Goal: Task Accomplishment & Management: Use online tool/utility

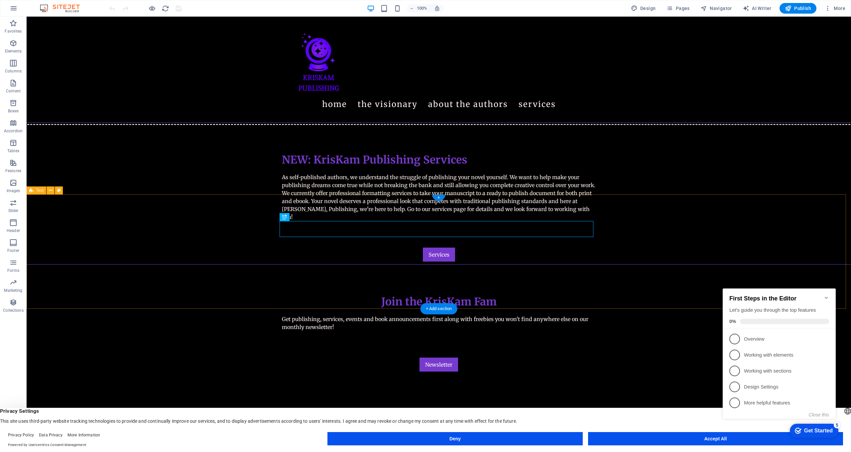
scroll to position [158, 0]
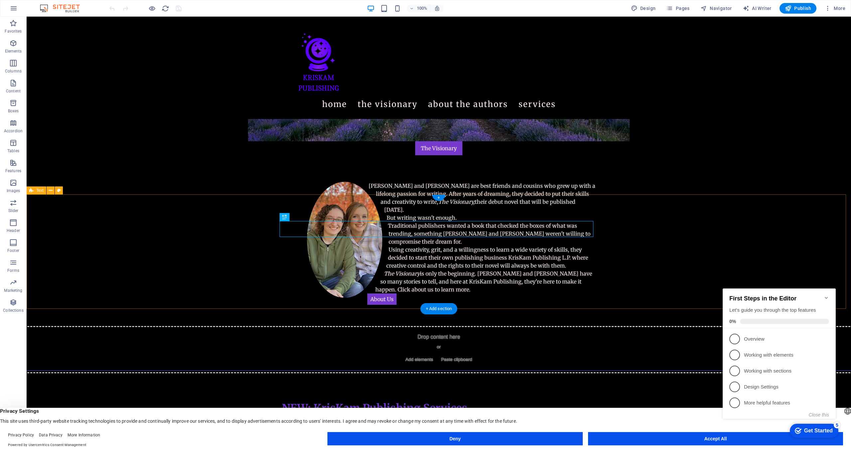
click at [441, 297] on icon "Minimize checklist" at bounding box center [826, 298] width 3 height 2
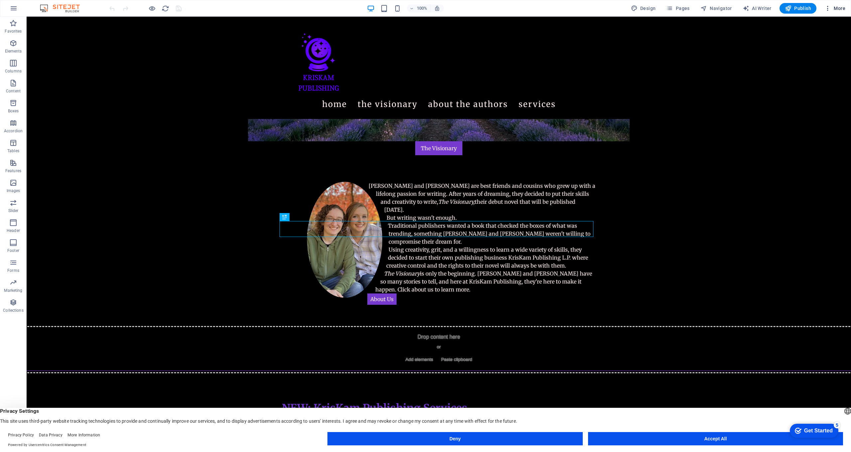
click at [441, 7] on span "More" at bounding box center [835, 8] width 21 height 7
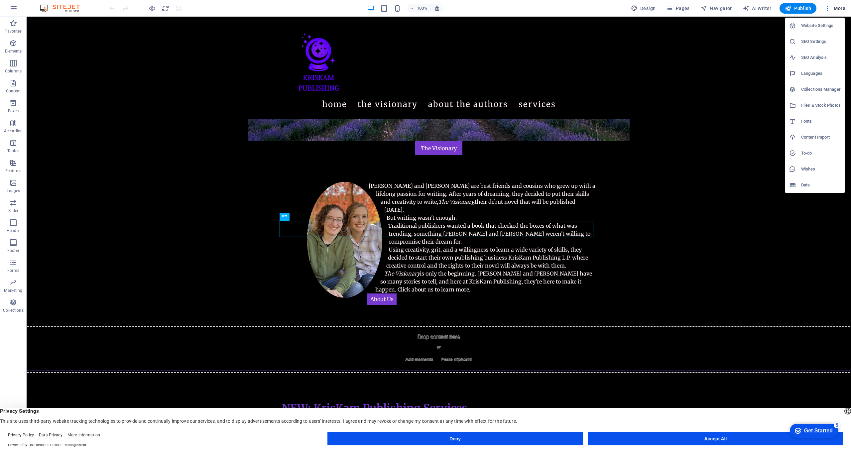
click at [441, 22] on h6 "Website Settings" at bounding box center [821, 26] width 40 height 8
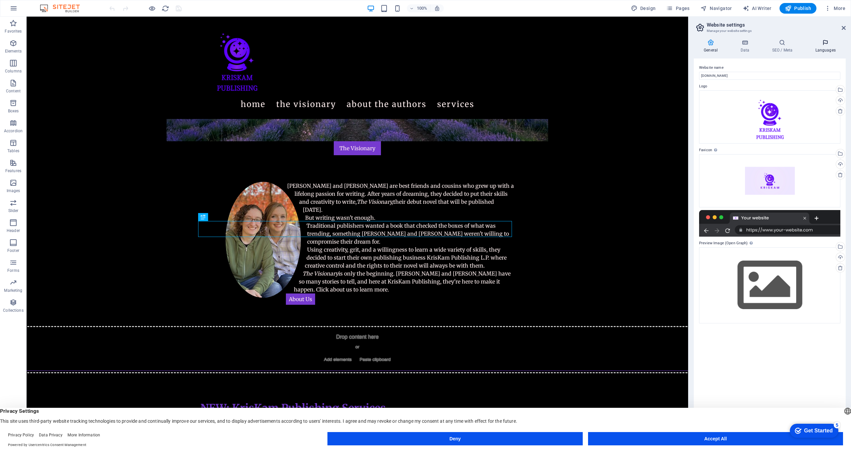
click at [441, 50] on h4 "Languages" at bounding box center [825, 46] width 41 height 14
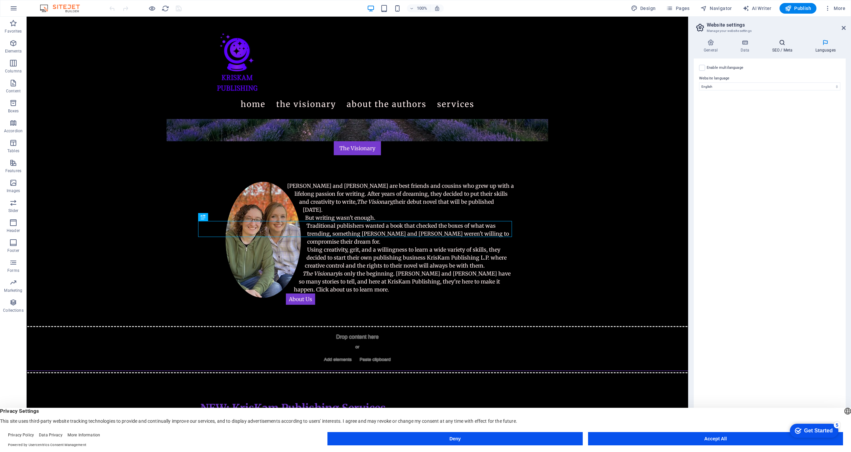
click at [441, 47] on h4 "SEO / Meta" at bounding box center [783, 46] width 43 height 14
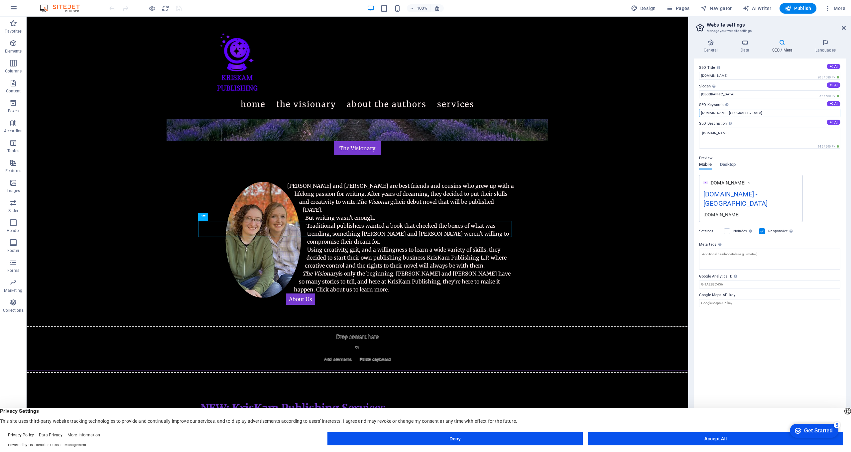
click at [441, 111] on input "[DOMAIN_NAME], [GEOGRAPHIC_DATA]" at bounding box center [769, 113] width 141 height 8
type input "[DOMAIN_NAME] [US_STATE] Authors"
click at [441, 166] on div "Preview Mobile Desktop [DOMAIN_NAME] [DOMAIN_NAME] - Berlin [DOMAIN_NAME]" at bounding box center [769, 185] width 141 height 73
click at [441, 42] on icon at bounding box center [745, 42] width 29 height 7
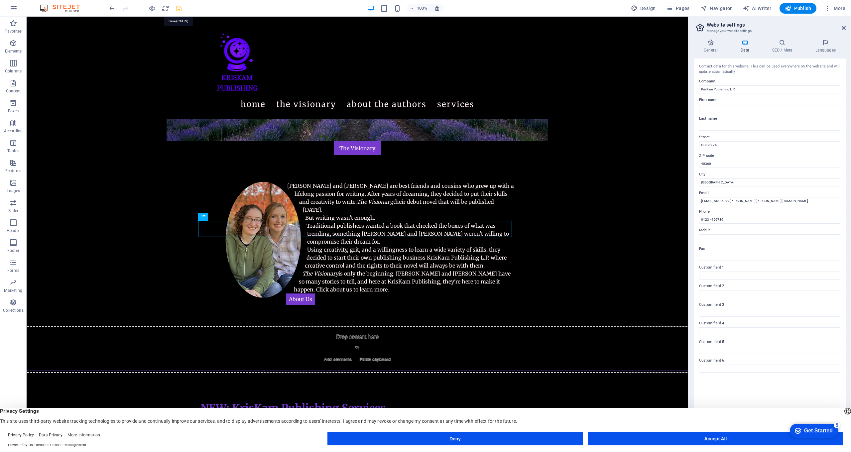
click at [178, 9] on icon "save" at bounding box center [179, 9] width 8 height 8
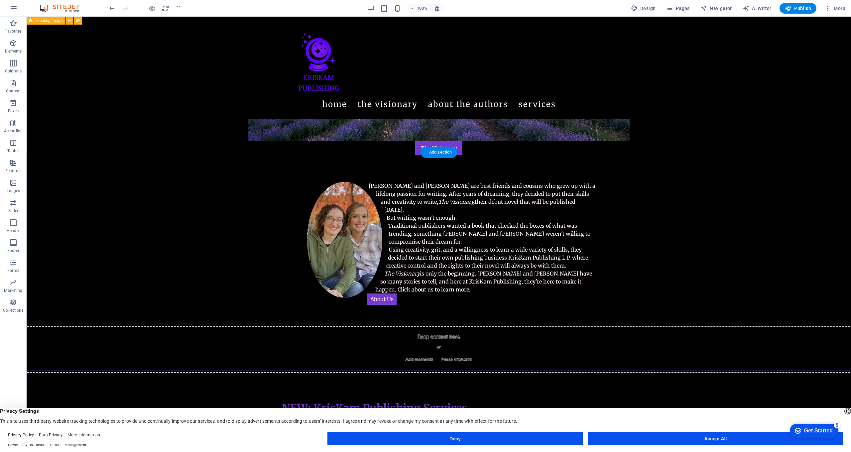
scroll to position [0, 0]
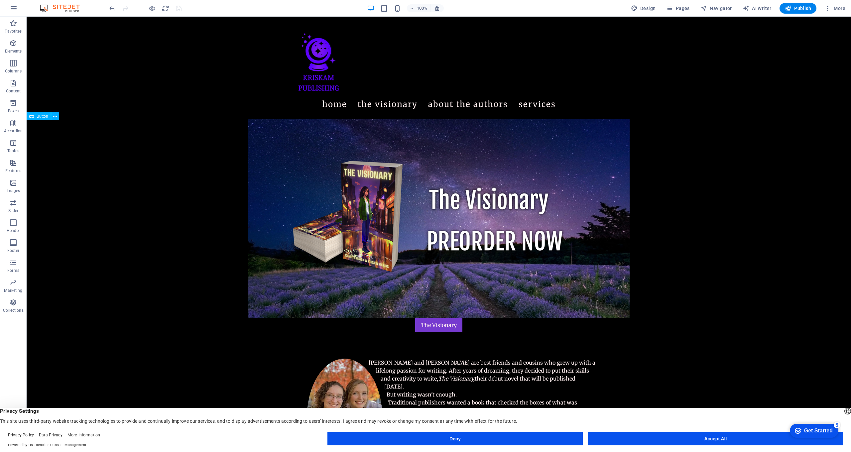
click at [441, 305] on div "The Visionary" at bounding box center [439, 325] width 825 height 14
click at [436, 305] on div "The Visionary" at bounding box center [439, 325] width 825 height 14
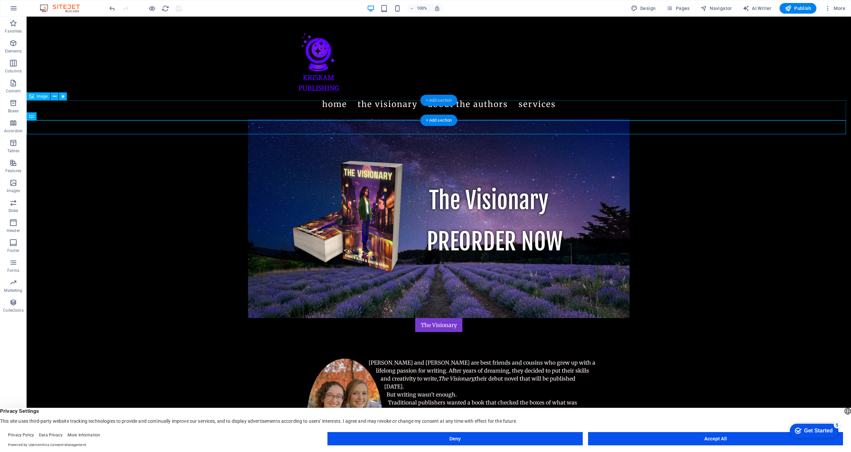
click at [438, 98] on div "+ Add section" at bounding box center [439, 100] width 37 height 11
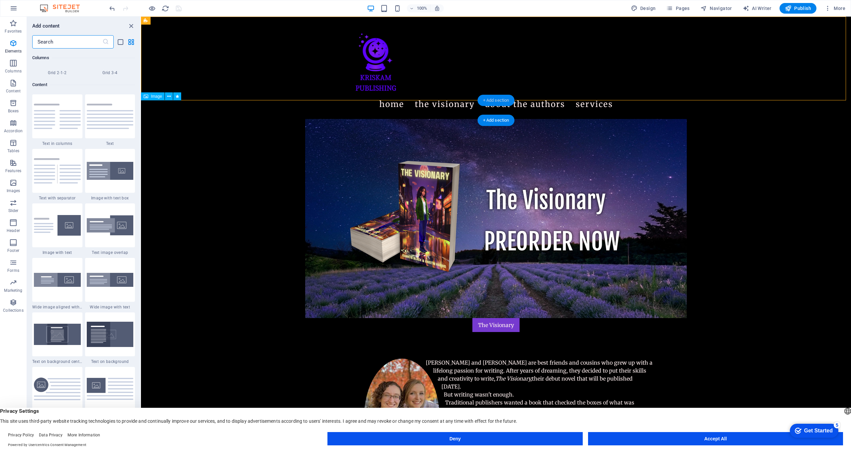
scroll to position [1164, 0]
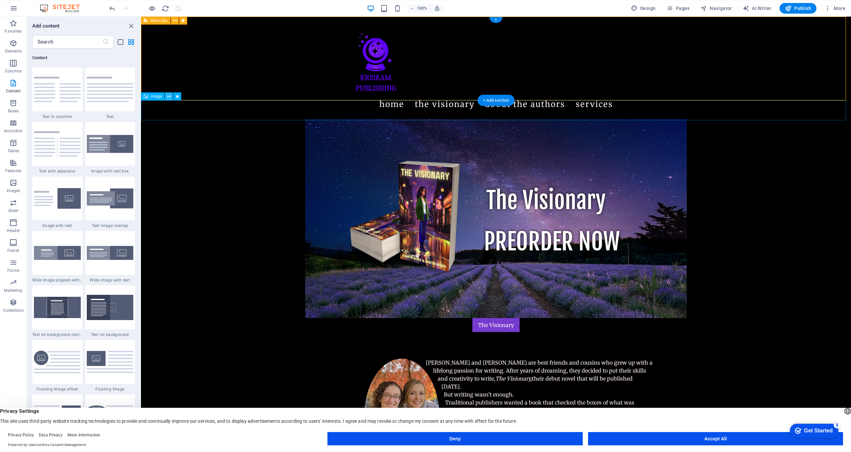
click at [170, 96] on icon at bounding box center [169, 96] width 4 height 7
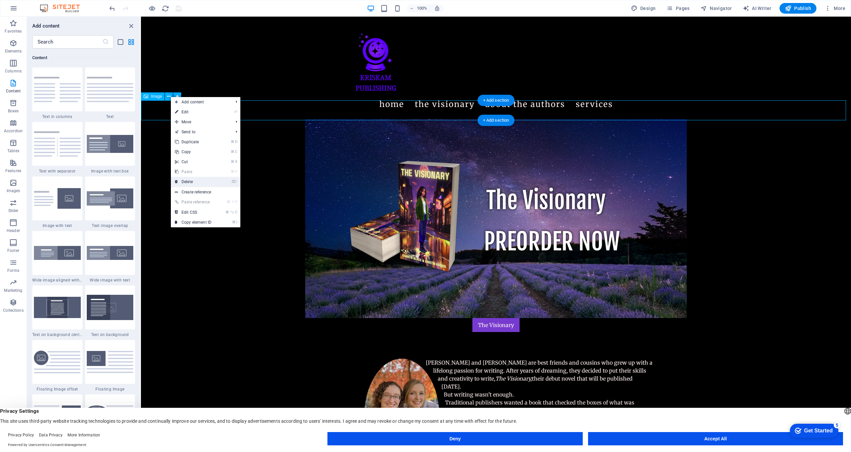
click at [189, 186] on link "⌦ Delete" at bounding box center [193, 182] width 45 height 10
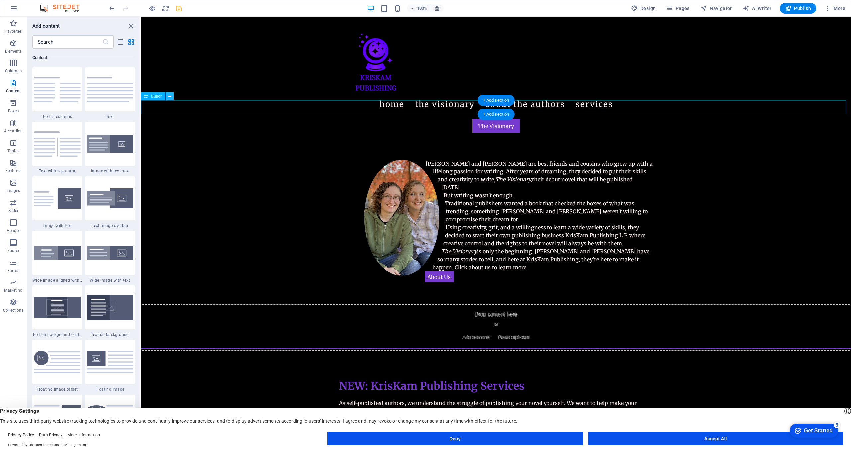
click at [170, 97] on icon at bounding box center [170, 96] width 4 height 7
click at [394, 136] on div "[PERSON_NAME] and [PERSON_NAME] are best friends and cousins who grew up with a…" at bounding box center [496, 221] width 710 height 176
click at [441, 100] on div "+ Add section" at bounding box center [496, 100] width 37 height 11
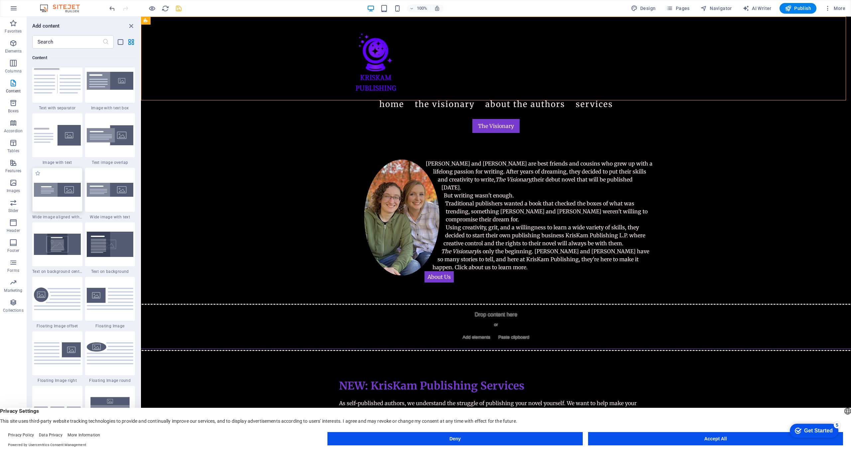
scroll to position [1285, 0]
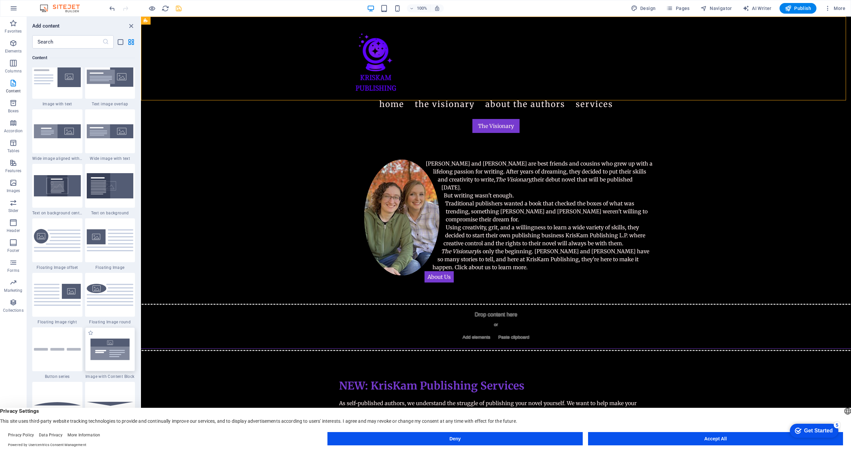
click at [105, 305] on img at bounding box center [110, 349] width 47 height 31
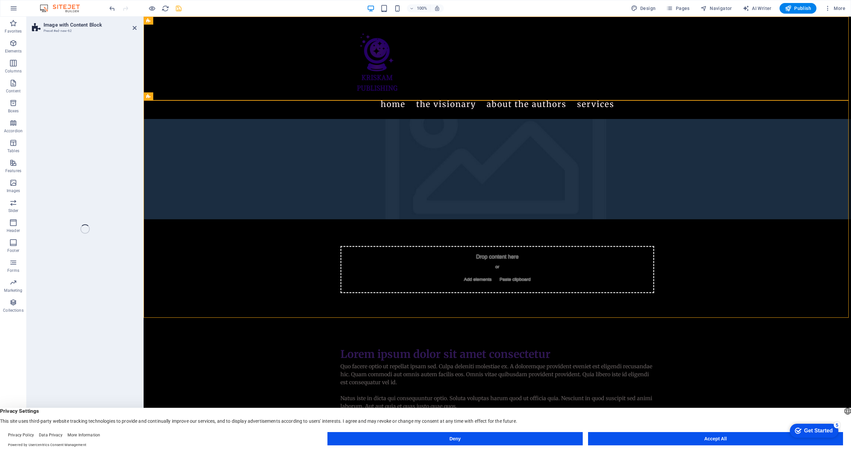
select select "rem"
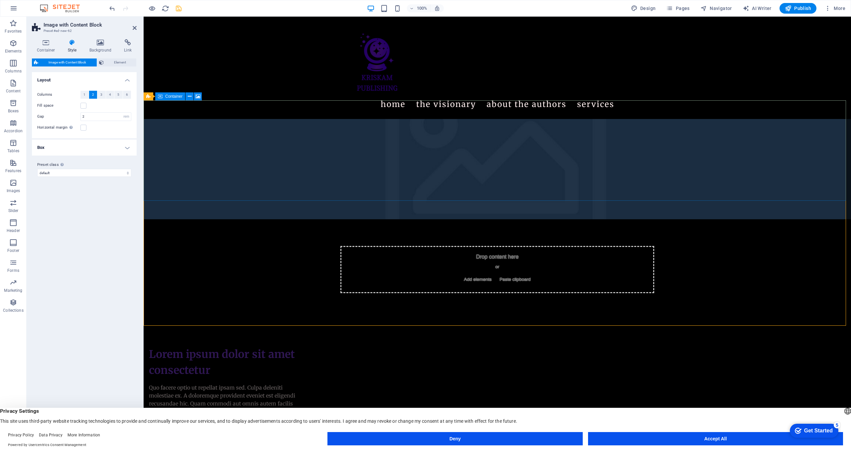
click at [441, 275] on span "Add elements" at bounding box center [478, 279] width 33 height 9
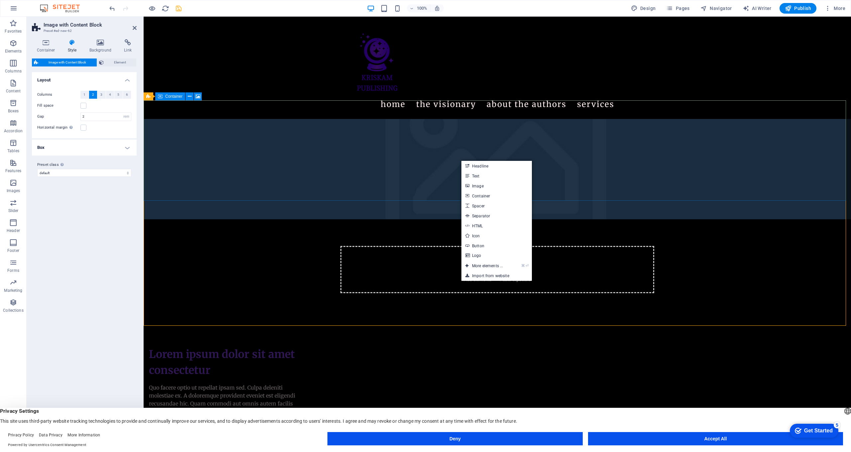
click at [430, 246] on div "Drop content here or Add elements Paste clipboard" at bounding box center [498, 269] width 314 height 47
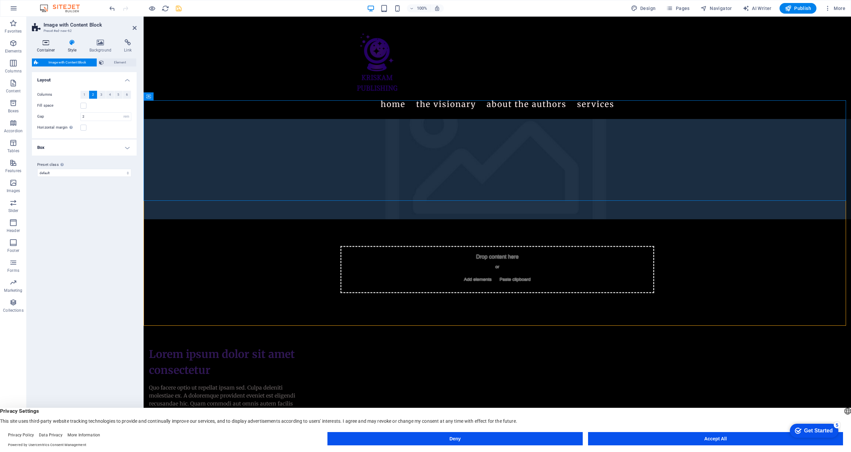
click at [45, 43] on icon at bounding box center [46, 42] width 28 height 7
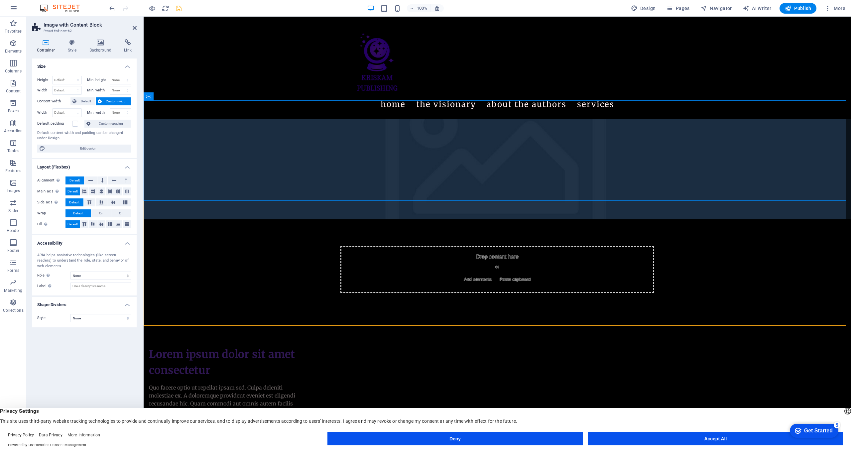
click at [269, 119] on figure at bounding box center [498, 169] width 708 height 100
click at [15, 42] on icon "button" at bounding box center [13, 43] width 8 height 8
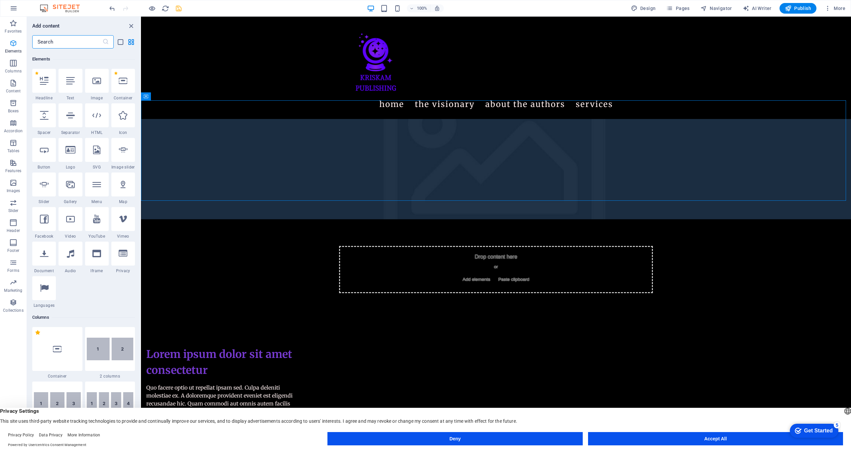
scroll to position [71, 0]
click at [96, 80] on icon at bounding box center [96, 79] width 9 height 9
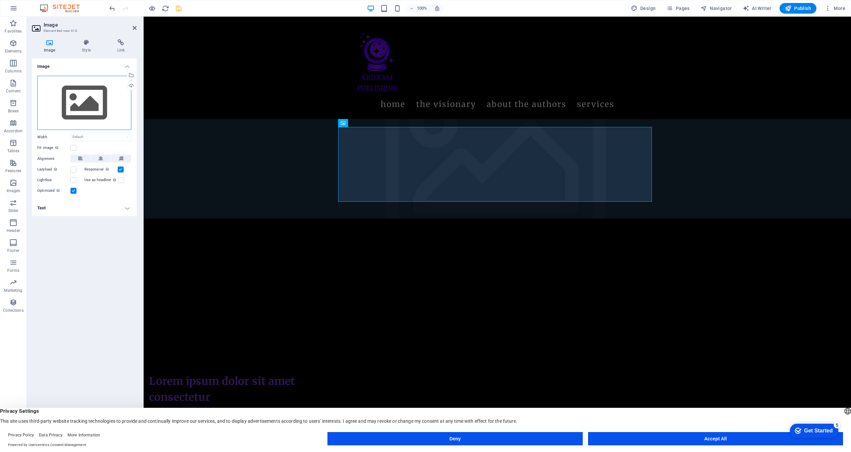
click at [99, 98] on div "Drag files here, click to choose files or select files from Files or our free s…" at bounding box center [84, 103] width 94 height 55
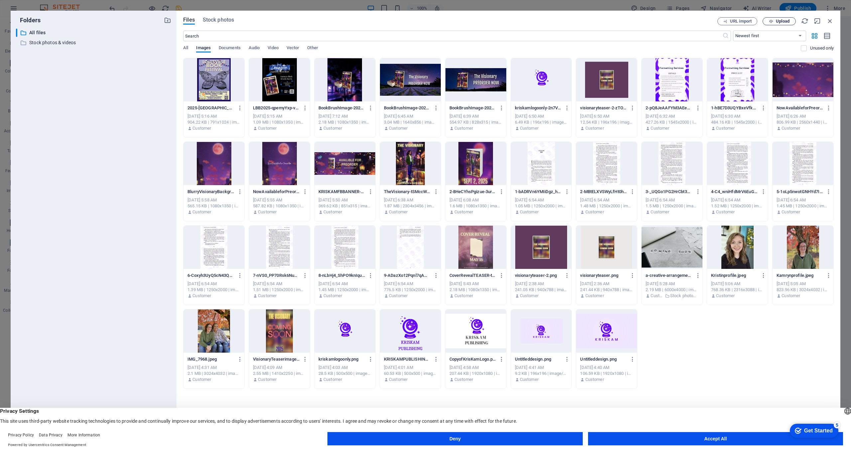
click at [441, 21] on span "Upload" at bounding box center [779, 21] width 27 height 4
click at [441, 305] on button "Accept All" at bounding box center [715, 438] width 255 height 13
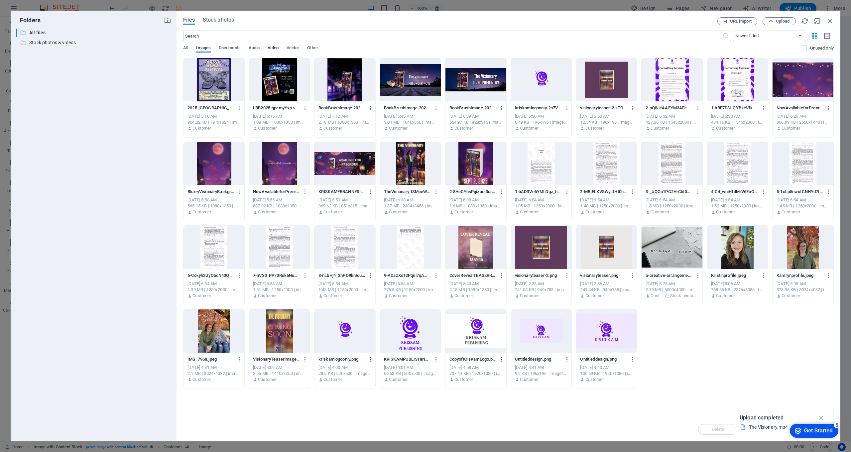
click at [269, 46] on span "Video" at bounding box center [273, 48] width 11 height 9
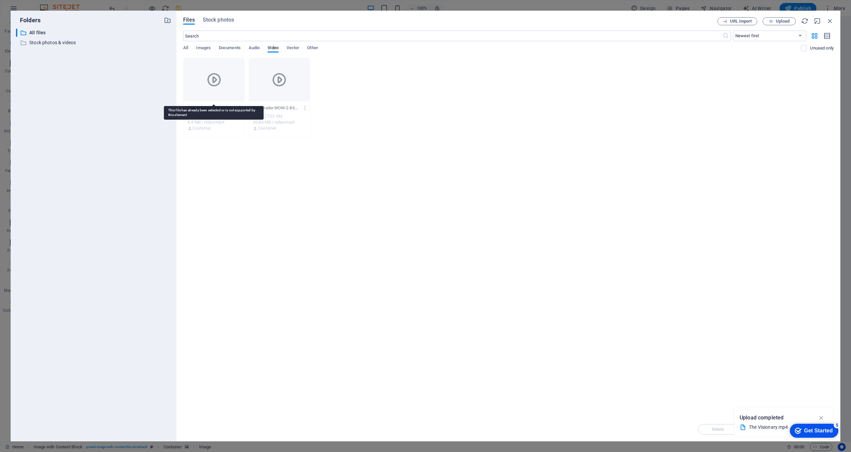
click at [218, 82] on icon at bounding box center [214, 80] width 16 height 16
click at [441, 22] on icon "button" at bounding box center [830, 20] width 7 height 7
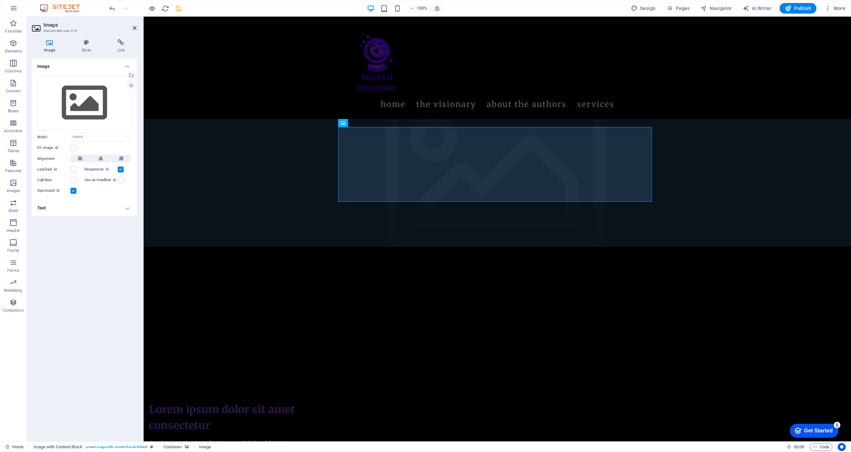
click at [160, 119] on figure at bounding box center [498, 183] width 708 height 128
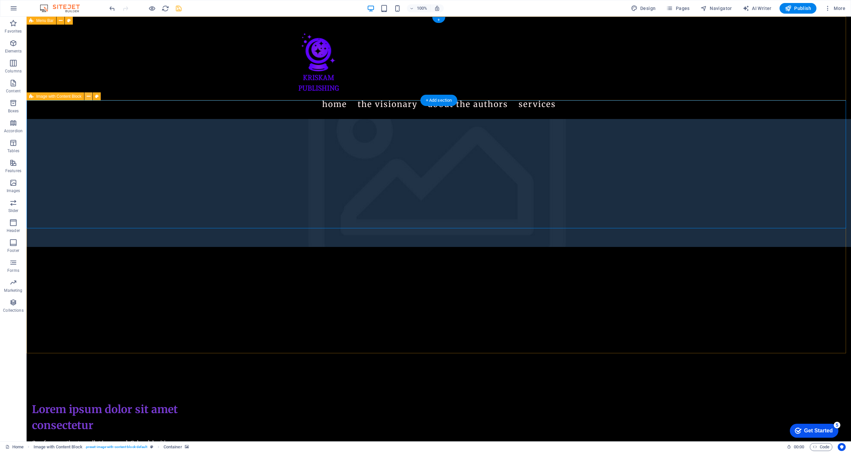
click at [90, 98] on icon at bounding box center [89, 96] width 4 height 7
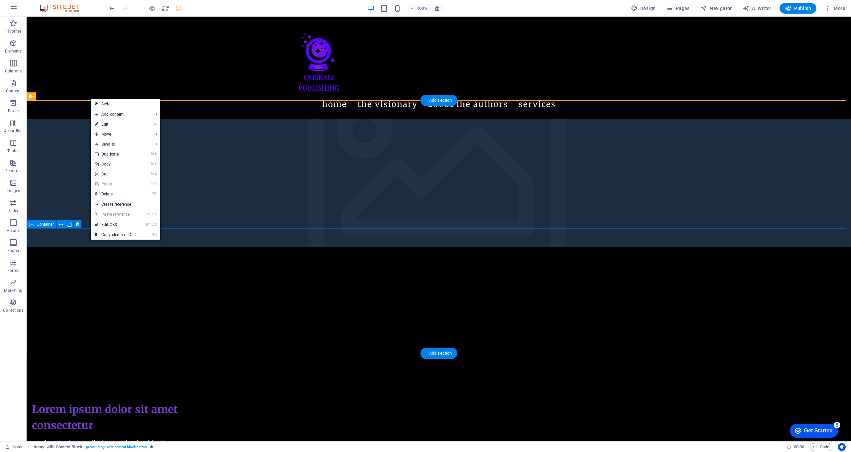
click at [95, 305] on div "Lorem ipsum dolor sit amet consectetur Quo facere optio ut repellat ipsam sed. …" at bounding box center [439, 456] width 825 height 162
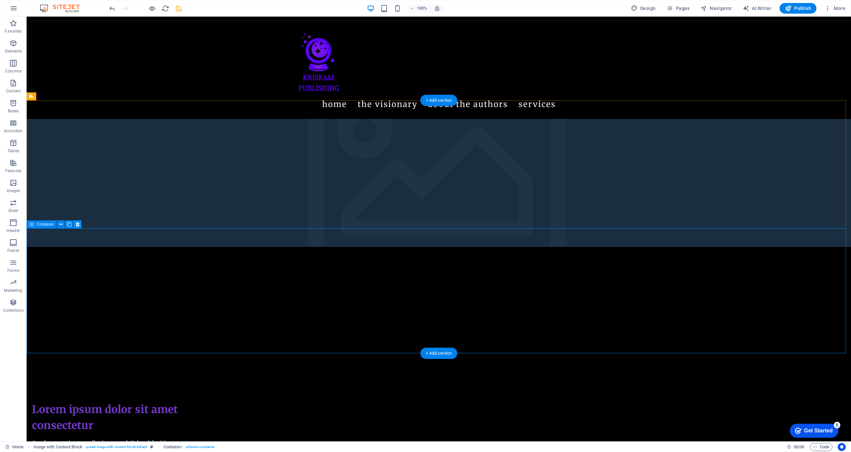
click at [76, 226] on icon at bounding box center [78, 224] width 4 height 7
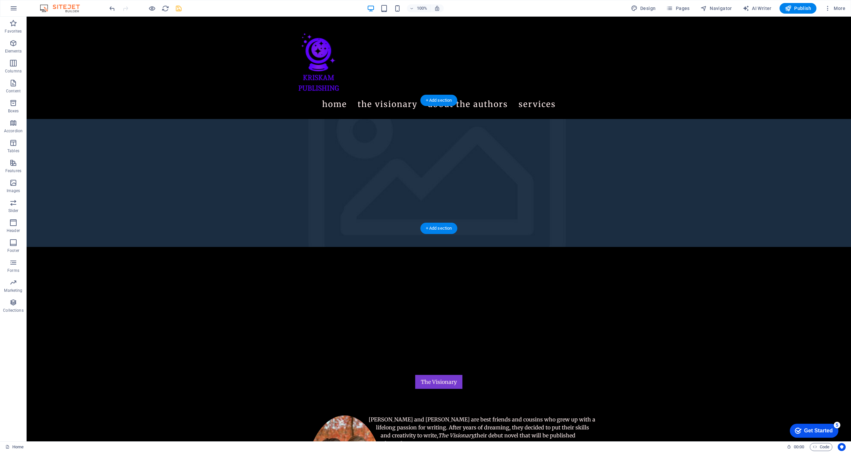
click at [81, 135] on figure at bounding box center [439, 183] width 825 height 128
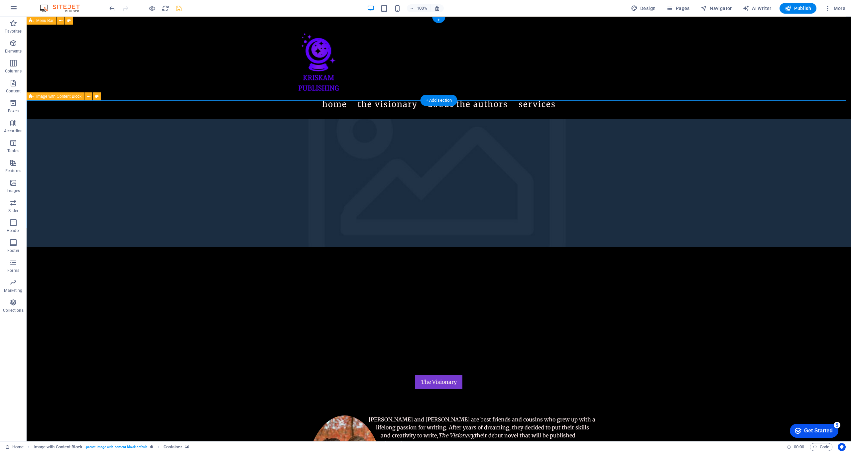
click at [30, 97] on icon at bounding box center [31, 96] width 4 height 8
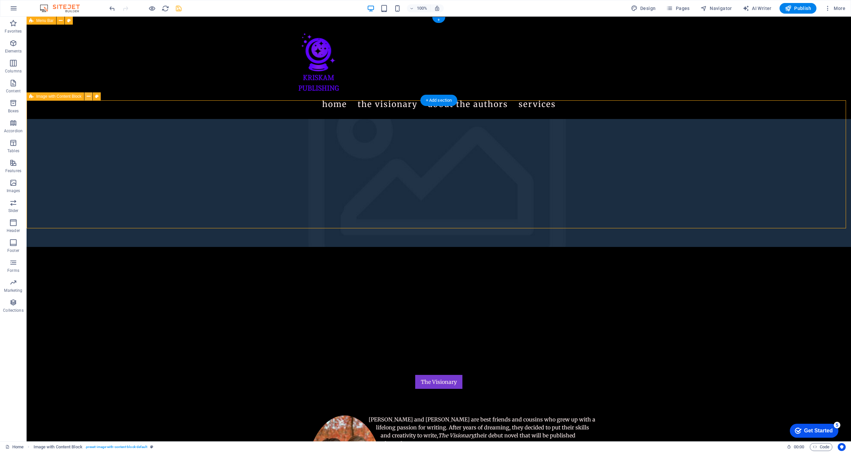
click at [91, 96] on button at bounding box center [88, 96] width 8 height 8
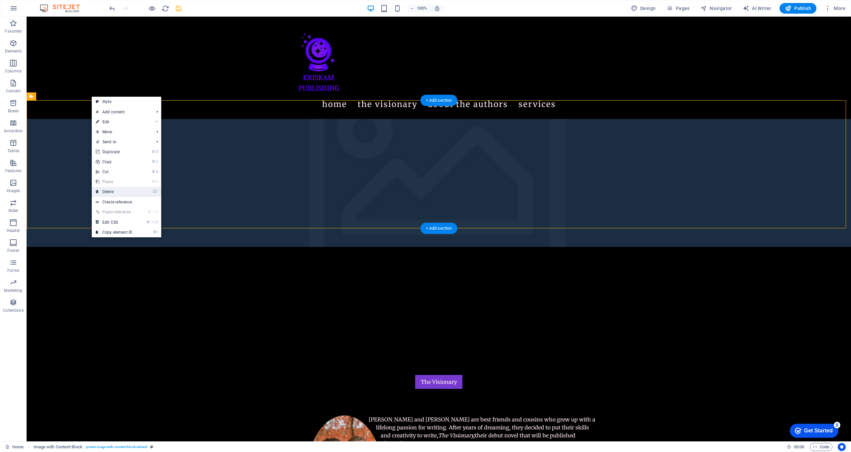
click at [107, 191] on link "⌦ Delete" at bounding box center [114, 192] width 45 height 10
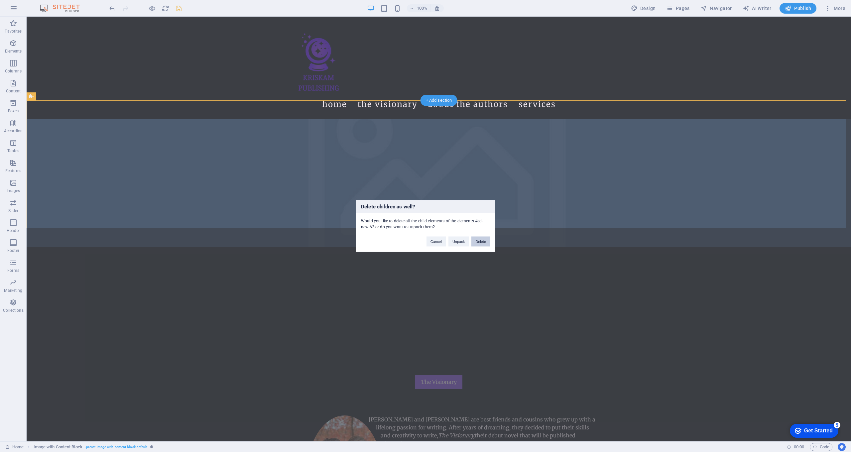
click at [441, 241] on button "Delete" at bounding box center [481, 242] width 19 height 10
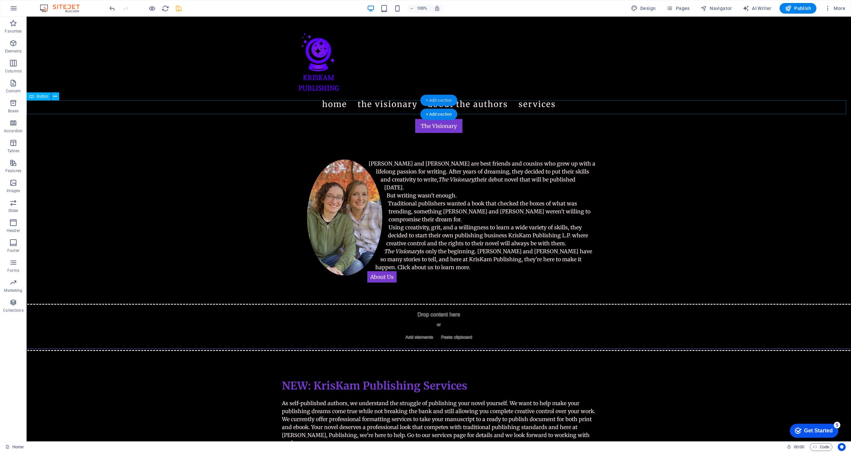
click at [433, 96] on div "+ Add section" at bounding box center [439, 100] width 37 height 11
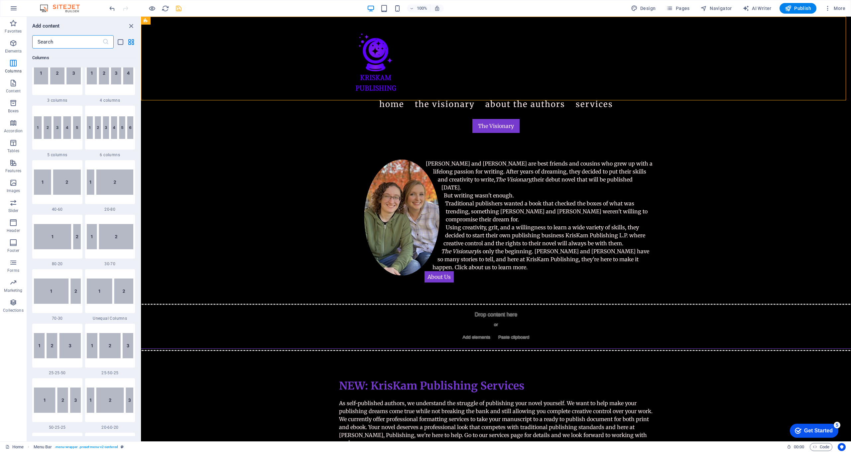
scroll to position [0, 0]
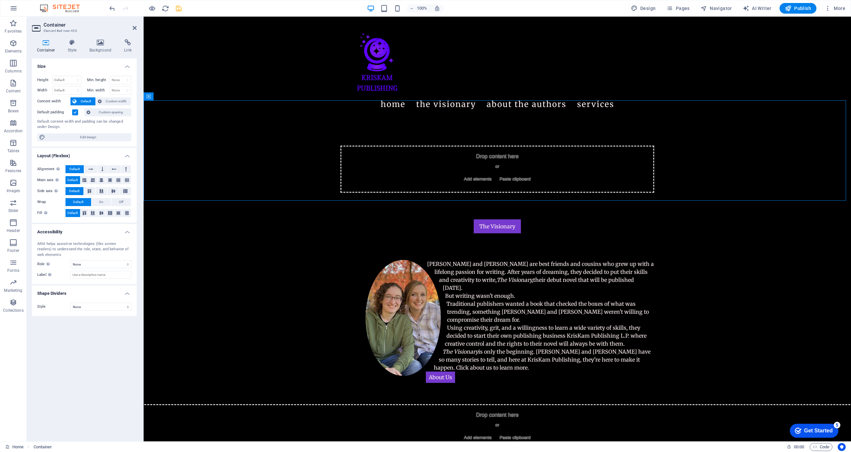
click at [45, 45] on icon at bounding box center [46, 42] width 28 height 7
click at [13, 82] on icon "button" at bounding box center [13, 83] width 8 height 8
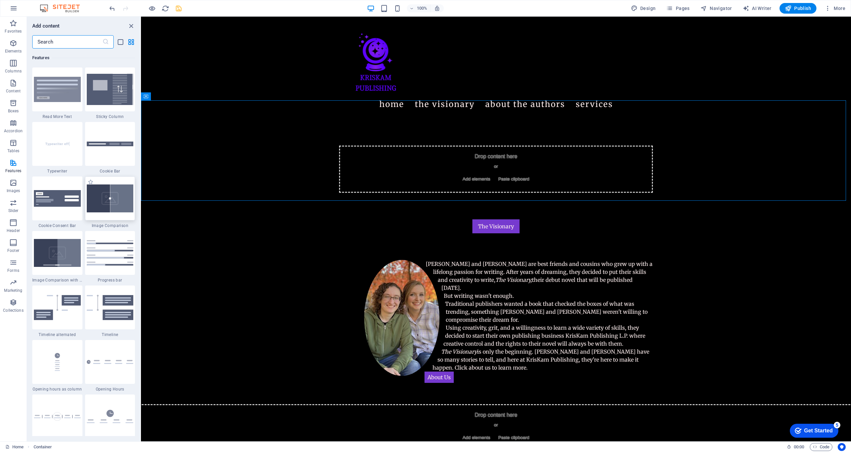
scroll to position [3033, 0]
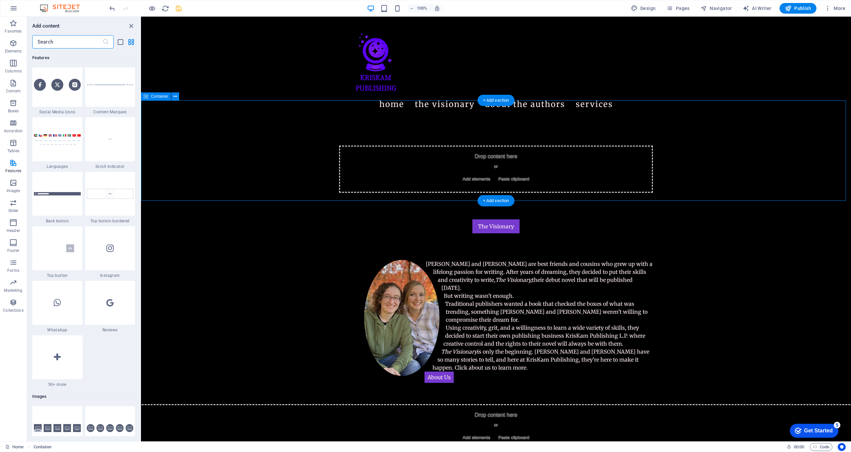
click at [422, 153] on div "Drop content here or Add elements Paste clipboard" at bounding box center [496, 169] width 314 height 47
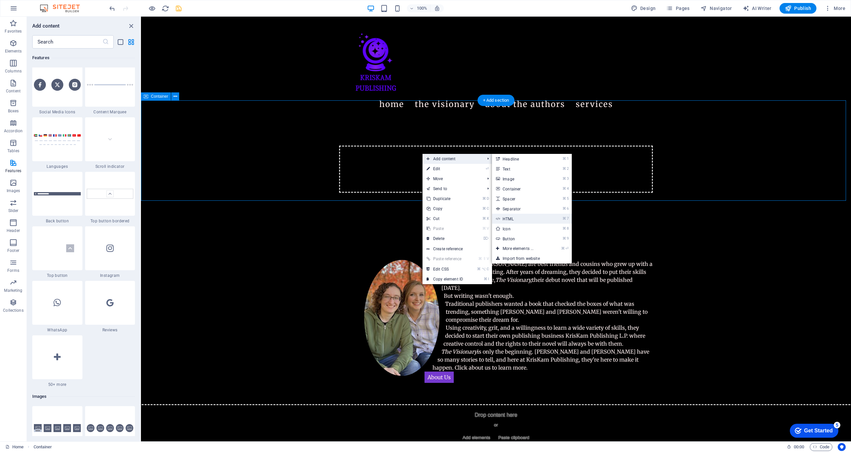
click at [441, 217] on link "⌘ 7 HTML" at bounding box center [519, 219] width 55 height 10
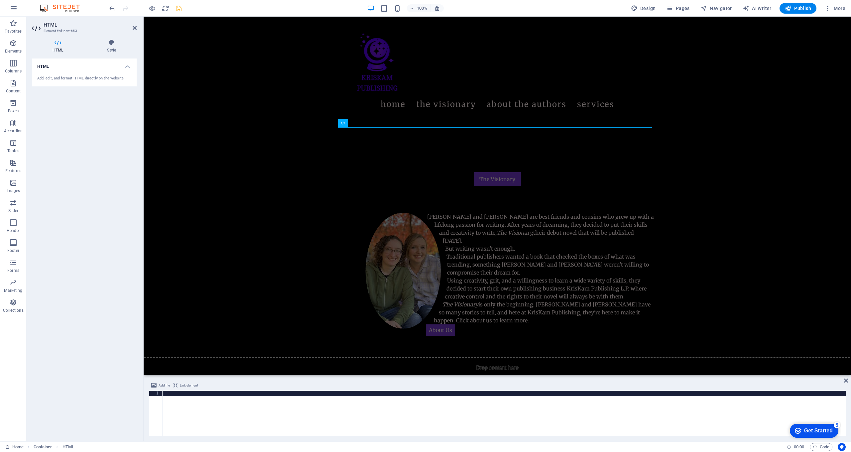
click at [230, 305] on div at bounding box center [504, 419] width 684 height 56
click at [234, 305] on div at bounding box center [504, 419] width 684 height 56
paste textarea "</div></html>"
type textarea "</div></html>"
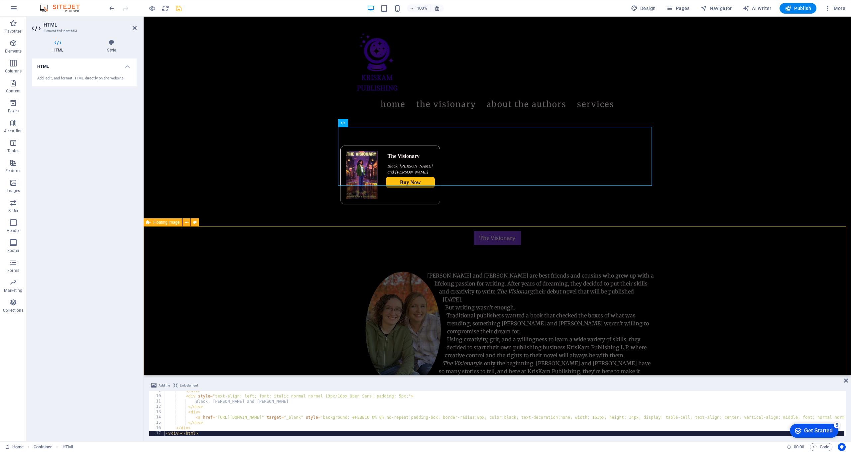
scroll to position [52, 0]
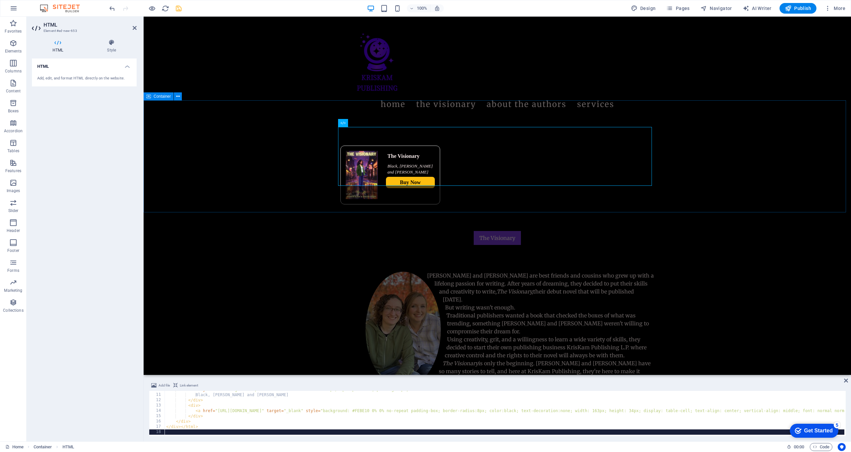
click at [441, 195] on div "The Visionary [PERSON_NAME], [PERSON_NAME] and [PERSON_NAME] Buy Now" at bounding box center [498, 175] width 708 height 112
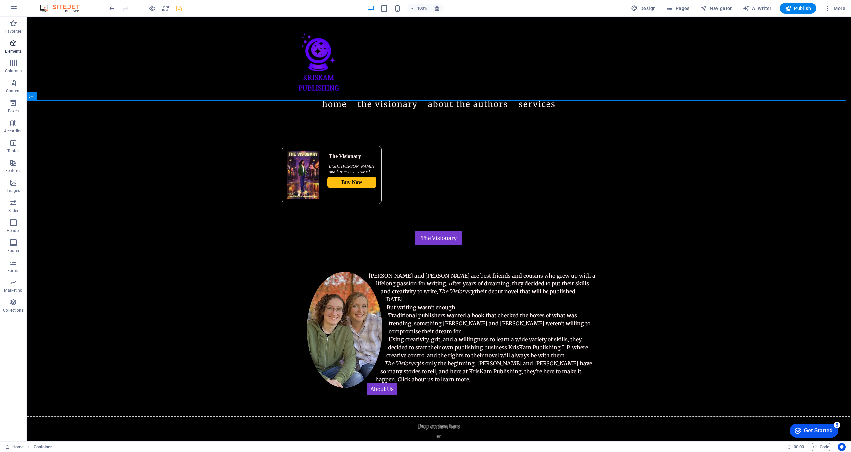
click at [15, 52] on p "Elements" at bounding box center [13, 51] width 17 height 5
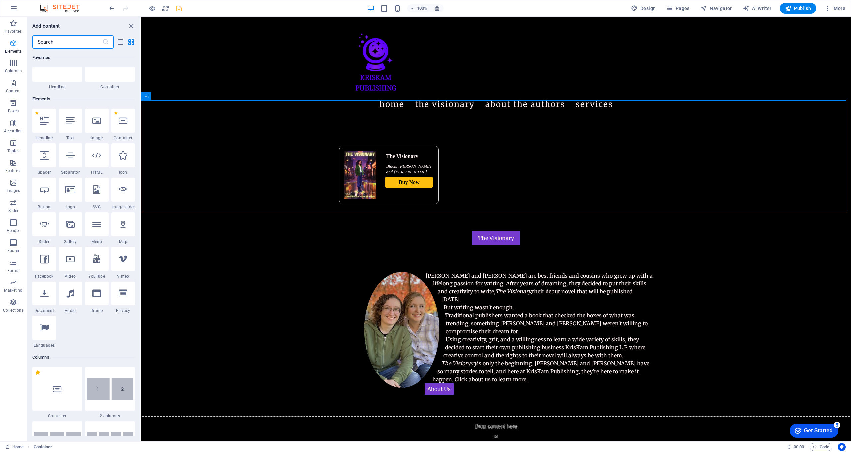
scroll to position [71, 0]
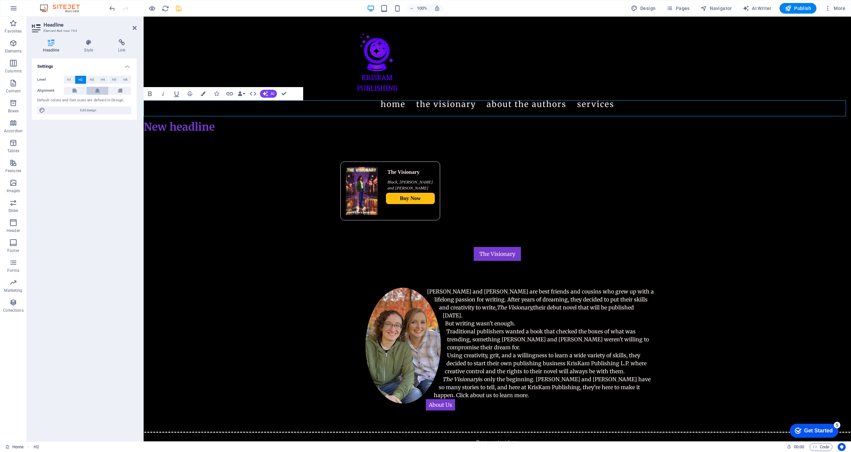
click at [96, 90] on icon at bounding box center [97, 91] width 5 height 8
click at [90, 79] on span "H3" at bounding box center [92, 80] width 4 height 8
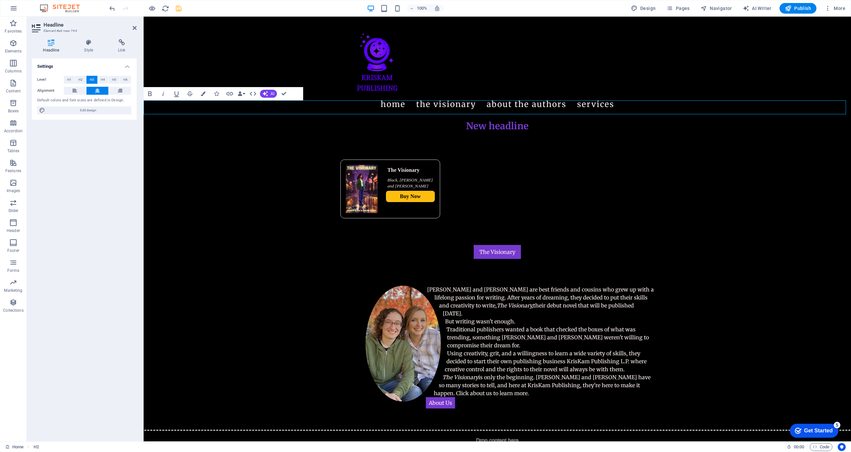
click at [441, 119] on h3 "New headline" at bounding box center [498, 126] width 708 height 14
drag, startPoint x: 527, startPoint y: 106, endPoint x: 458, endPoint y: 105, distance: 68.5
click at [441, 119] on h3 "New headline" at bounding box center [498, 126] width 708 height 14
click at [367, 140] on icon at bounding box center [366, 137] width 4 height 7
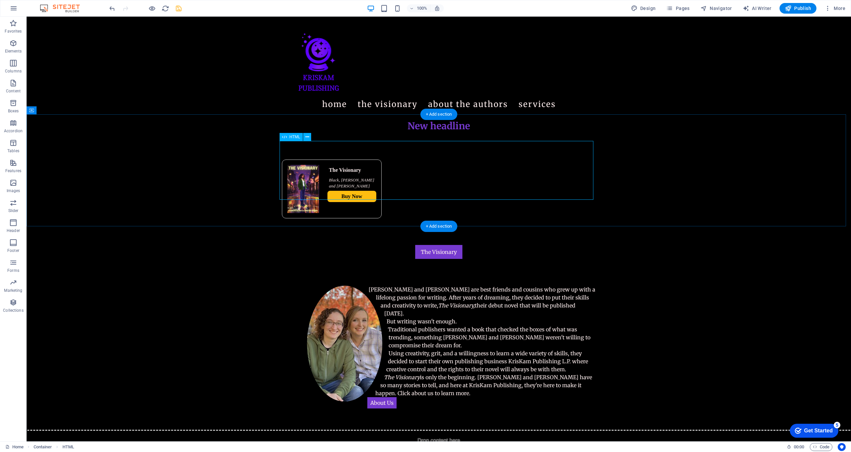
click at [327, 169] on div "The Visionary [PERSON_NAME], [PERSON_NAME] and [PERSON_NAME] Buy Now" at bounding box center [439, 189] width 314 height 59
click at [320, 160] on div "The Visionary [PERSON_NAME], [PERSON_NAME] and [PERSON_NAME] Buy Now" at bounding box center [439, 189] width 314 height 59
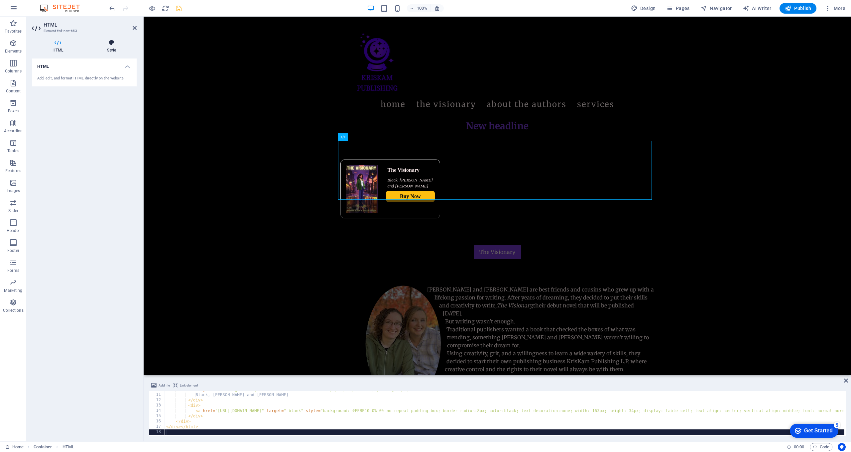
click at [109, 52] on h4 "Style" at bounding box center [111, 46] width 50 height 14
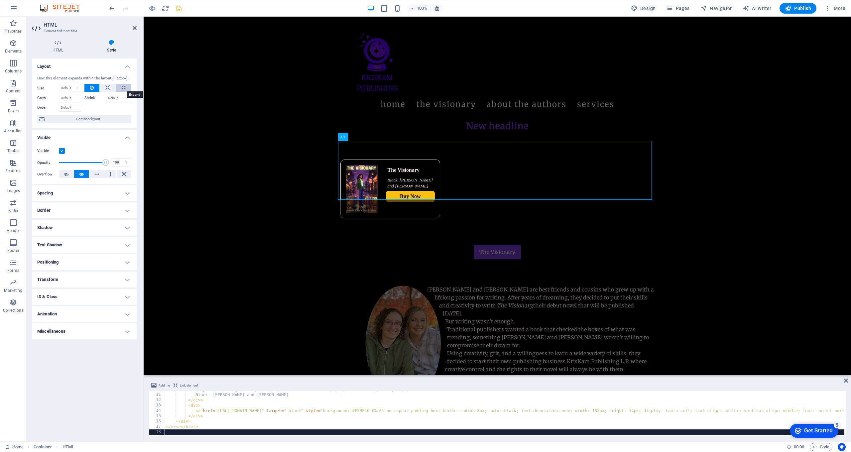
click at [120, 86] on button at bounding box center [123, 88] width 15 height 8
type input "100"
select select "%"
click at [76, 120] on span "Container layout" at bounding box center [88, 119] width 83 height 8
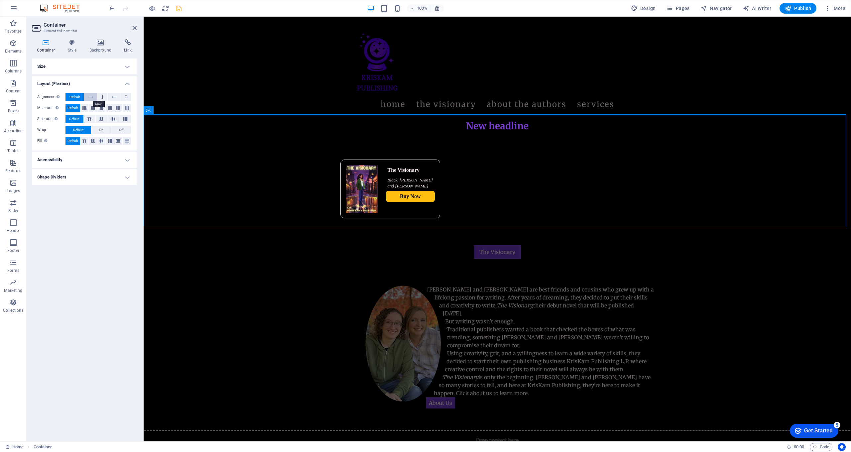
click at [94, 96] on button at bounding box center [90, 97] width 13 height 8
click at [68, 94] on button "Default" at bounding box center [75, 97] width 18 height 8
click at [104, 107] on button at bounding box center [101, 108] width 8 height 8
click at [97, 45] on icon at bounding box center [100, 42] width 32 height 7
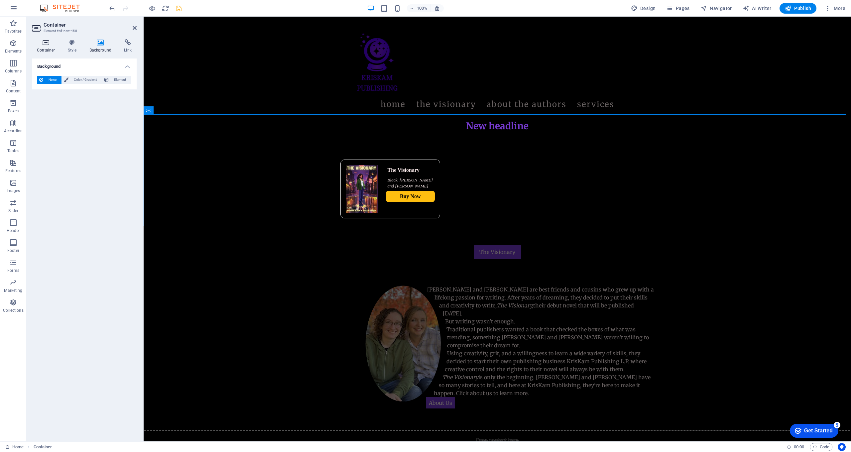
click at [46, 45] on icon at bounding box center [46, 42] width 28 height 7
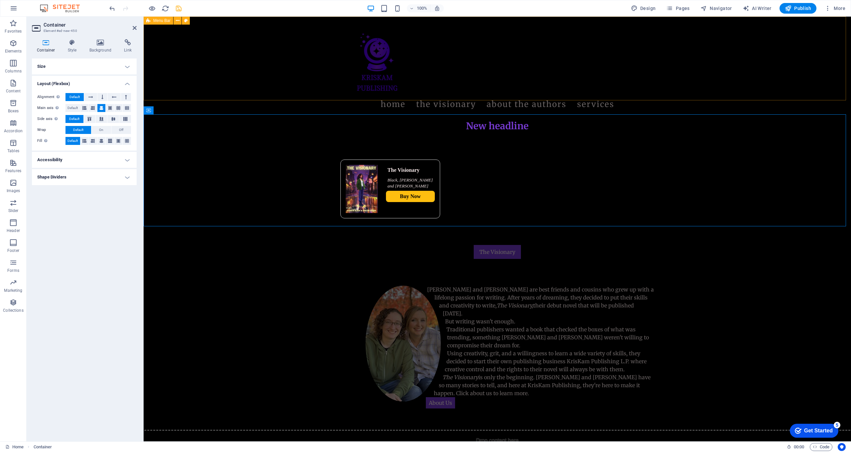
click at [266, 70] on div "Menu Home The Visionary About the authors Services" at bounding box center [498, 68] width 708 height 102
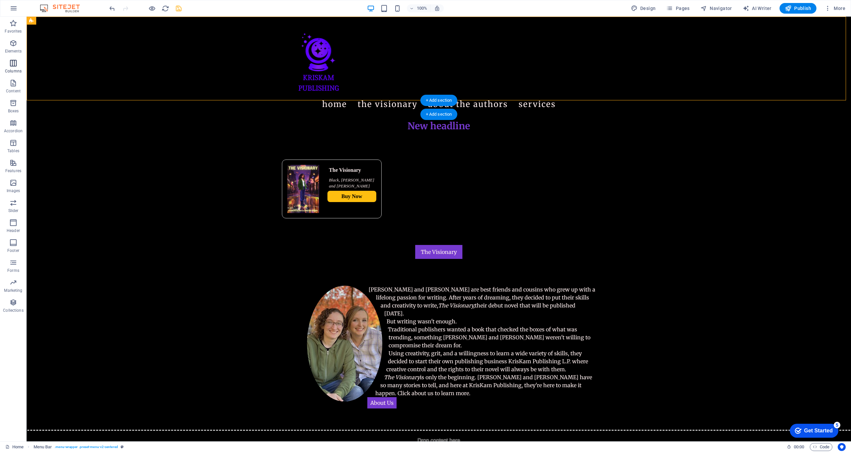
click at [15, 66] on icon "button" at bounding box center [13, 63] width 8 height 8
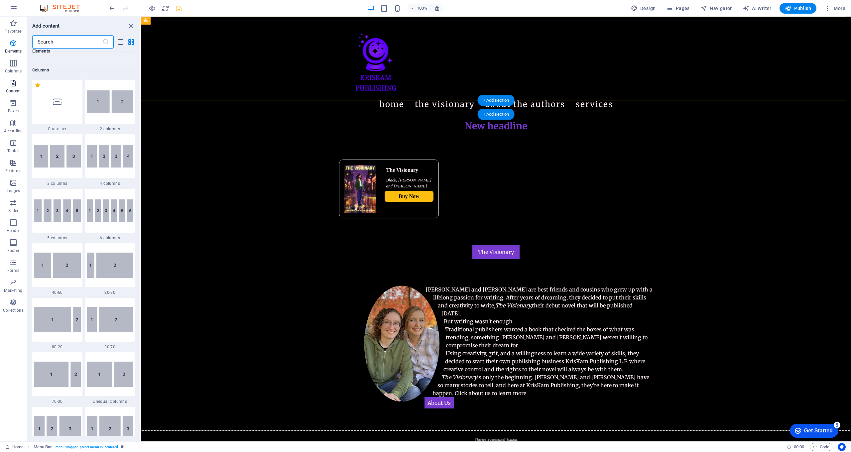
scroll to position [329, 0]
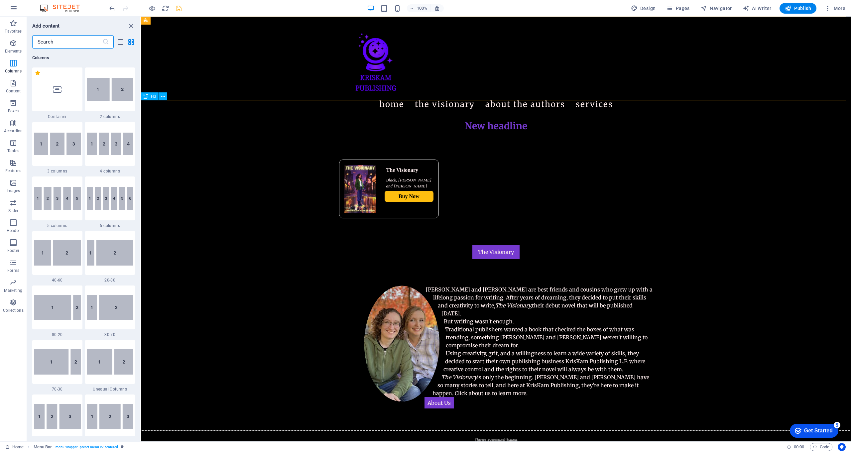
click at [441, 119] on div "New headline" at bounding box center [496, 126] width 710 height 14
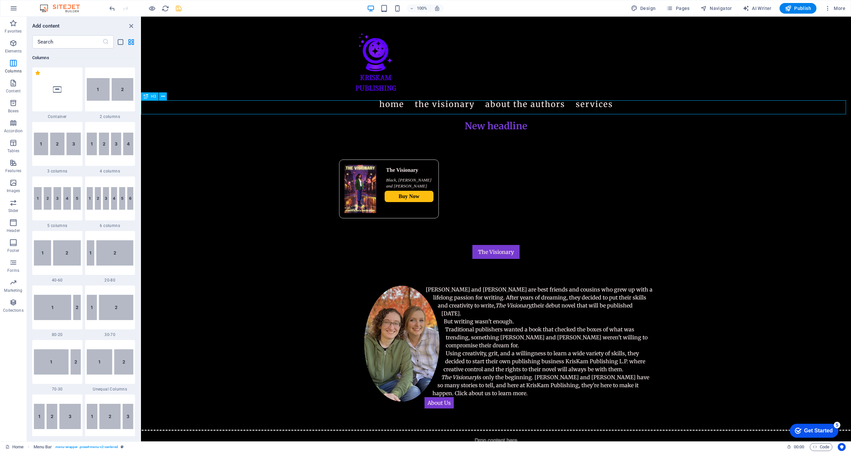
click at [441, 119] on div "New headline" at bounding box center [496, 126] width 710 height 14
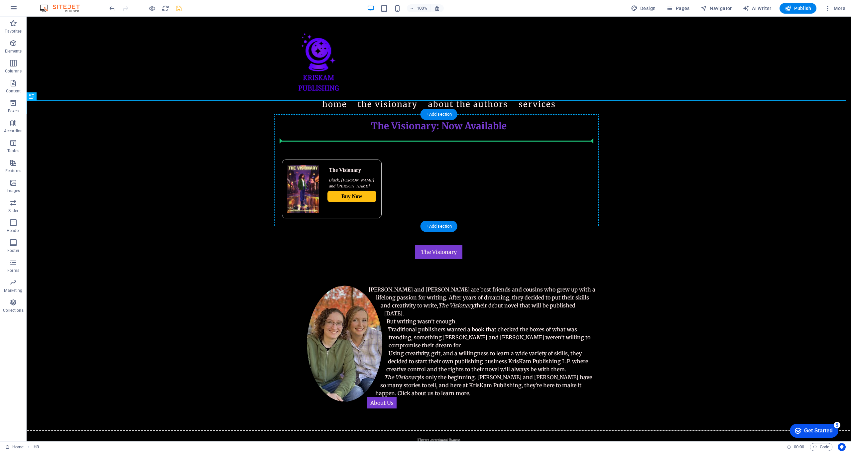
drag, startPoint x: 383, startPoint y: 109, endPoint x: 314, endPoint y: 144, distance: 76.9
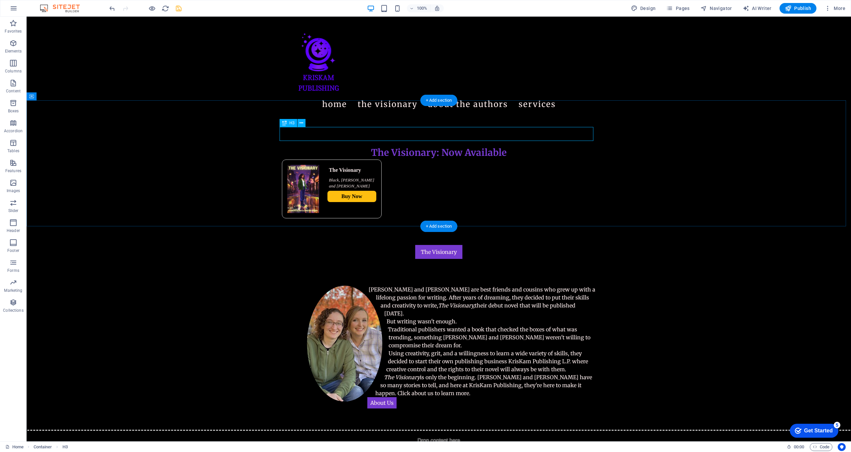
click at [305, 146] on div "The Visionary: Now Available" at bounding box center [439, 153] width 314 height 14
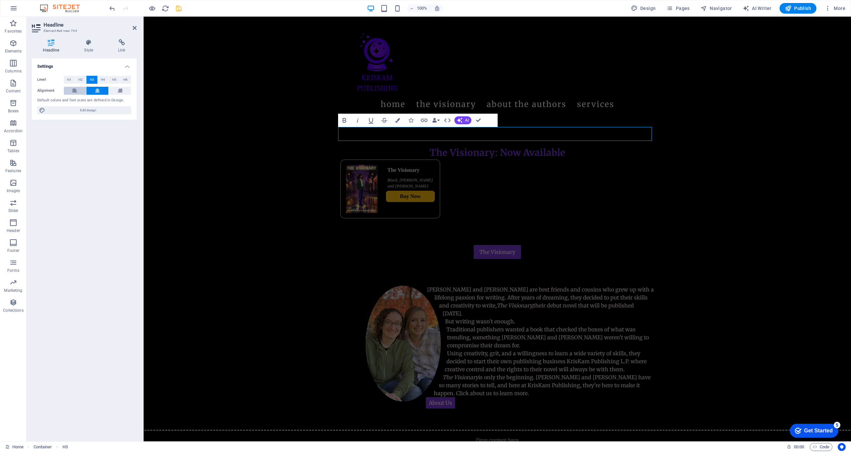
click at [74, 90] on icon at bounding box center [74, 91] width 5 height 8
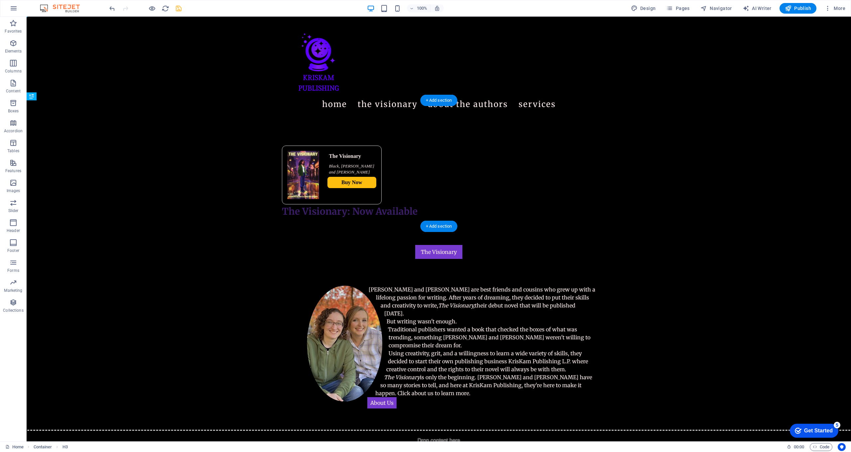
drag, startPoint x: 381, startPoint y: 134, endPoint x: 355, endPoint y: 191, distance: 62.6
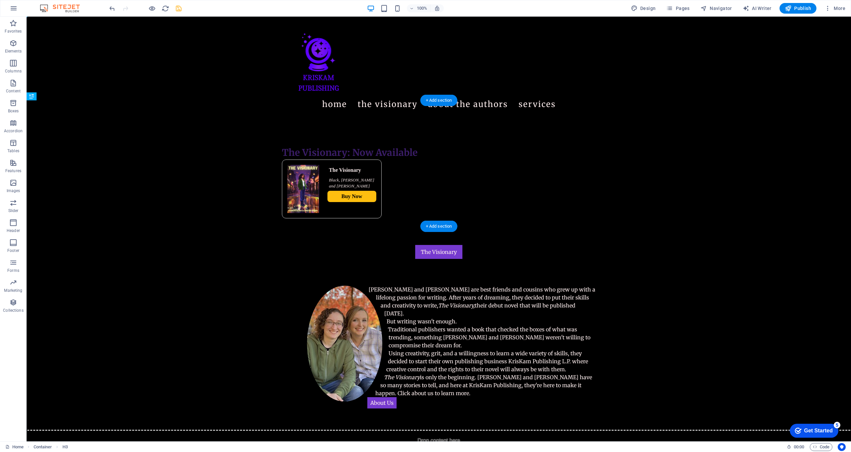
drag, startPoint x: 354, startPoint y: 191, endPoint x: 347, endPoint y: 139, distance: 52.8
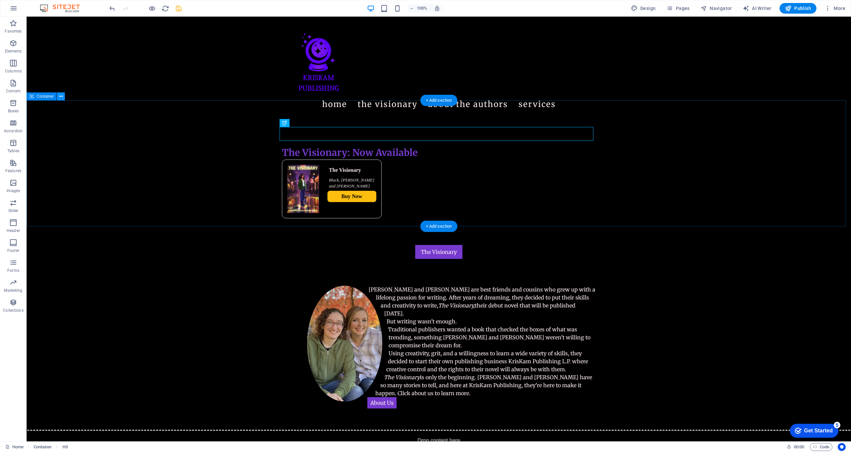
click at [61, 99] on icon at bounding box center [61, 96] width 4 height 7
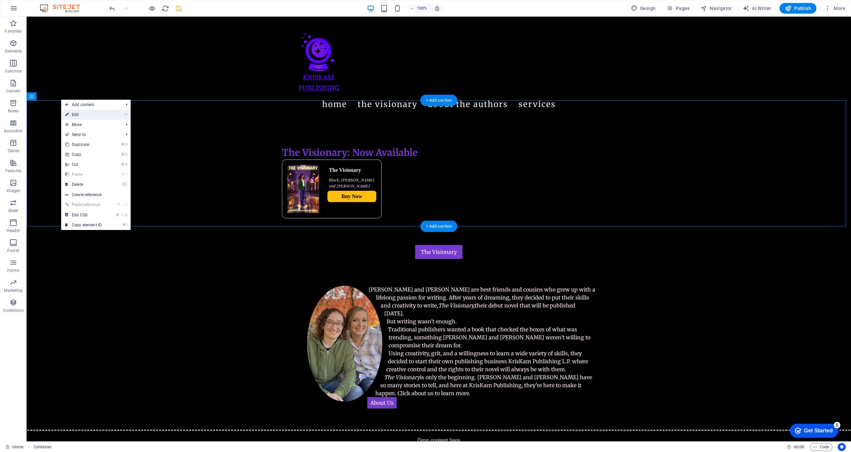
click at [105, 118] on link "⏎ Edit" at bounding box center [83, 115] width 45 height 10
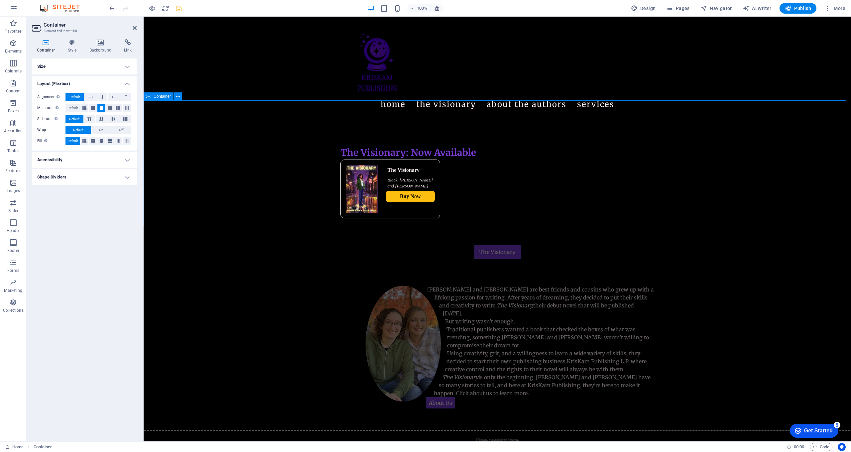
click at [262, 157] on div "The Visionary: Now Available The Visionary [PERSON_NAME], [PERSON_NAME] and [PE…" at bounding box center [498, 182] width 708 height 126
click at [251, 174] on div "The Visionary: Now Available The Visionary [PERSON_NAME], [PERSON_NAME] and [PE…" at bounding box center [498, 182] width 708 height 126
click at [72, 41] on icon at bounding box center [72, 42] width 19 height 7
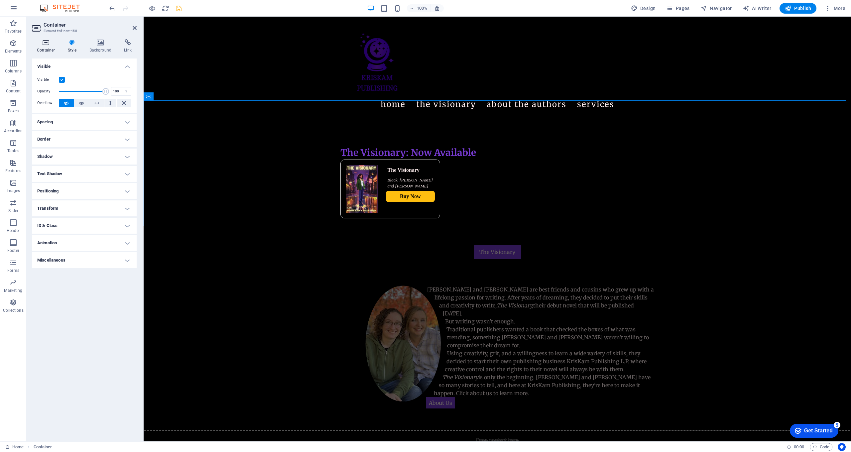
click at [43, 42] on icon at bounding box center [46, 42] width 28 height 7
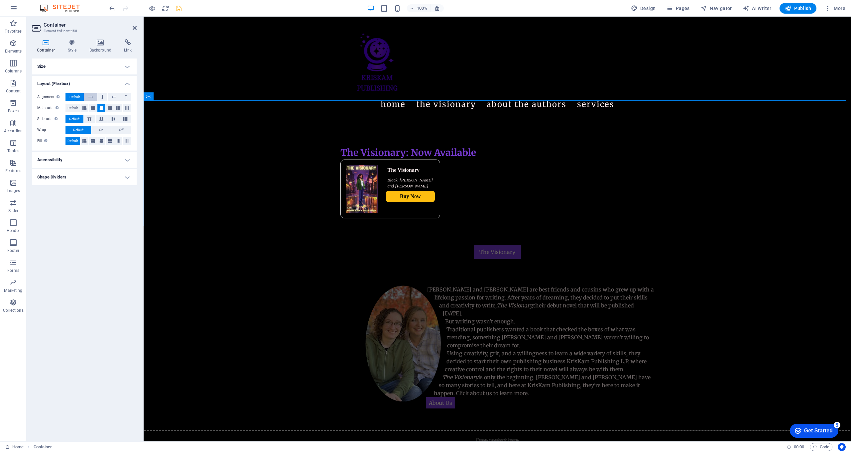
click at [89, 98] on icon at bounding box center [90, 97] width 5 height 8
click at [79, 95] on span "Default" at bounding box center [75, 97] width 10 height 8
click at [95, 97] on button at bounding box center [90, 97] width 13 height 8
click at [77, 92] on div "Alignment Determines the flex direction. Default Main axis Determine how elemen…" at bounding box center [84, 119] width 105 height 63
click at [77, 43] on icon at bounding box center [72, 42] width 19 height 7
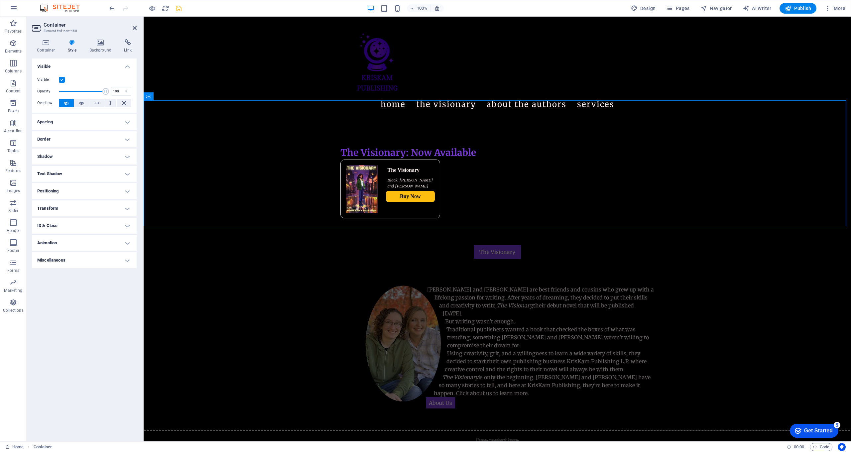
click at [78, 191] on h4 "Positioning" at bounding box center [84, 191] width 105 height 16
click at [71, 172] on h4 "Text Shadow" at bounding box center [84, 174] width 105 height 16
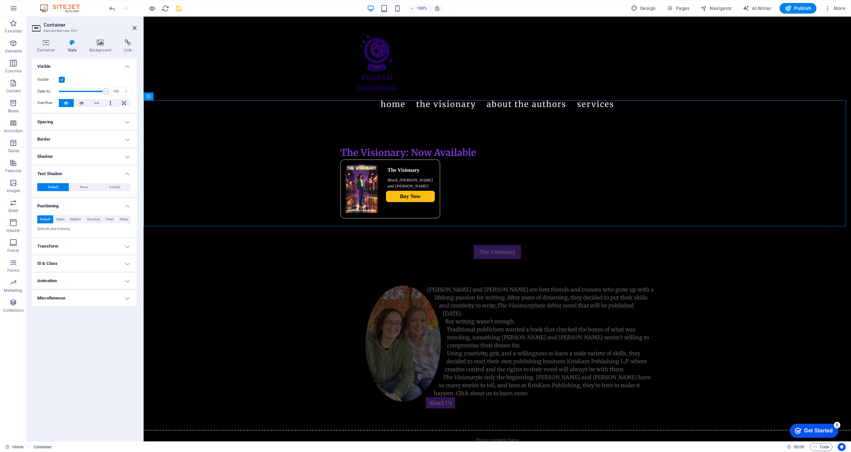
click at [71, 172] on h4 "Text Shadow" at bounding box center [84, 172] width 105 height 12
click at [64, 234] on h4 "Transform" at bounding box center [84, 231] width 105 height 16
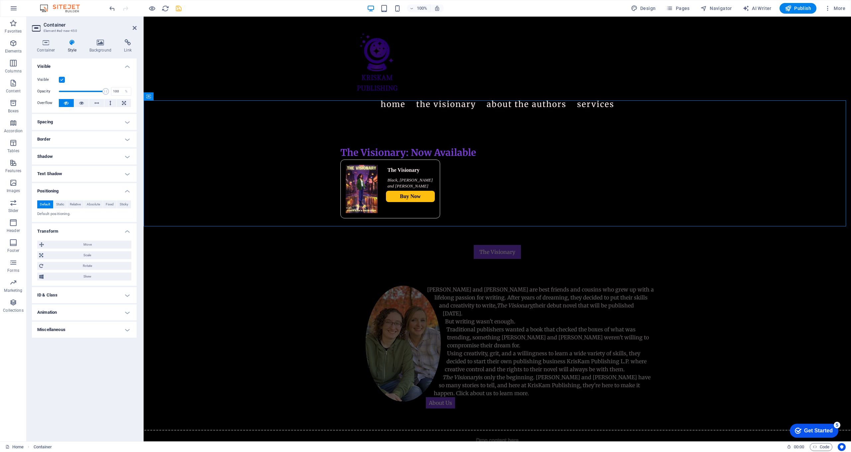
click at [64, 234] on h4 "Transform" at bounding box center [84, 229] width 105 height 12
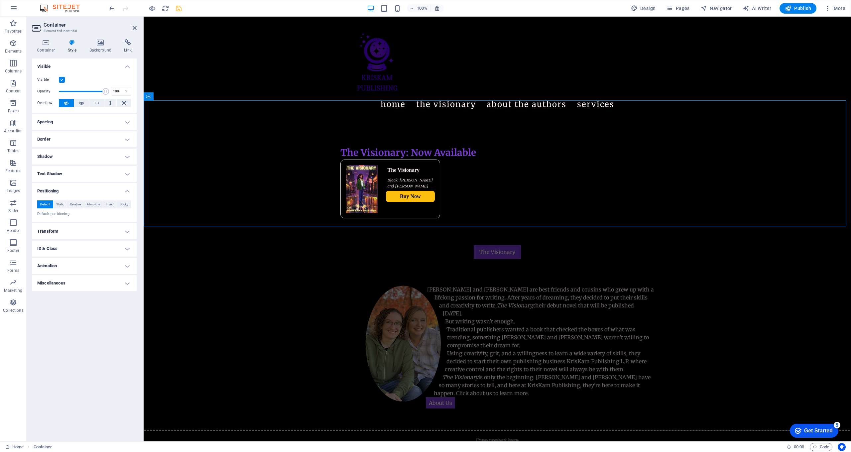
click at [61, 264] on h4 "Animation" at bounding box center [84, 266] width 105 height 16
click at [56, 261] on h4 "Animation" at bounding box center [84, 264] width 105 height 12
click at [68, 285] on h4 "Miscellaneous" at bounding box center [84, 283] width 105 height 16
click at [50, 47] on h4 "Container" at bounding box center [47, 46] width 31 height 14
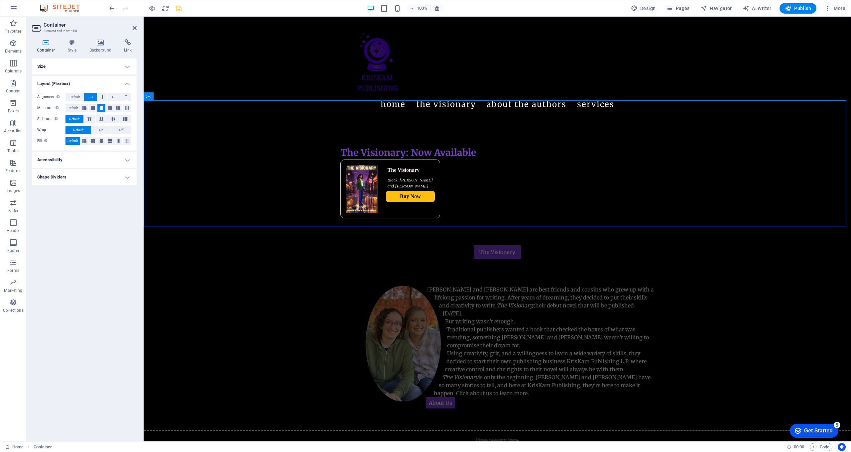
click at [71, 162] on h4 "Accessibility" at bounding box center [84, 160] width 105 height 16
click at [124, 162] on h4 "Accessibility" at bounding box center [84, 158] width 105 height 12
click at [74, 98] on span "Default" at bounding box center [75, 97] width 10 height 8
click at [365, 137] on icon at bounding box center [366, 137] width 4 height 7
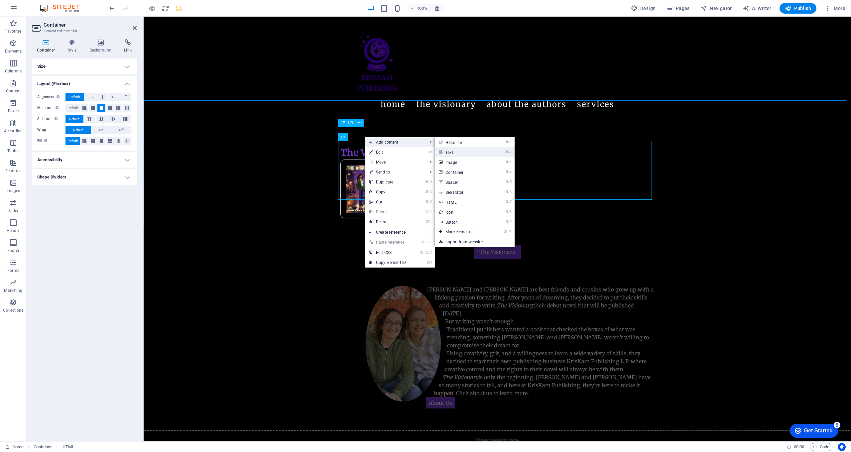
click at [441, 149] on link "⌘ 2 Text" at bounding box center [462, 152] width 55 height 10
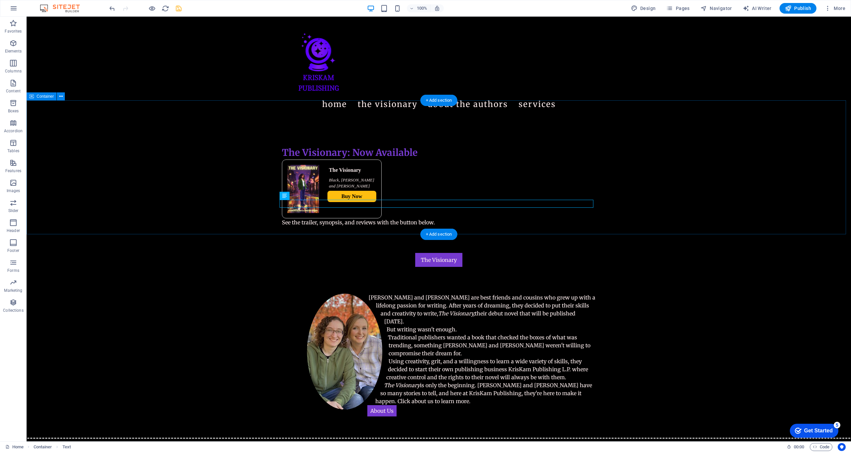
drag, startPoint x: 451, startPoint y: 256, endPoint x: 361, endPoint y: 216, distance: 98.7
drag, startPoint x: 453, startPoint y: 261, endPoint x: 414, endPoint y: 237, distance: 45.3
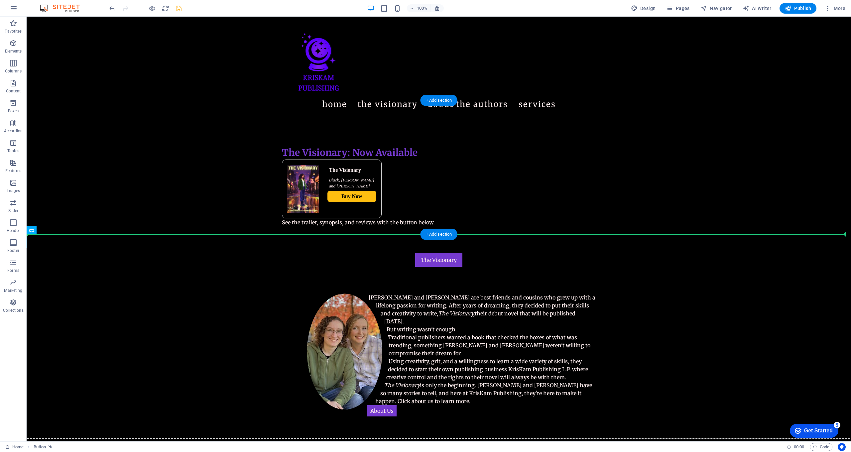
drag, startPoint x: 427, startPoint y: 245, endPoint x: 379, endPoint y: 212, distance: 58.6
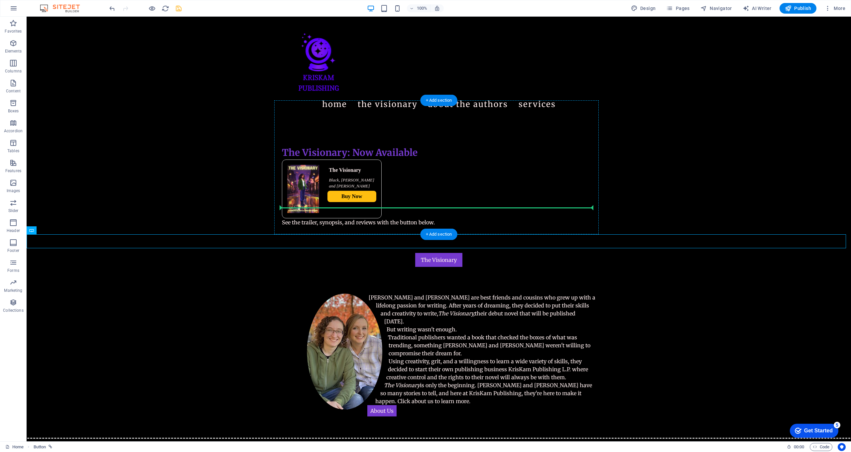
drag, startPoint x: 418, startPoint y: 245, endPoint x: 377, endPoint y: 207, distance: 56.0
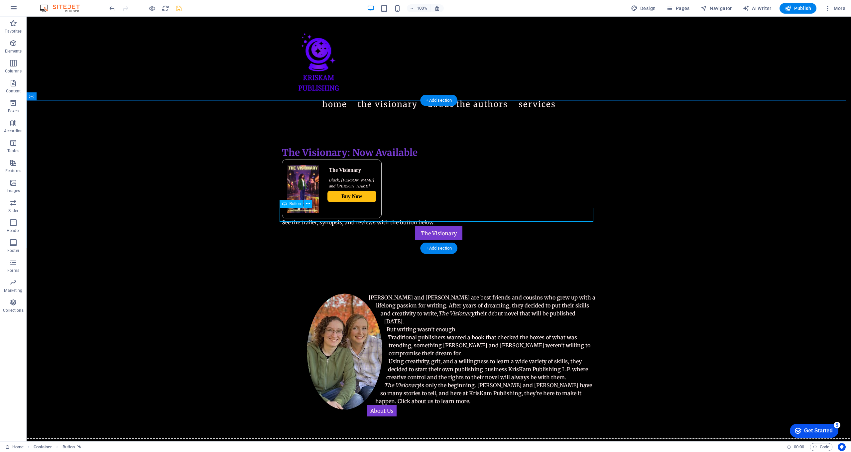
click at [431, 226] on div "The Visionary" at bounding box center [439, 233] width 314 height 14
drag, startPoint x: 308, startPoint y: 133, endPoint x: 481, endPoint y: 135, distance: 172.6
drag, startPoint x: 306, startPoint y: 132, endPoint x: 515, endPoint y: 127, distance: 209.2
click at [415, 146] on div "The Visionary: Now Available" at bounding box center [439, 153] width 314 height 14
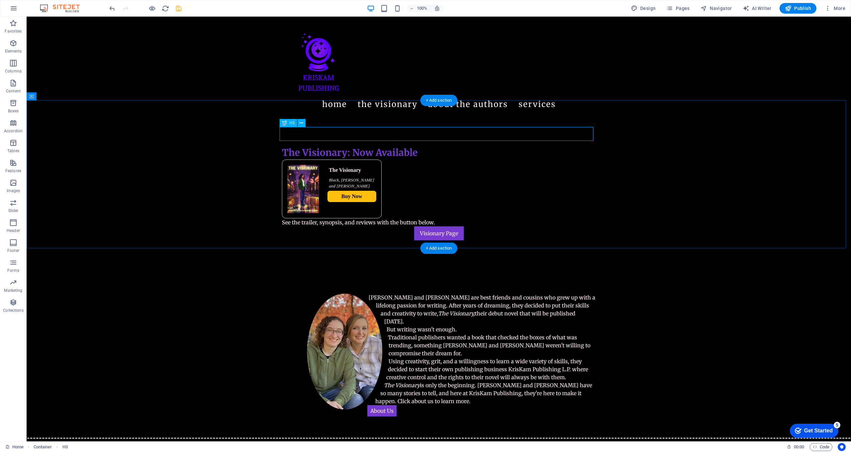
click at [417, 146] on div "The Visionary: Now Available" at bounding box center [439, 153] width 314 height 14
click at [415, 146] on div "The Visionary: Now Available" at bounding box center [439, 153] width 314 height 14
click at [409, 146] on div "The Visionary: Now Available" at bounding box center [439, 153] width 314 height 14
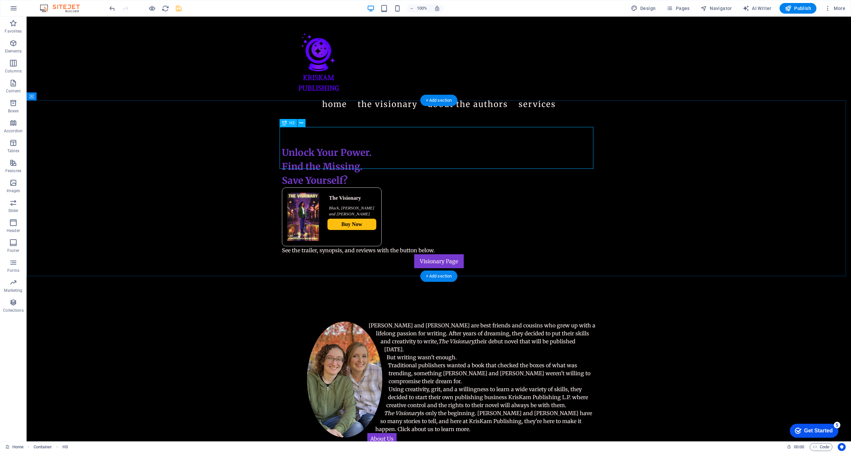
click at [362, 161] on div "Unlock Your Power. Find the Missing. Save Yourself?" at bounding box center [439, 167] width 314 height 42
click at [351, 162] on div "Unlock Your Power. Find the Missing. Save Yourself?" at bounding box center [439, 167] width 314 height 42
click at [302, 121] on icon at bounding box center [302, 123] width 4 height 7
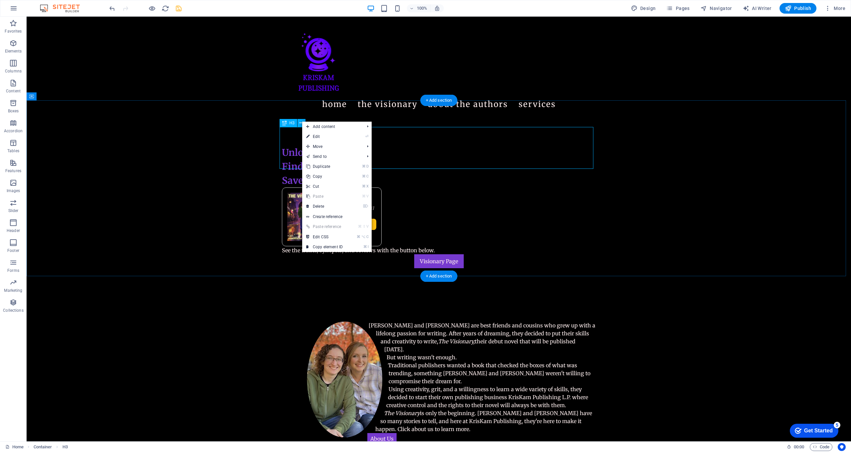
click at [396, 146] on div "Unlock Your Power. Find the Missing. Save Yourself?" at bounding box center [439, 167] width 314 height 42
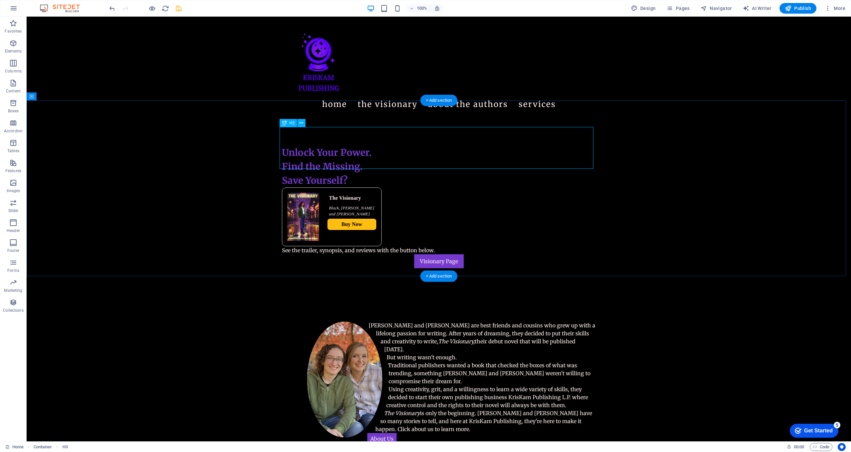
click at [366, 162] on div "Unlock Your Power. Find the Missing. Save Yourself?" at bounding box center [439, 167] width 314 height 42
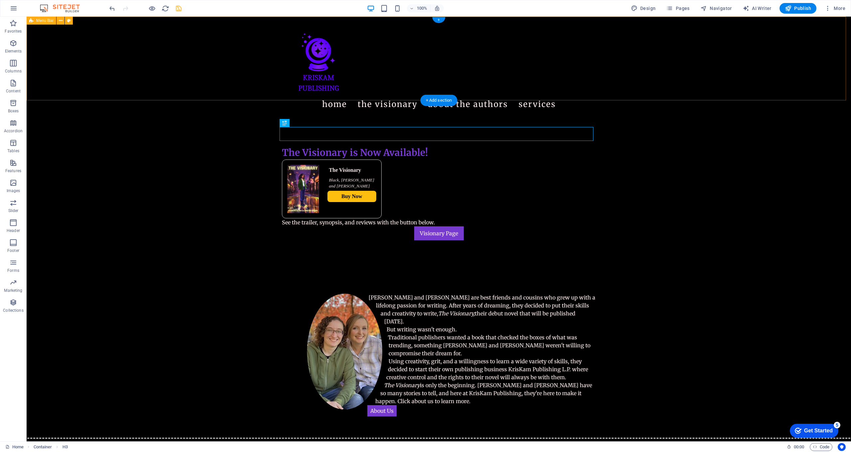
click at [435, 94] on div "Menu Home The Visionary About the authors Services" at bounding box center [439, 68] width 825 height 102
drag, startPoint x: 408, startPoint y: 78, endPoint x: 436, endPoint y: 99, distance: 34.6
click at [436, 101] on div "+ Add section" at bounding box center [439, 100] width 37 height 11
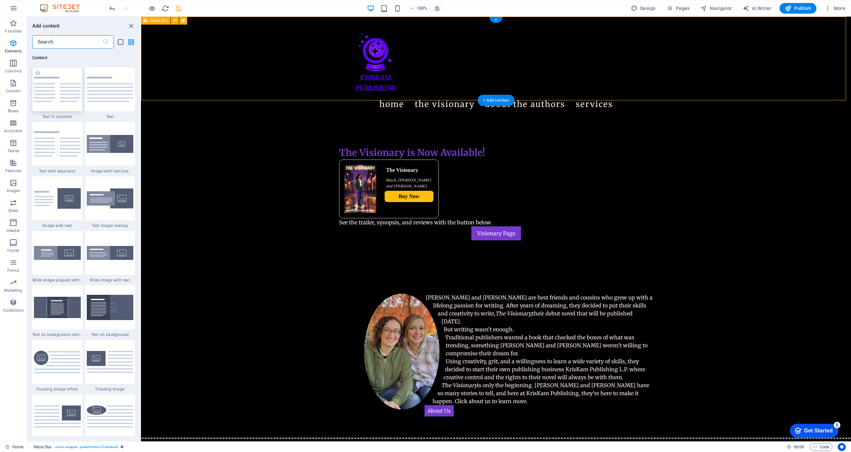
scroll to position [1164, 0]
click at [13, 86] on icon "button" at bounding box center [13, 83] width 8 height 8
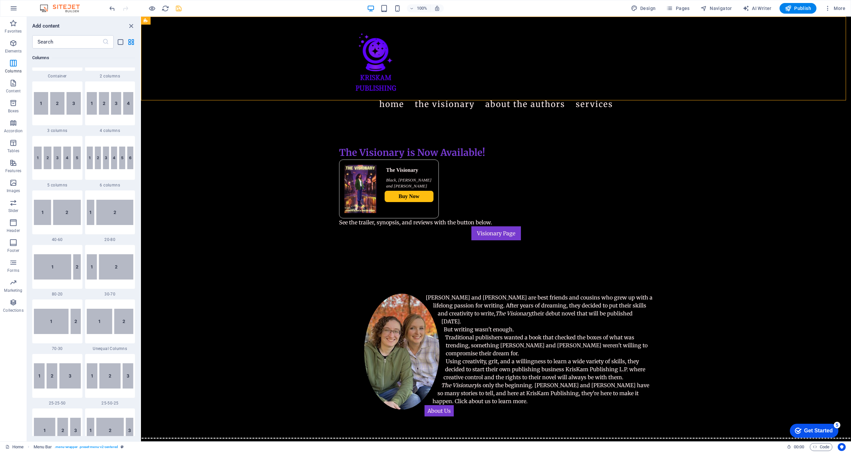
scroll to position [0, 0]
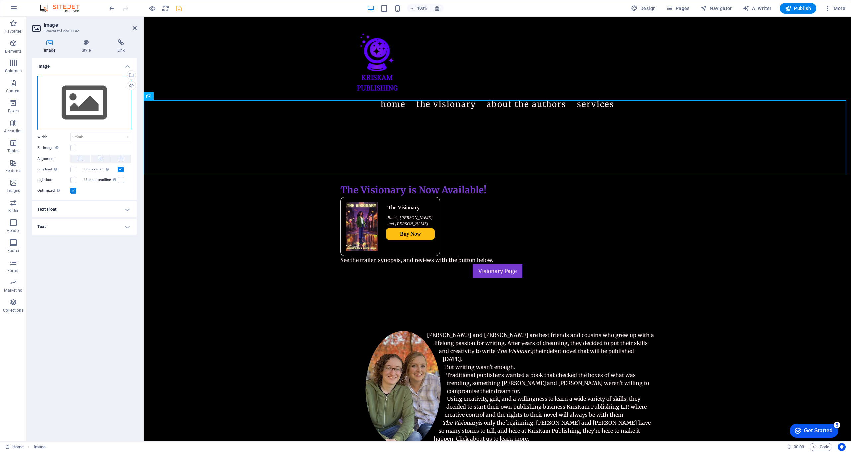
click at [82, 95] on div "Drag files here, click to choose files or select files from Files or our free s…" at bounding box center [84, 103] width 94 height 55
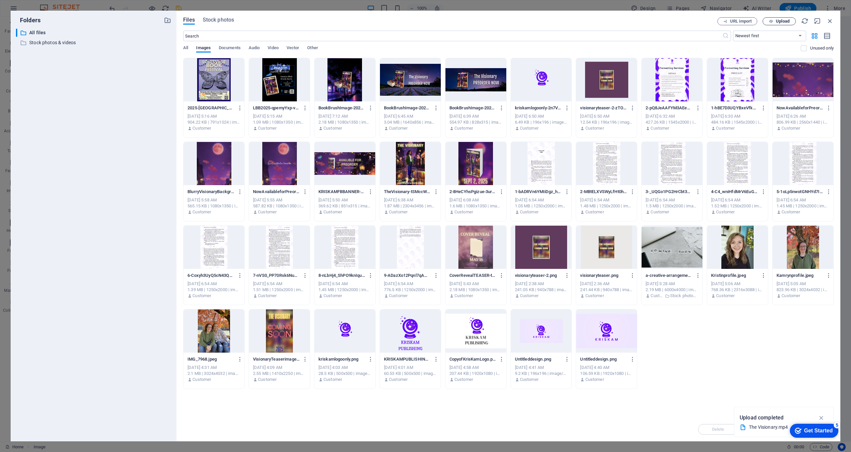
click at [441, 21] on span "Upload" at bounding box center [783, 21] width 14 height 4
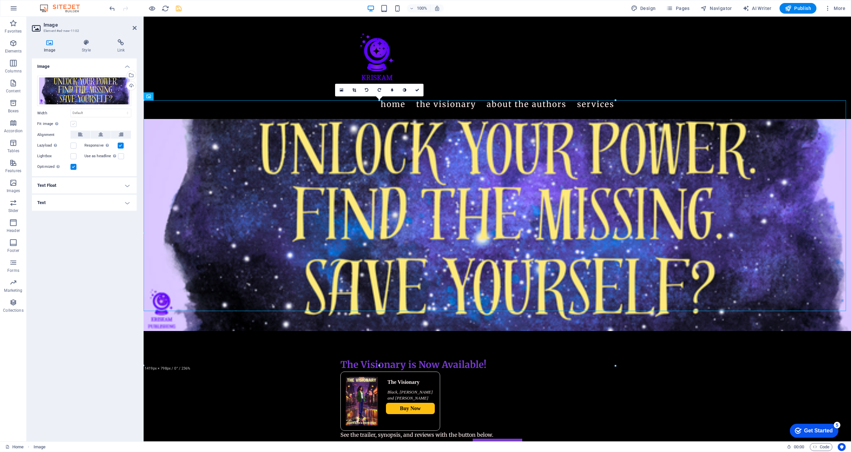
click at [72, 125] on label at bounding box center [74, 124] width 6 height 6
click at [0, 0] on input "Fit image Automatically fit image to a fixed width and height" at bounding box center [0, 0] width 0 height 0
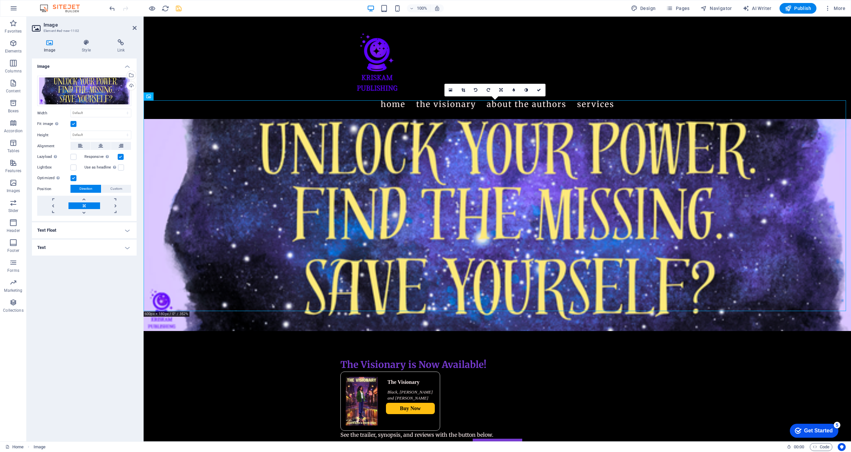
click at [72, 125] on label at bounding box center [74, 124] width 6 height 6
click at [0, 0] on input "Fit image Automatically fit image to a fixed width and height" at bounding box center [0, 0] width 0 height 0
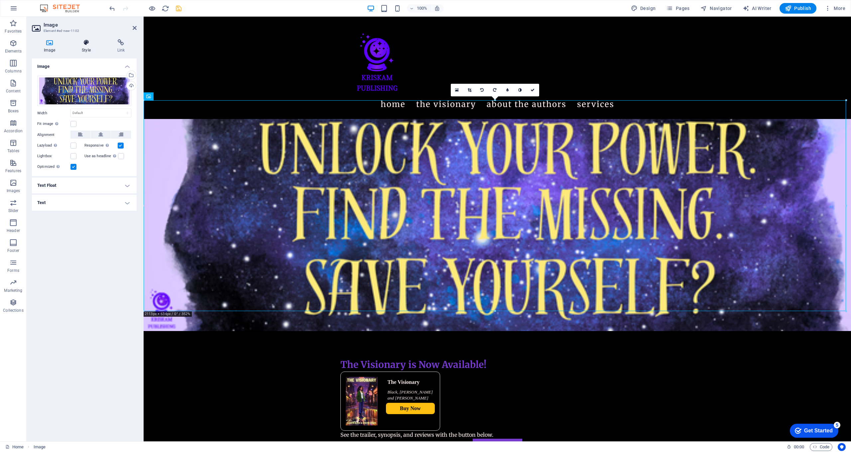
click at [83, 43] on icon at bounding box center [86, 42] width 33 height 7
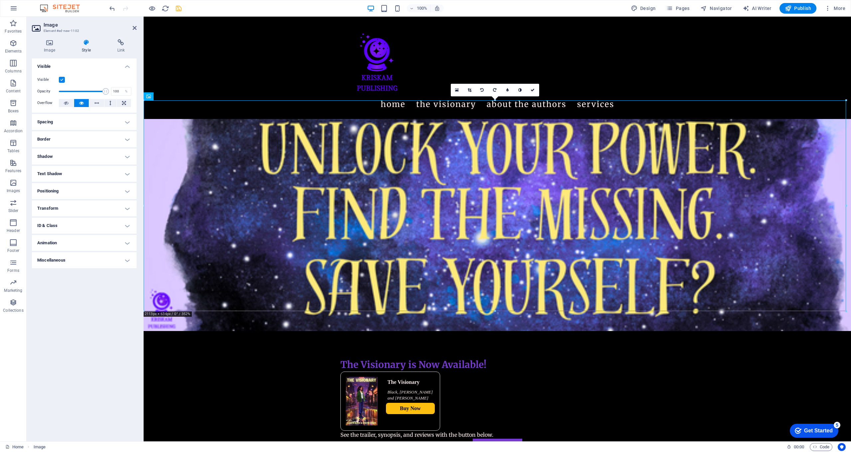
click at [83, 43] on icon at bounding box center [86, 42] width 33 height 7
click at [57, 46] on h4 "Image" at bounding box center [51, 46] width 38 height 14
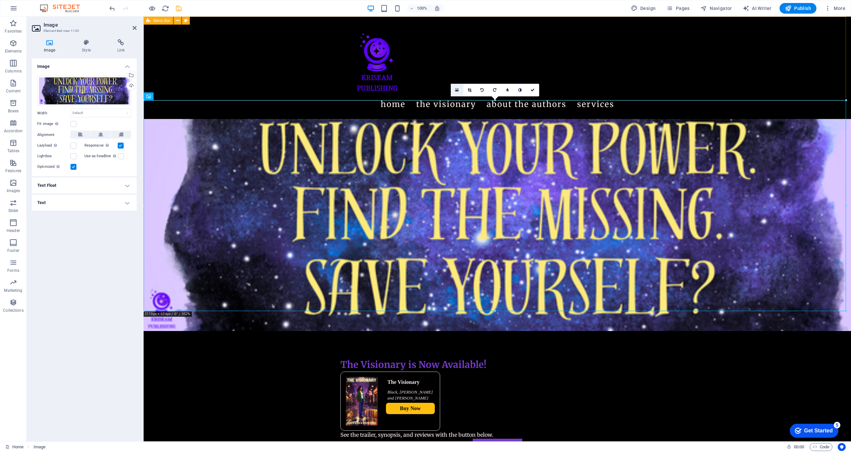
click at [441, 90] on icon at bounding box center [457, 90] width 4 height 5
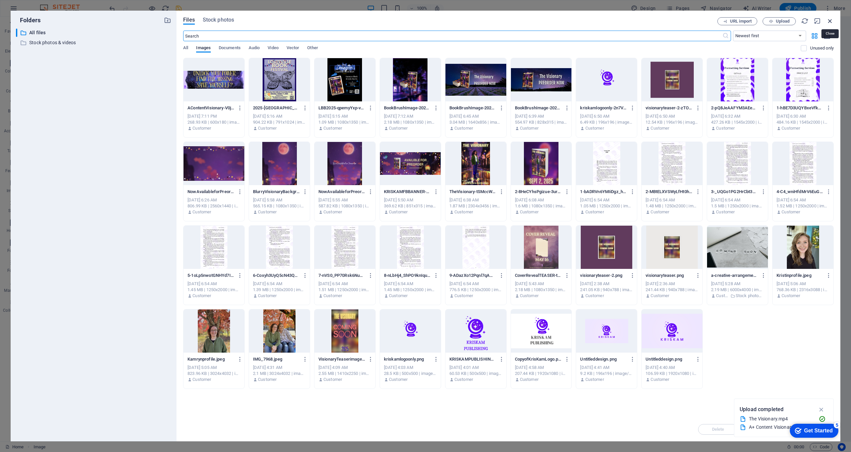
click at [441, 22] on icon "button" at bounding box center [830, 20] width 7 height 7
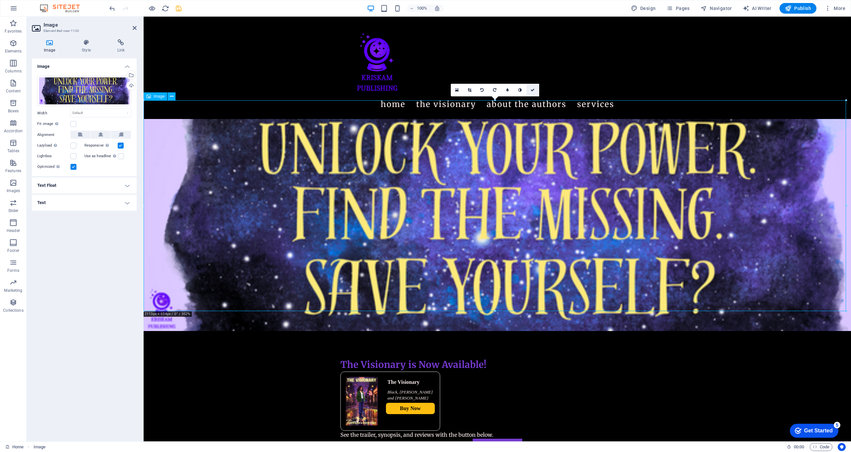
click at [441, 89] on icon at bounding box center [533, 90] width 4 height 4
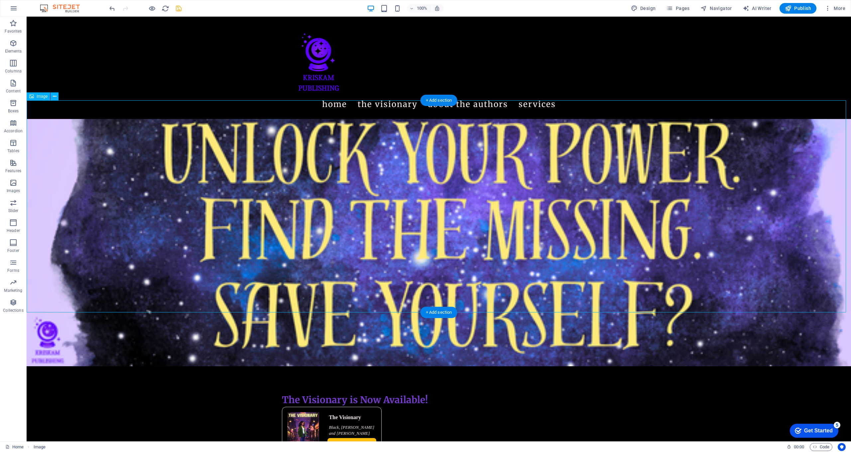
click at [424, 183] on figure at bounding box center [439, 242] width 825 height 247
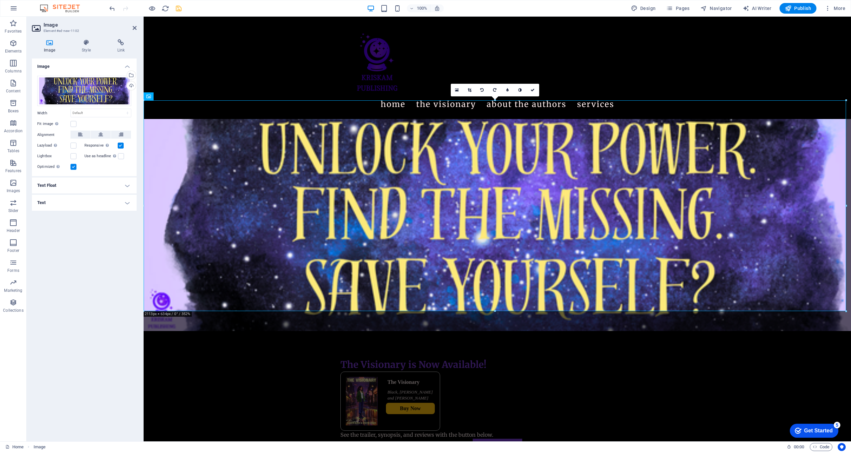
click at [71, 206] on h4 "Text" at bounding box center [84, 203] width 105 height 16
click at [69, 185] on h4 "Text Float" at bounding box center [84, 186] width 105 height 16
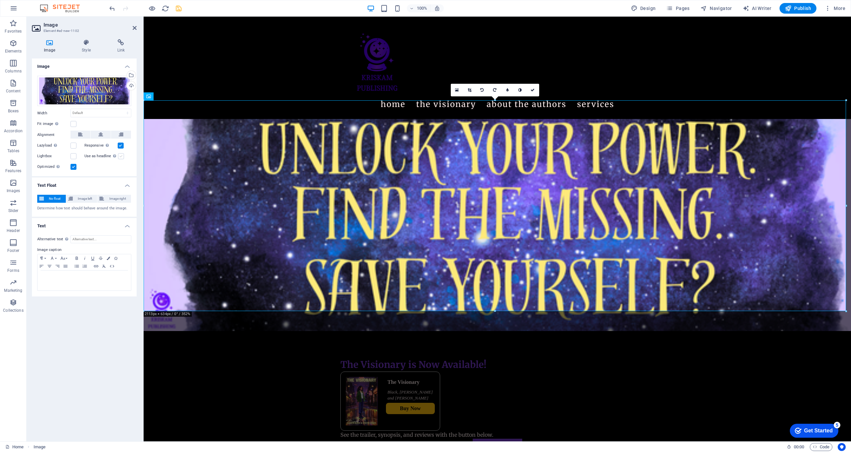
click at [119, 155] on label at bounding box center [121, 156] width 6 height 6
click at [0, 0] on input "Use as headline The image will be wrapped in an H1 headline tag. Useful for giv…" at bounding box center [0, 0] width 0 height 0
select select "DISABLED_OPTION_VALUE"
click at [88, 124] on div "Fit image Automatically fit image to a fixed width and height" at bounding box center [84, 124] width 94 height 8
click at [441, 90] on icon at bounding box center [533, 90] width 4 height 4
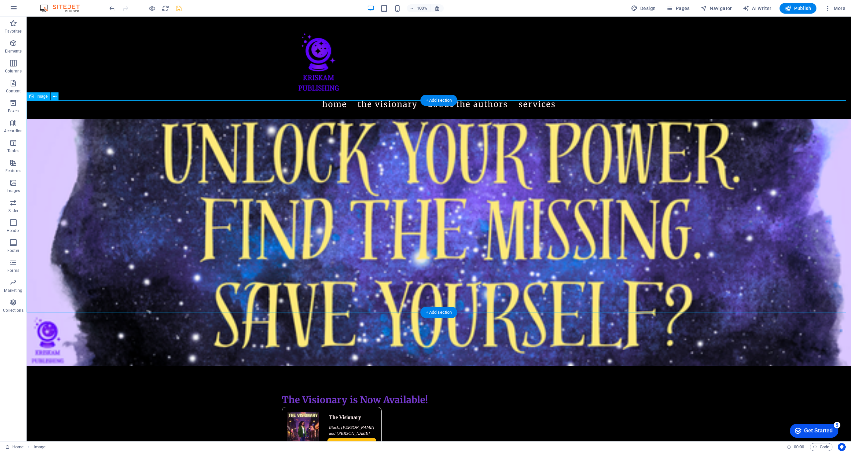
click at [47, 149] on figure at bounding box center [439, 242] width 825 height 247
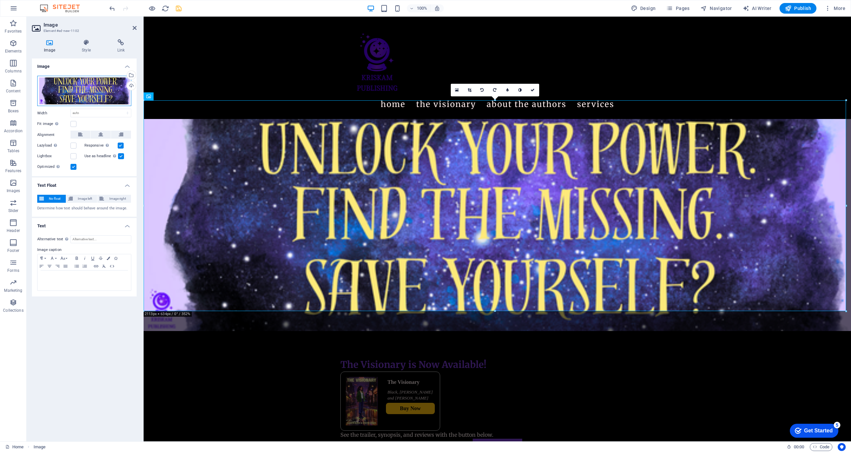
click at [77, 79] on div "Drag files here, click to choose files or select files from Files or our free s…" at bounding box center [84, 91] width 94 height 31
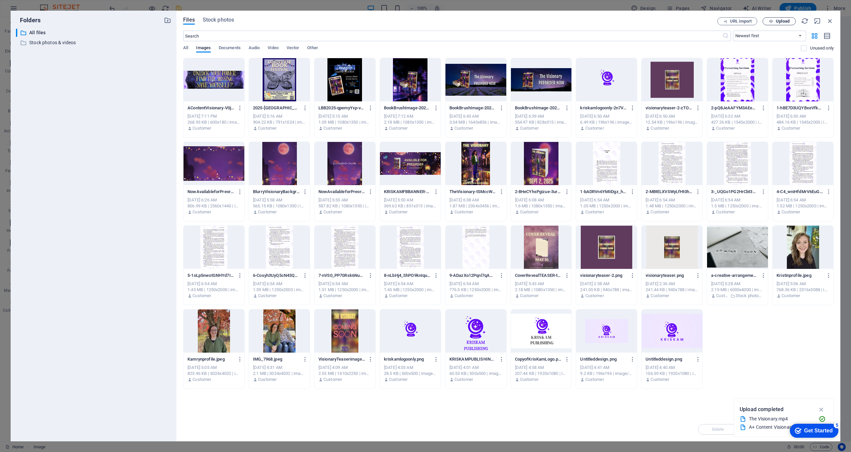
click at [441, 22] on span "Upload" at bounding box center [783, 21] width 14 height 4
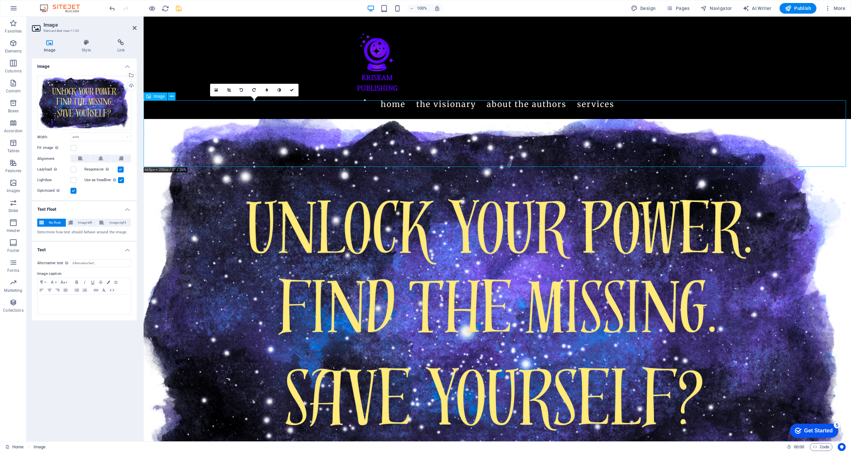
drag, startPoint x: 306, startPoint y: 130, endPoint x: 417, endPoint y: 126, distance: 110.5
click at [417, 126] on figure at bounding box center [498, 318] width 708 height 398
select select "DISABLED_OPTION_VALUE"
click at [74, 146] on label at bounding box center [74, 148] width 6 height 6
click at [0, 0] on input "Fit image Automatically fit image to a fixed width and height" at bounding box center [0, 0] width 0 height 0
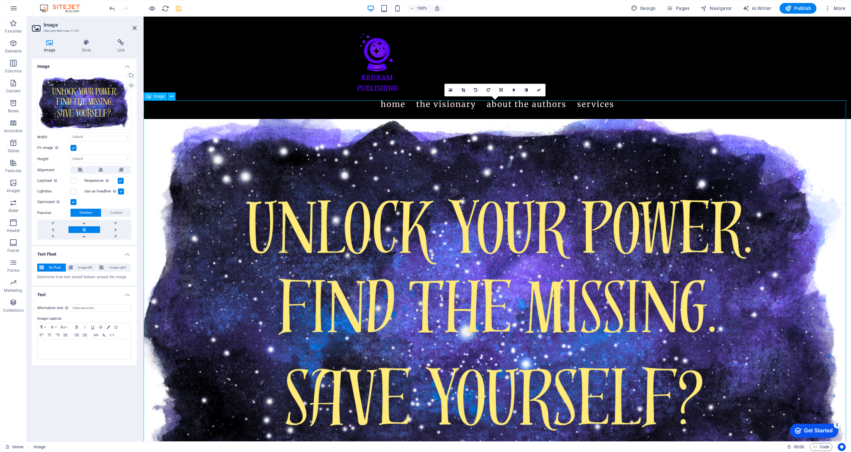
click at [221, 162] on figure at bounding box center [498, 318] width 708 height 398
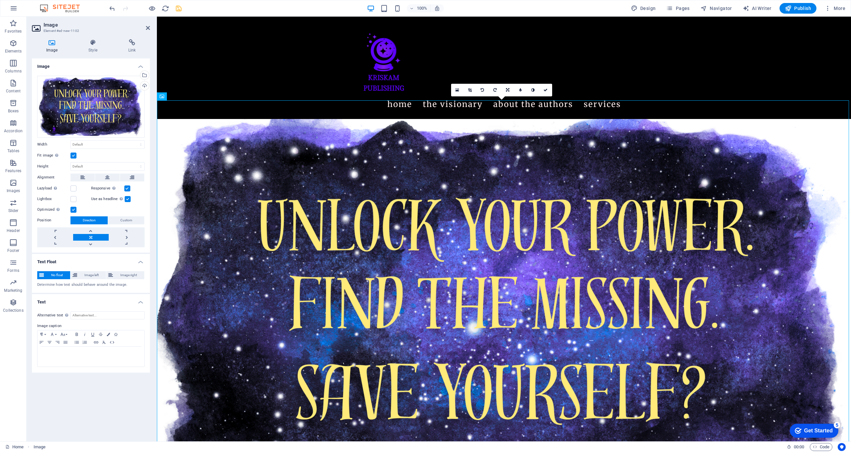
drag, startPoint x: 142, startPoint y: 103, endPoint x: 157, endPoint y: 102, distance: 15.3
click at [157, 102] on div "Image Element #ed-new-1102 Image Style Link Image Drag files here, click to cho…" at bounding box center [439, 229] width 825 height 425
click at [187, 98] on button at bounding box center [185, 96] width 8 height 8
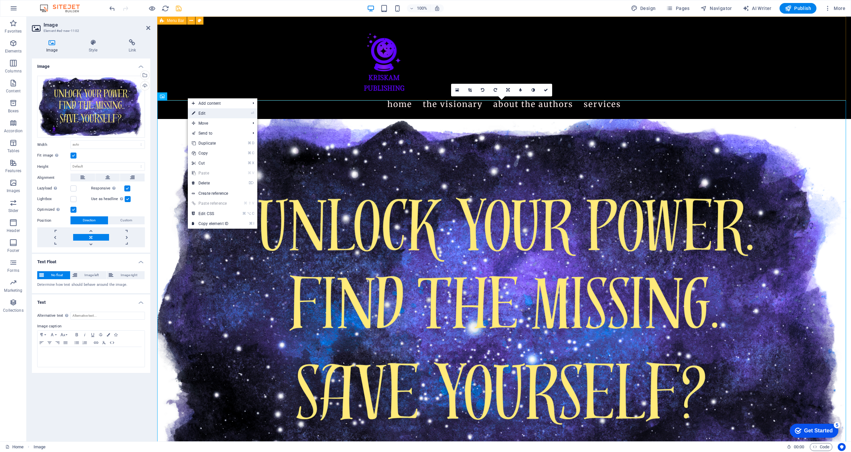
click at [202, 109] on link "⏎ Edit" at bounding box center [210, 113] width 45 height 10
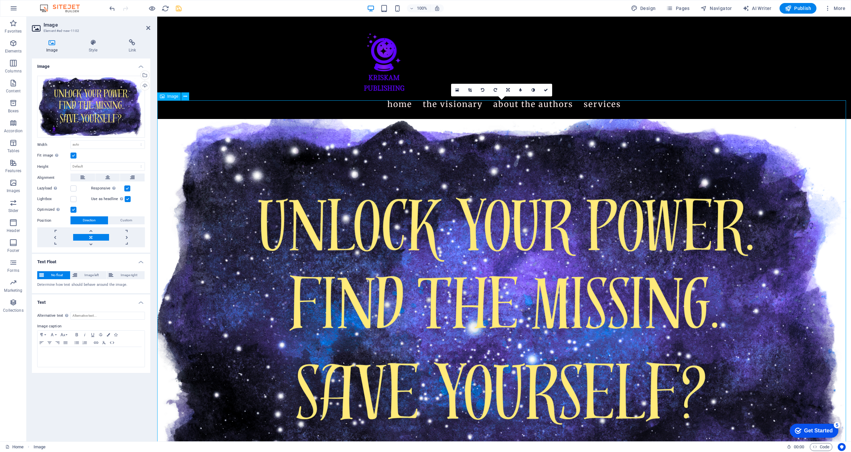
click at [324, 255] on figure at bounding box center [504, 314] width 694 height 390
drag, startPoint x: 550, startPoint y: 89, endPoint x: 523, endPoint y: 74, distance: 30.4
click at [441, 89] on link at bounding box center [546, 90] width 13 height 13
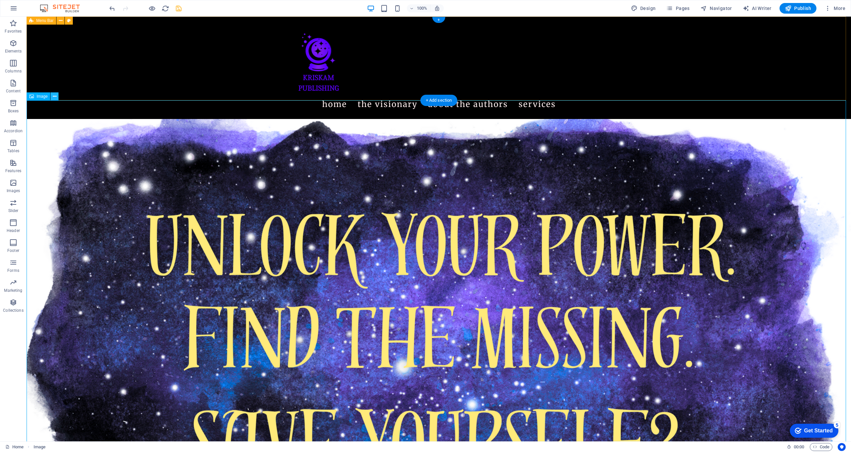
click at [53, 97] on icon at bounding box center [55, 96] width 4 height 7
click at [136, 133] on figure at bounding box center [439, 351] width 825 height 464
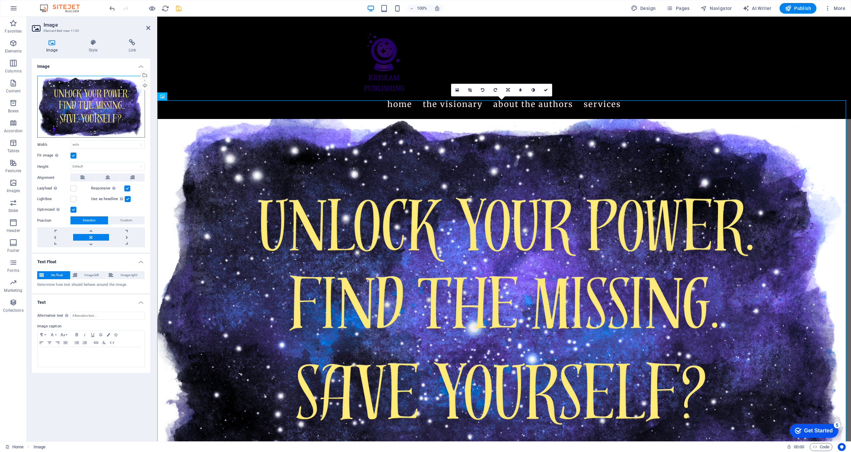
click at [46, 84] on div "Drag files here, click to choose files or select files from Files or our free s…" at bounding box center [91, 107] width 108 height 62
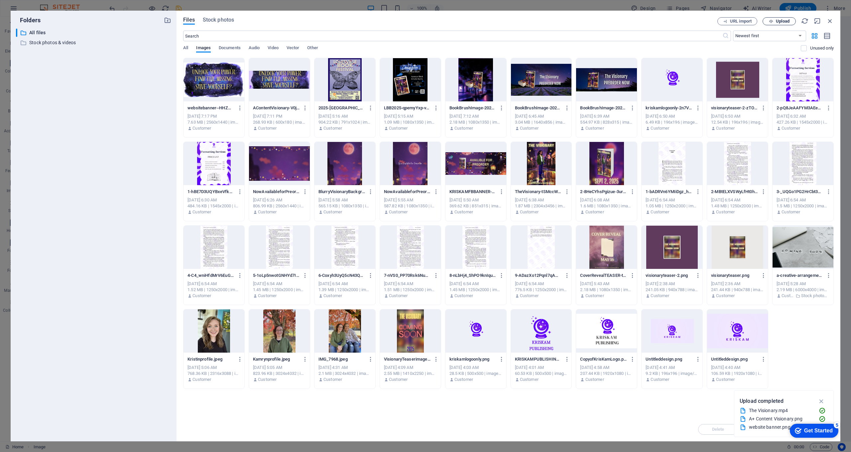
click at [441, 23] on span "Upload" at bounding box center [779, 21] width 27 height 4
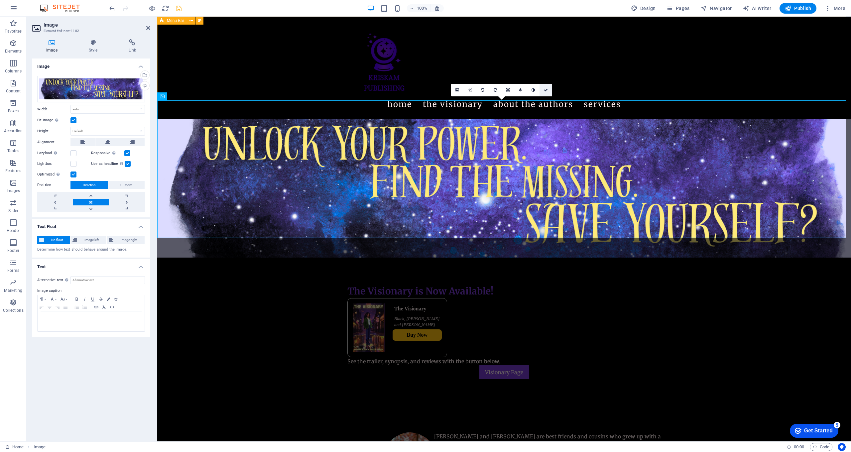
click at [441, 92] on link at bounding box center [546, 90] width 13 height 13
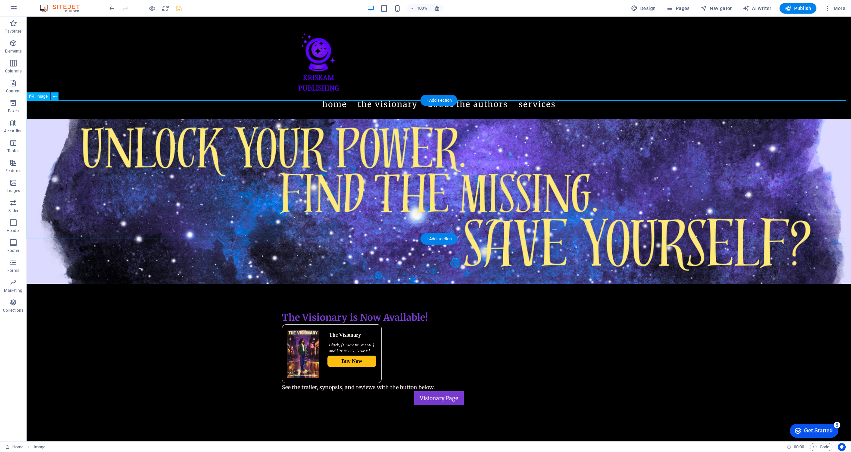
click at [375, 142] on figure at bounding box center [439, 201] width 825 height 165
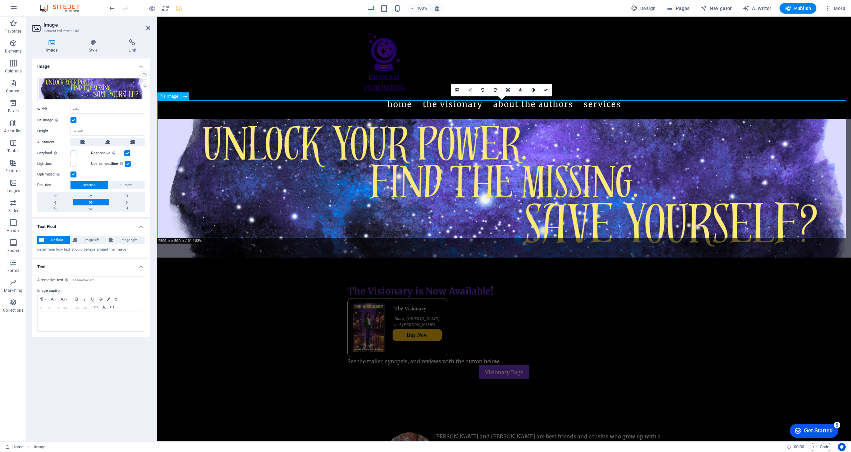
click at [206, 183] on figure at bounding box center [504, 188] width 694 height 139
click at [441, 90] on icon at bounding box center [546, 90] width 4 height 4
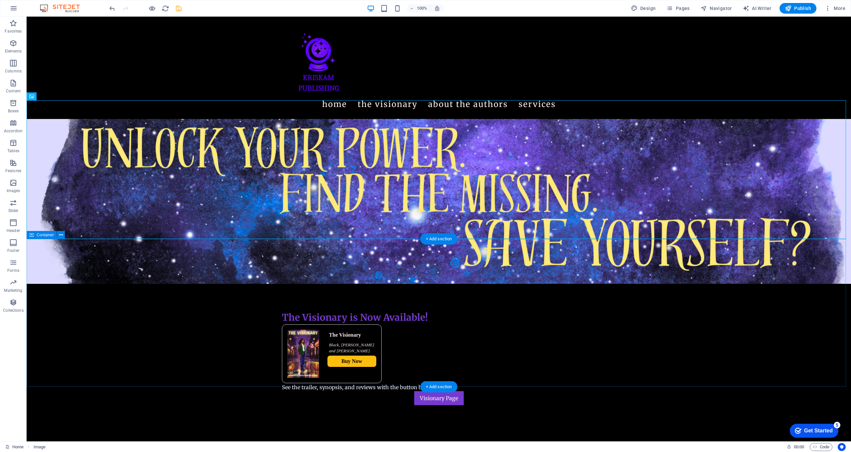
click at [441, 284] on div "The Visionary is Now Available! The Visionary [PERSON_NAME], [PERSON_NAME] and …" at bounding box center [439, 358] width 825 height 148
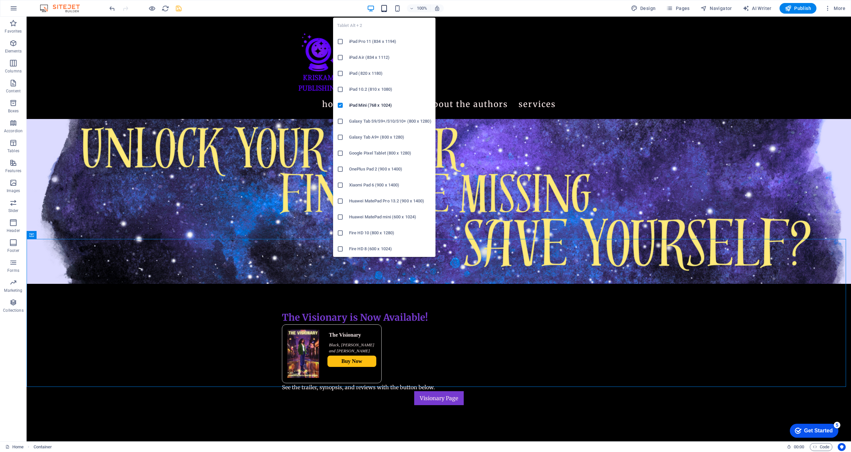
click at [388, 9] on icon "button" at bounding box center [384, 9] width 8 height 8
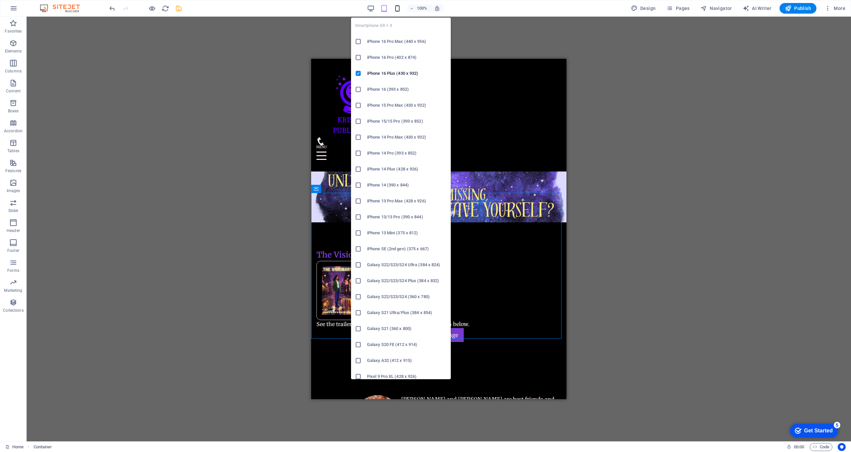
click at [398, 10] on icon "button" at bounding box center [398, 9] width 8 height 8
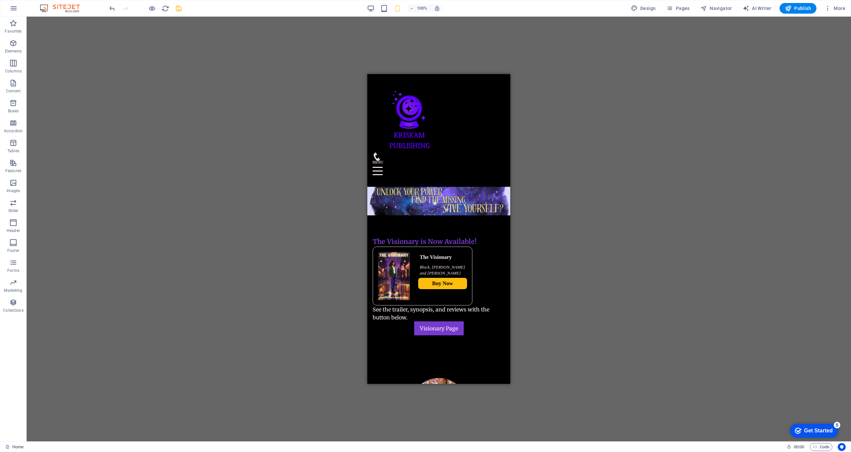
click at [369, 3] on div "100% Design Pages Navigator AI Writer Publish More" at bounding box center [425, 8] width 851 height 16
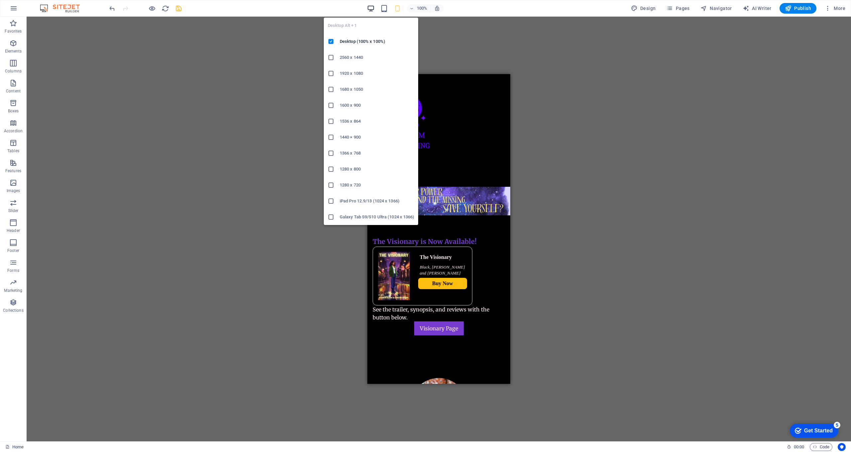
click at [371, 9] on icon "button" at bounding box center [371, 9] width 8 height 8
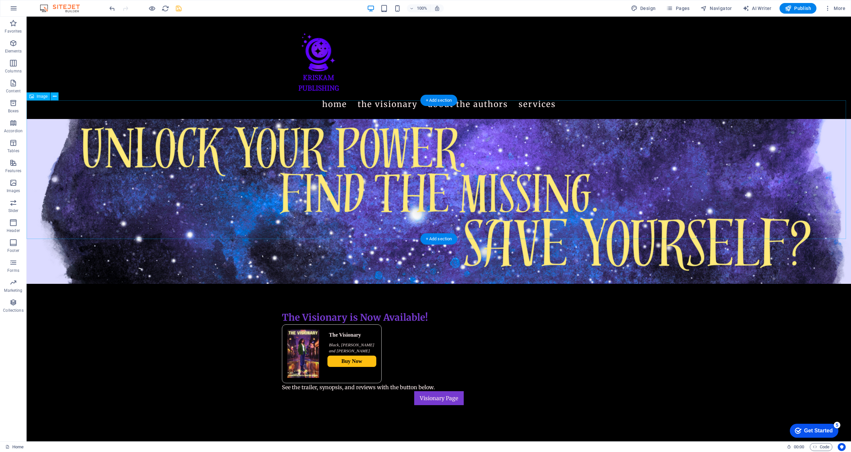
click at [401, 206] on figure at bounding box center [439, 201] width 825 height 165
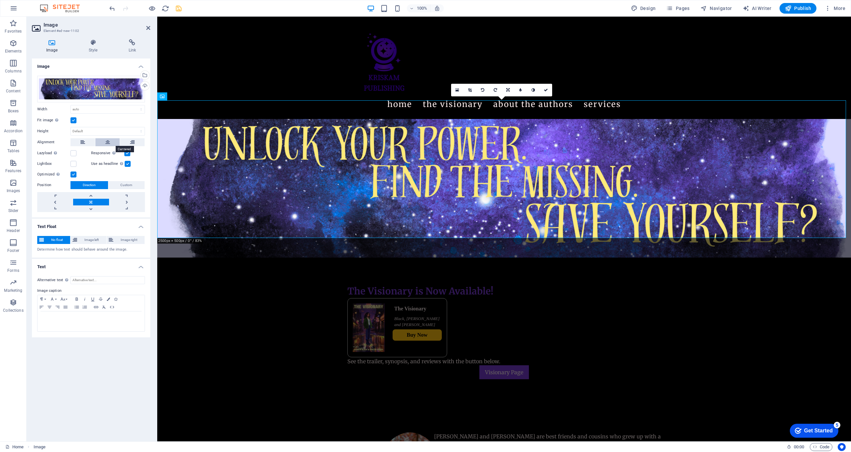
click at [104, 144] on button at bounding box center [107, 142] width 25 height 8
click at [288, 187] on figure at bounding box center [504, 188] width 694 height 139
click at [21, 48] on span "Elements" at bounding box center [13, 47] width 27 height 16
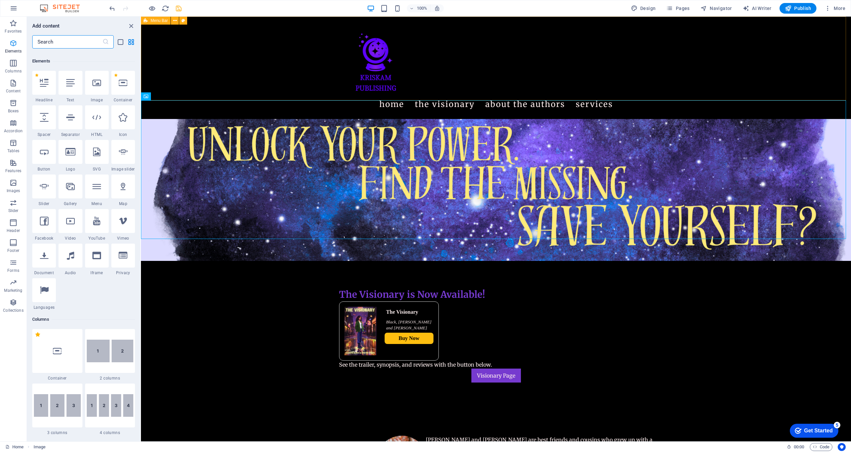
scroll to position [71, 0]
click at [11, 187] on span "Images" at bounding box center [13, 187] width 27 height 16
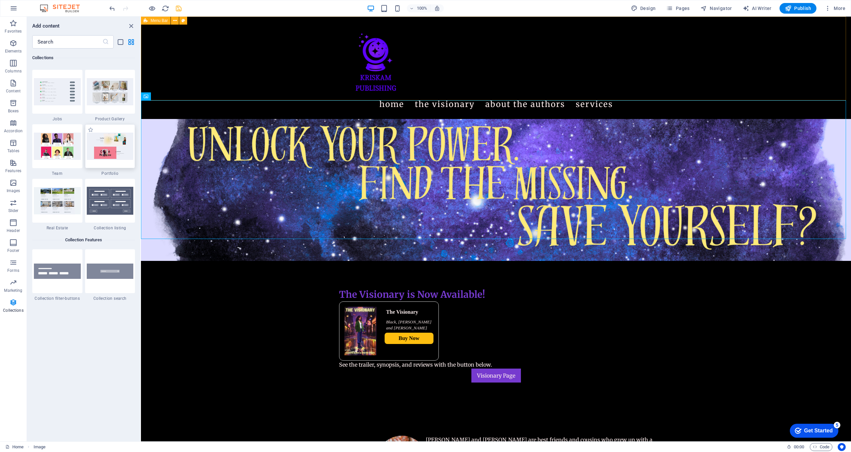
scroll to position [6461, 0]
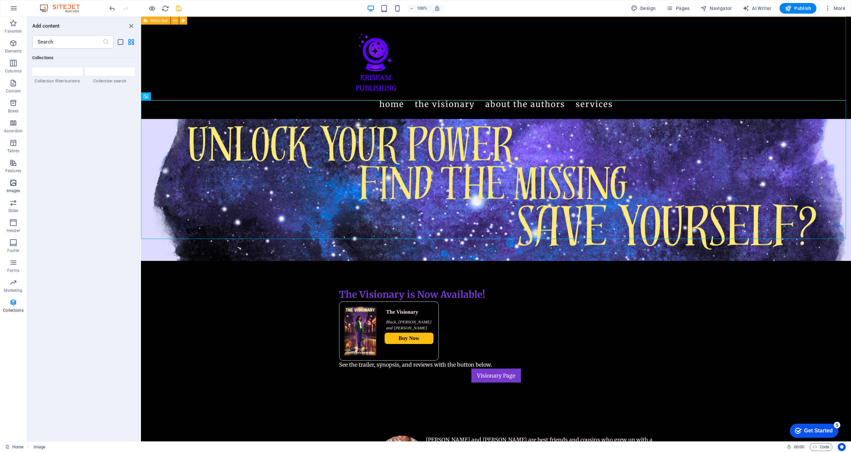
click at [16, 185] on icon "button" at bounding box center [13, 183] width 8 height 8
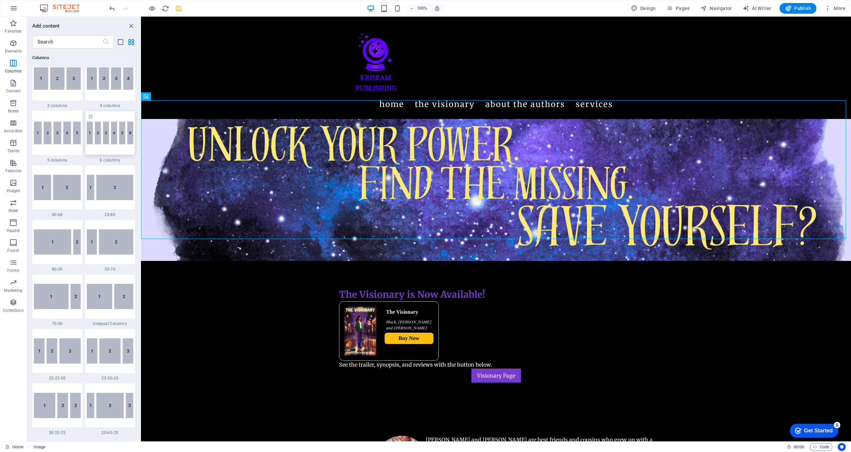
scroll to position [285, 0]
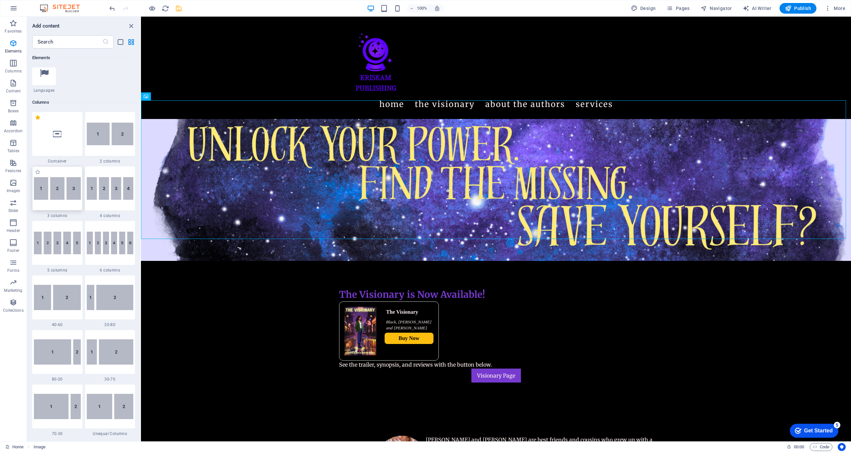
click at [60, 192] on img at bounding box center [57, 188] width 47 height 23
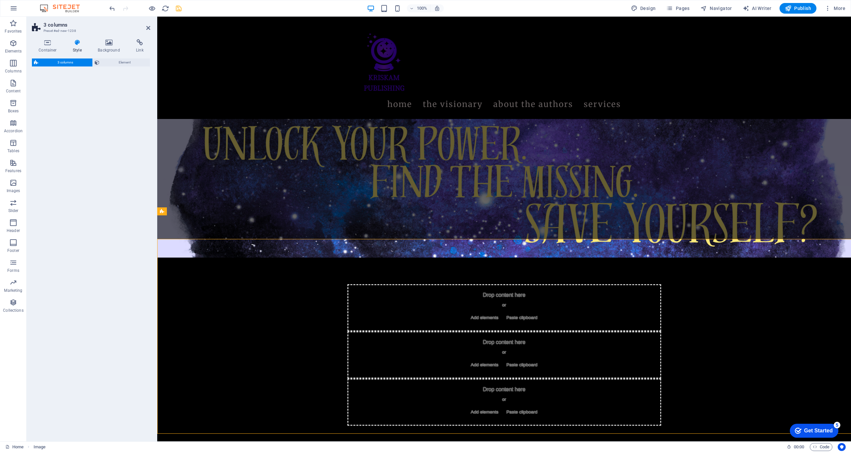
select select "rem"
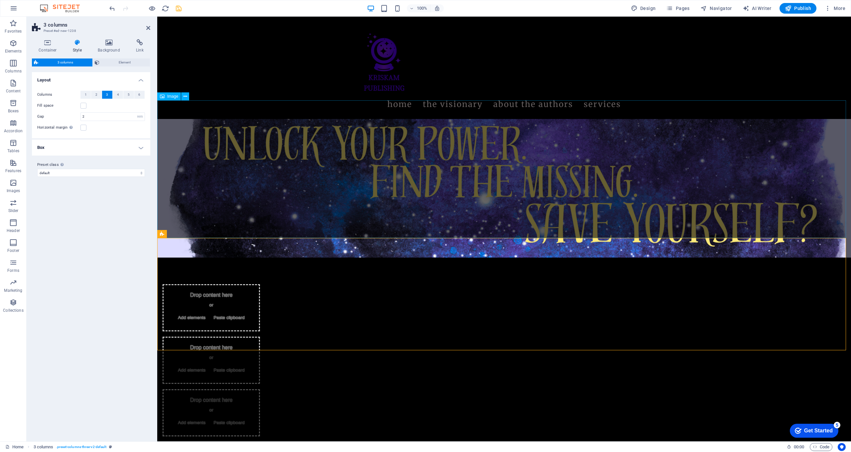
click at [441, 145] on figure at bounding box center [504, 188] width 694 height 139
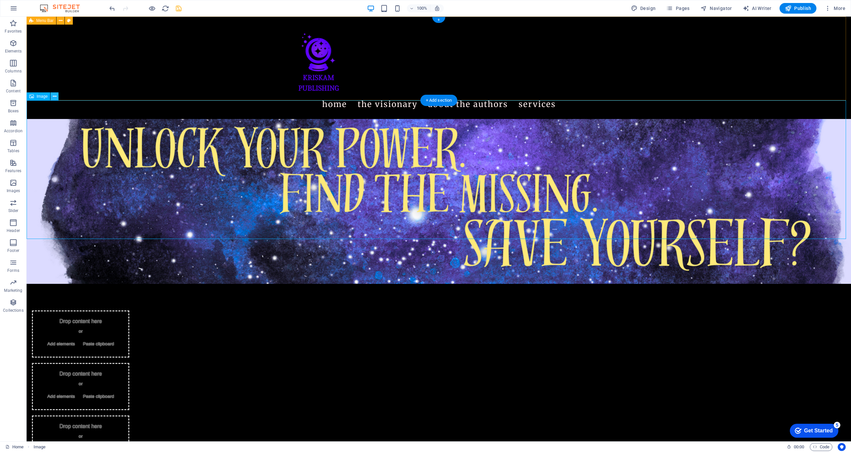
click at [54, 100] on button at bounding box center [55, 96] width 8 height 8
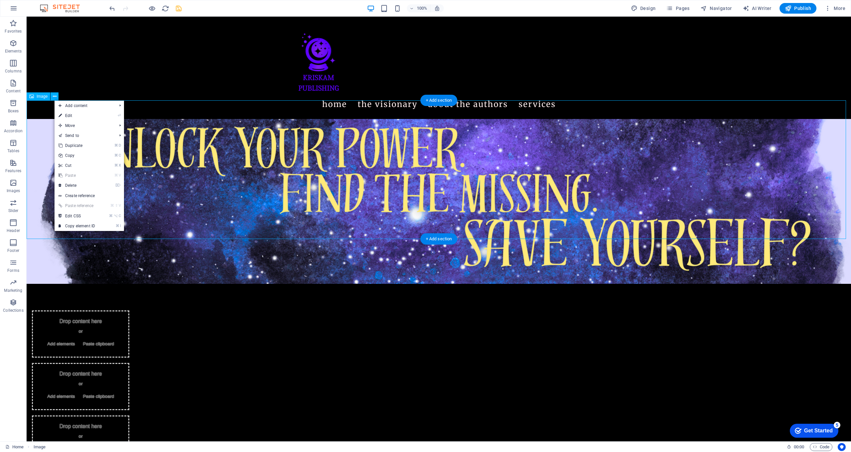
click at [282, 163] on figure at bounding box center [439, 201] width 825 height 165
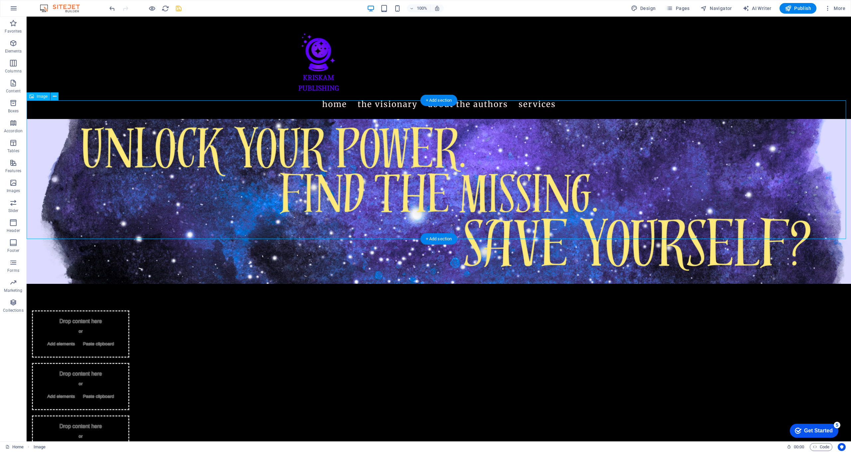
click at [282, 163] on figure at bounding box center [439, 201] width 825 height 165
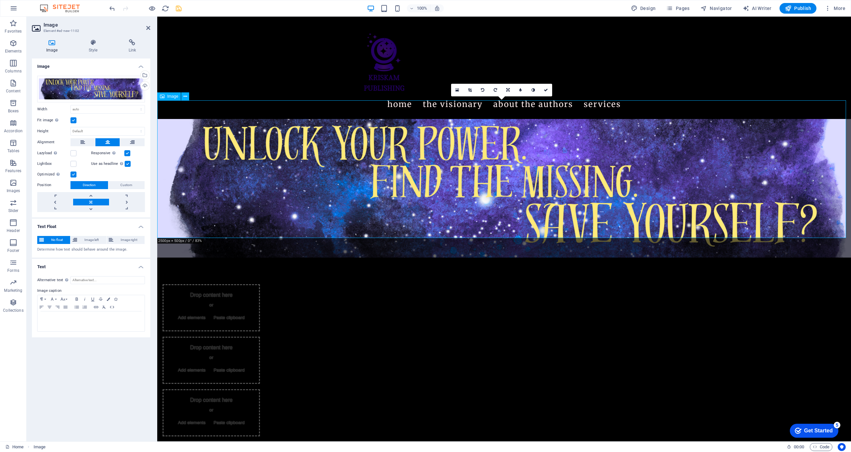
click at [219, 142] on figure at bounding box center [504, 188] width 694 height 139
click at [110, 95] on div "Drag files here, click to choose files or select files from Files or our free s…" at bounding box center [91, 89] width 108 height 27
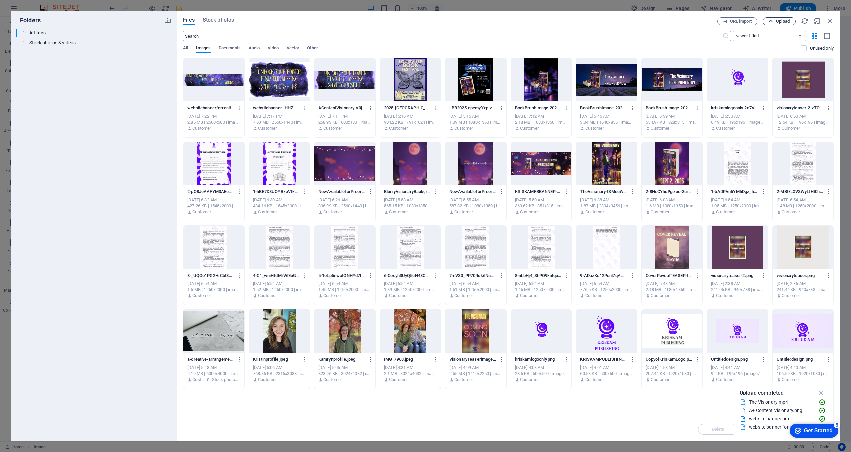
click at [441, 22] on span "Upload" at bounding box center [779, 21] width 27 height 4
click at [275, 72] on div at bounding box center [279, 79] width 61 height 43
click at [275, 72] on div "1" at bounding box center [279, 79] width 61 height 43
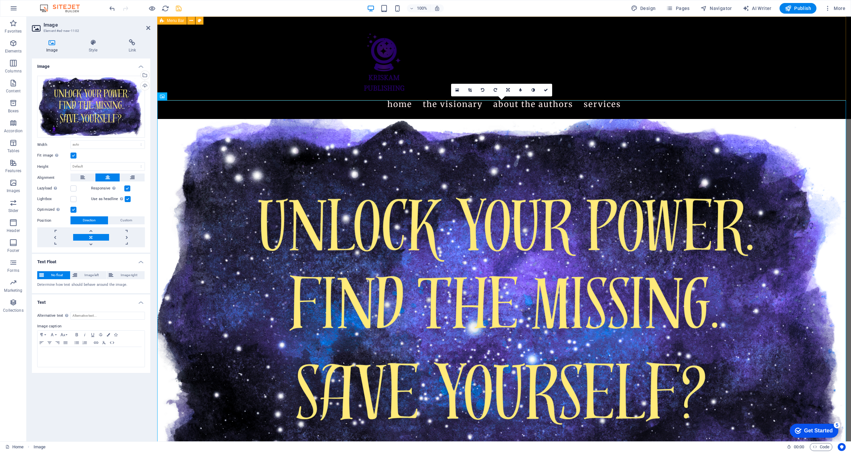
click at [441, 92] on link at bounding box center [470, 90] width 13 height 13
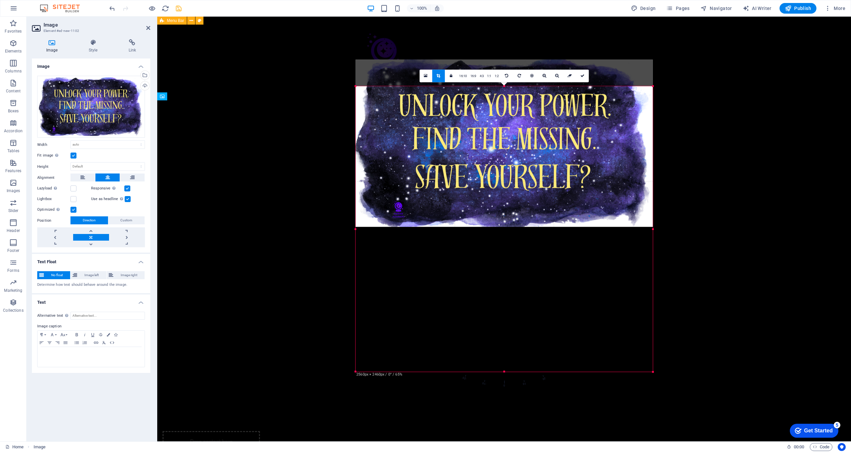
drag, startPoint x: 781, startPoint y: 74, endPoint x: 522, endPoint y: 100, distance: 260.4
click at [441, 100] on div "180 170 160 150 140 130 120 110 100 90 80 70 60 50 40 30 20 10 0 -10 -20 -30 -4…" at bounding box center [504, 229] width 298 height 286
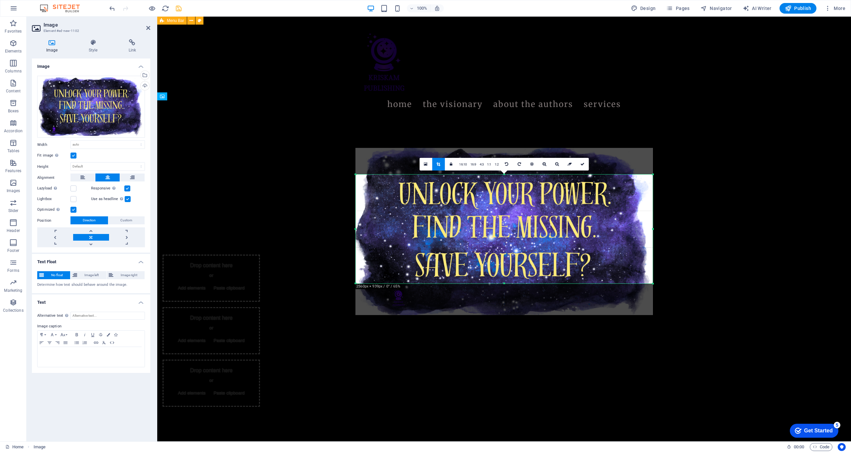
drag, startPoint x: 505, startPoint y: 300, endPoint x: 510, endPoint y: 268, distance: 32.0
click at [441, 268] on div "180 170 160 150 140 130 120 110 100 90 80 70 60 50 40 30 20 10 0 -10 -20 -30 -4…" at bounding box center [504, 229] width 298 height 109
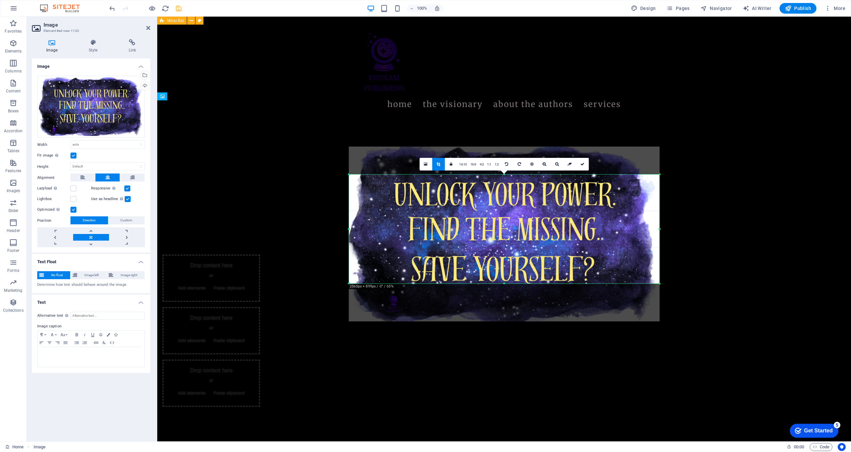
drag, startPoint x: 653, startPoint y: 229, endPoint x: 667, endPoint y: 225, distance: 13.8
click at [441, 225] on div "Drag here to replace the existing content. Press “Ctrl” if you want to create a…" at bounding box center [504, 229] width 694 height 425
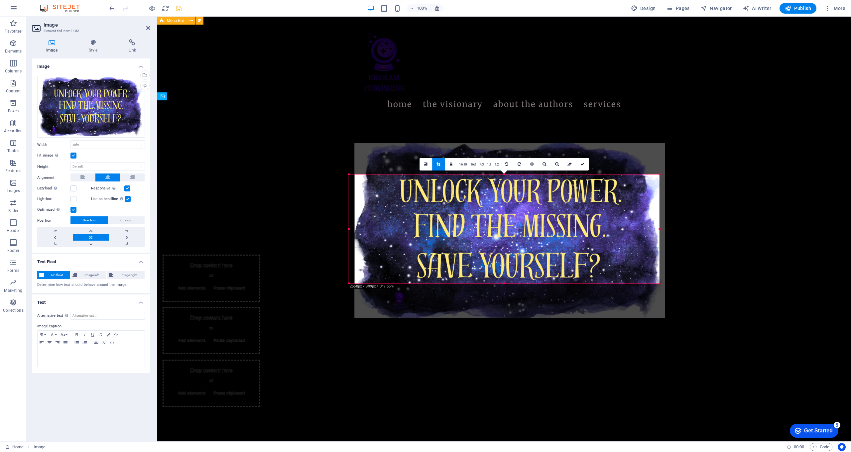
drag, startPoint x: 567, startPoint y: 226, endPoint x: 573, endPoint y: 223, distance: 6.6
click at [441, 223] on div at bounding box center [509, 230] width 311 height 175
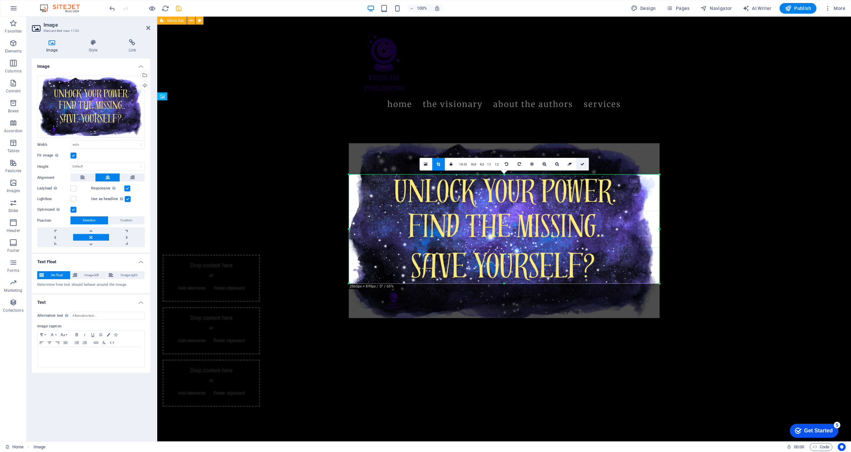
click at [441, 162] on icon at bounding box center [583, 164] width 4 height 4
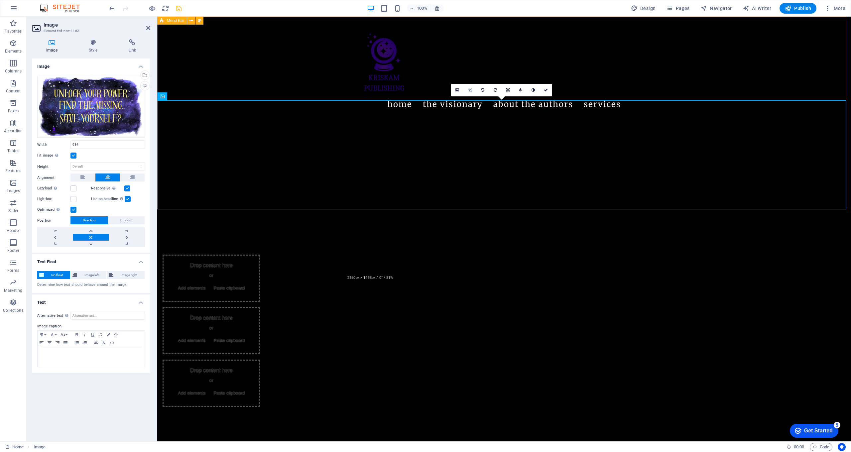
type input "934"
select select "px"
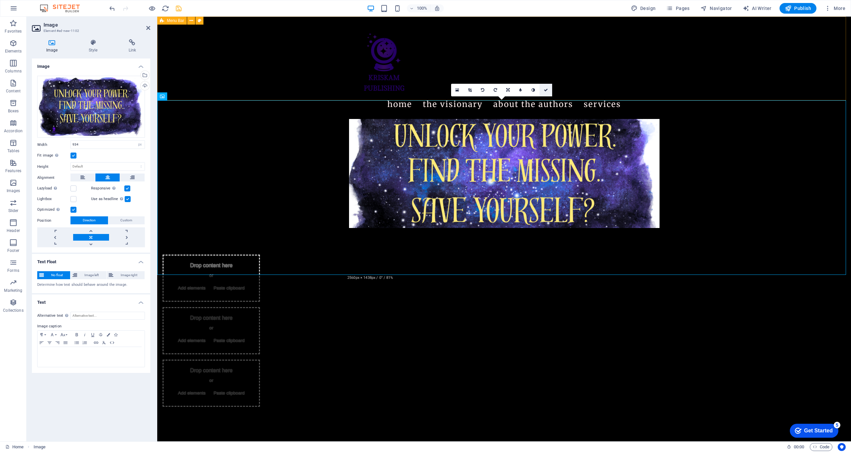
click at [441, 90] on icon at bounding box center [546, 90] width 4 height 4
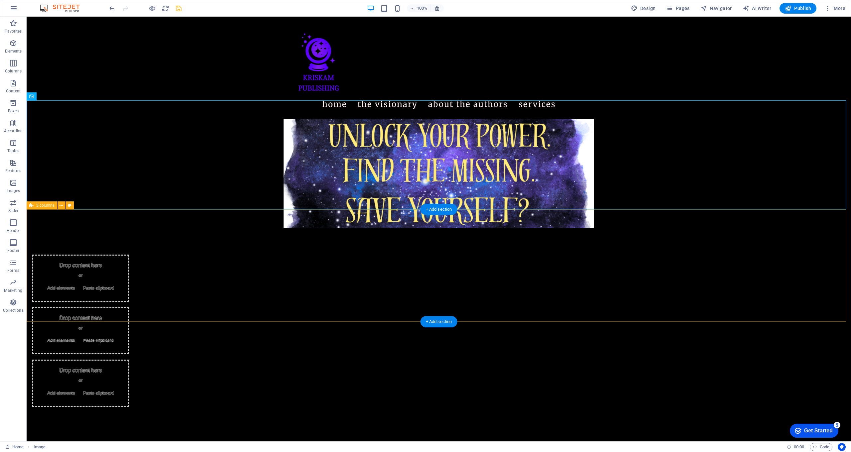
click at [441, 246] on div "Drop content here or Add elements Paste clipboard Drop content here or Add elem…" at bounding box center [439, 331] width 825 height 206
click at [441, 170] on figure at bounding box center [439, 173] width 825 height 109
select select "px"
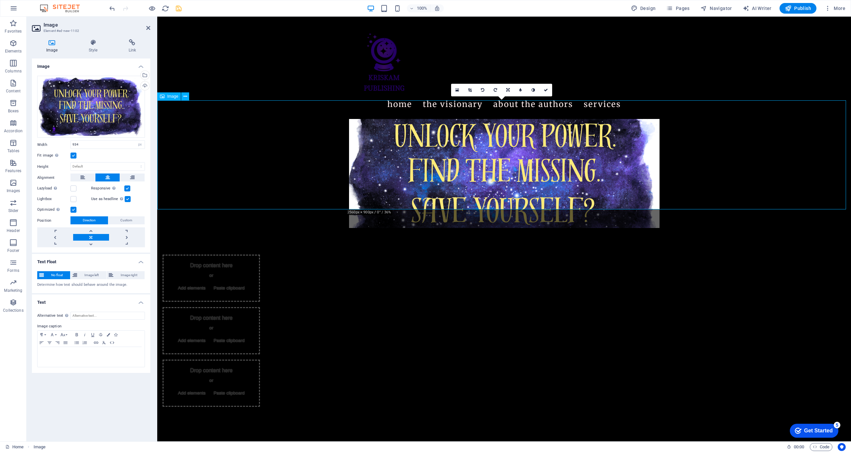
click at [320, 167] on figure at bounding box center [504, 173] width 694 height 109
click at [441, 91] on icon at bounding box center [546, 90] width 4 height 4
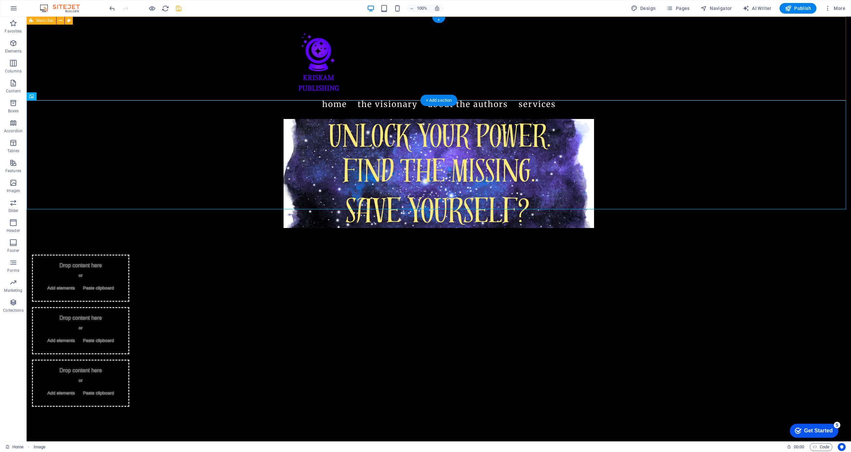
click at [441, 135] on figure at bounding box center [439, 173] width 825 height 109
select select "px"
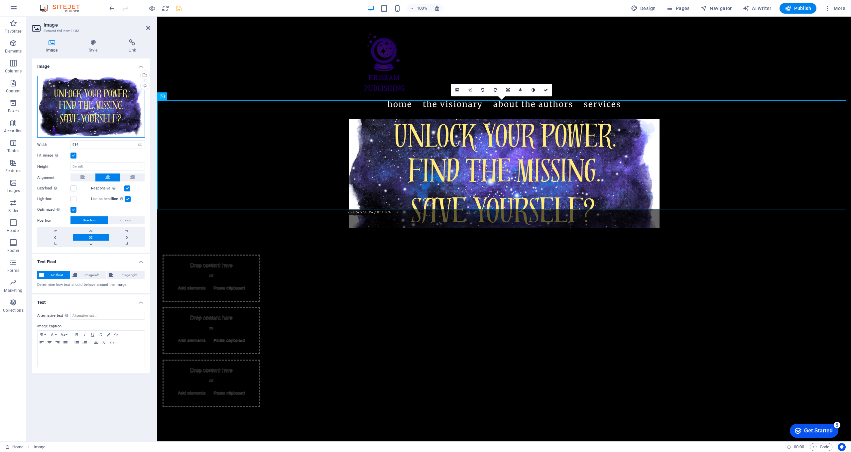
click at [97, 109] on div "Drag files here, click to choose files or select files from Files or our free s…" at bounding box center [91, 107] width 108 height 62
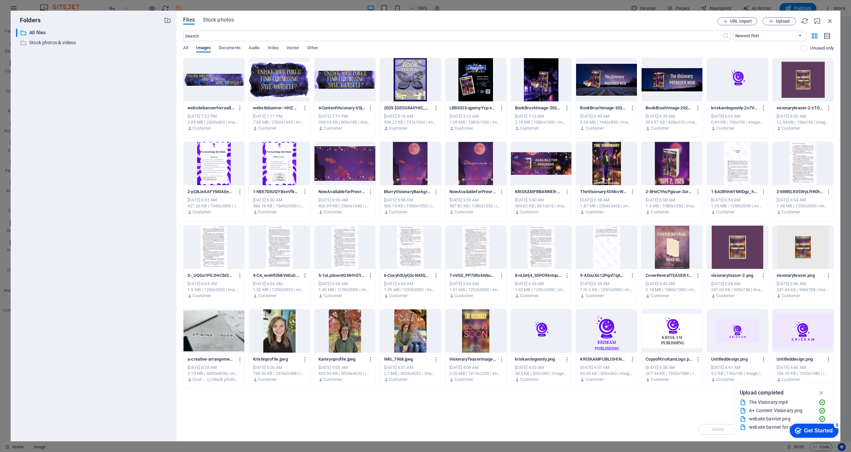
click at [97, 109] on div "​ All files All files ​ Stock photos & videos Stock photos & videos" at bounding box center [93, 233] width 155 height 408
click at [441, 20] on icon "button" at bounding box center [771, 21] width 4 height 4
click at [306, 107] on icon "button" at bounding box center [305, 108] width 6 height 6
click at [314, 236] on h6 "Delete" at bounding box center [309, 237] width 28 height 8
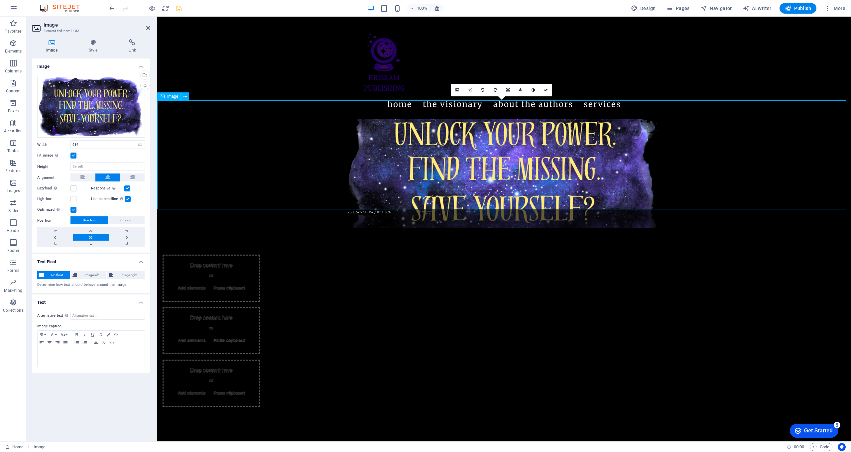
click at [299, 175] on figure at bounding box center [504, 173] width 694 height 109
click at [441, 90] on link at bounding box center [546, 90] width 13 height 13
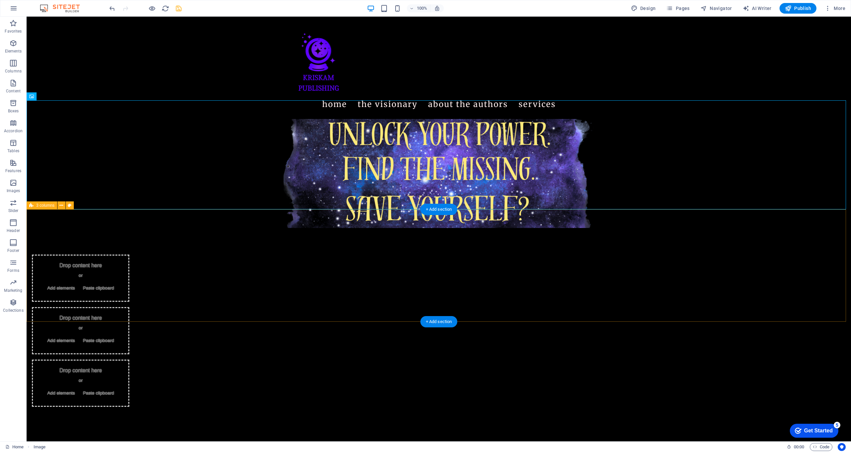
click at [441, 258] on div "Drop content here or Add elements Paste clipboard Drop content here or Add elem…" at bounding box center [439, 331] width 825 height 206
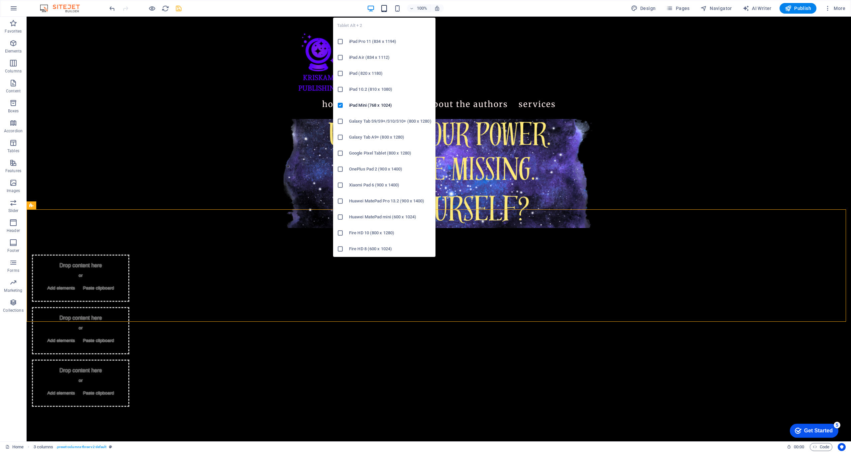
click at [386, 7] on icon "button" at bounding box center [384, 9] width 8 height 8
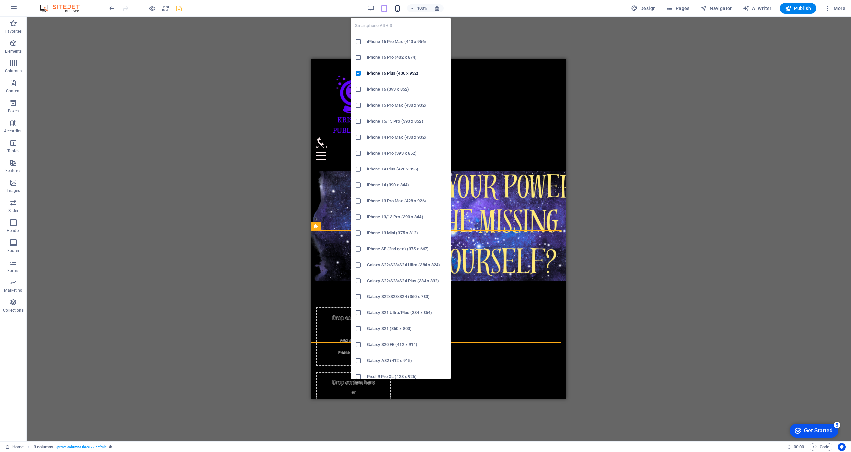
click at [401, 8] on icon "button" at bounding box center [398, 9] width 8 height 8
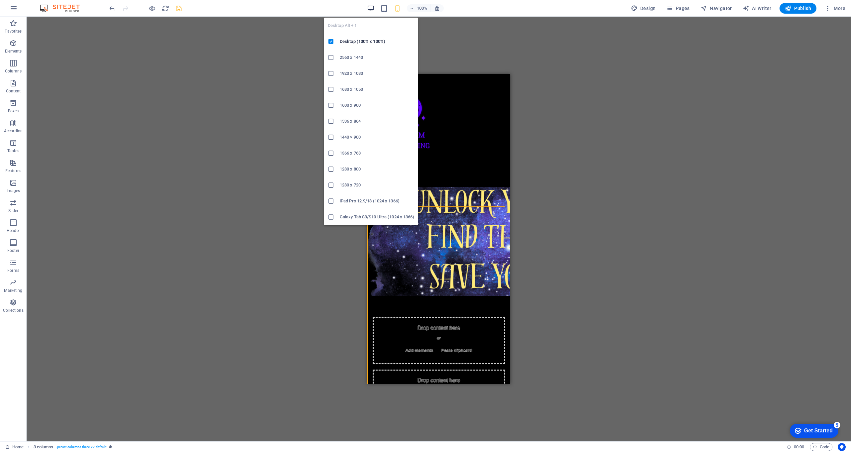
click at [370, 10] on icon "button" at bounding box center [371, 9] width 8 height 8
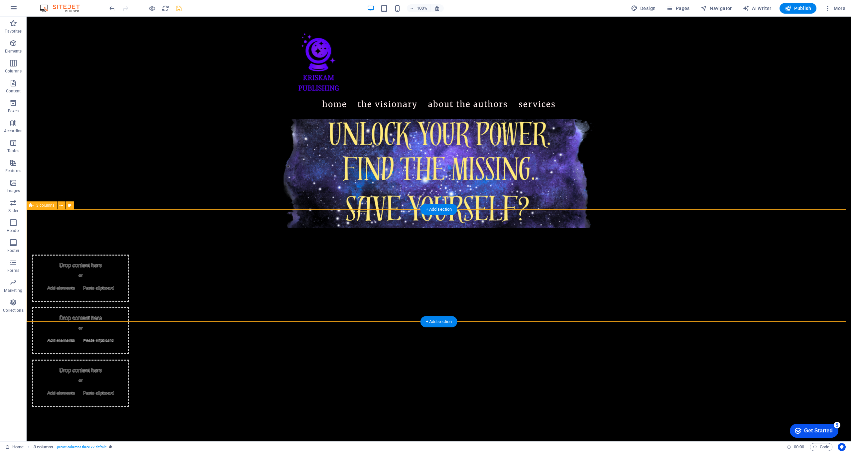
click at [441, 228] on div "Drop content here or Add elements Paste clipboard Drop content here or Add elem…" at bounding box center [439, 331] width 825 height 206
click at [61, 204] on icon at bounding box center [62, 205] width 4 height 7
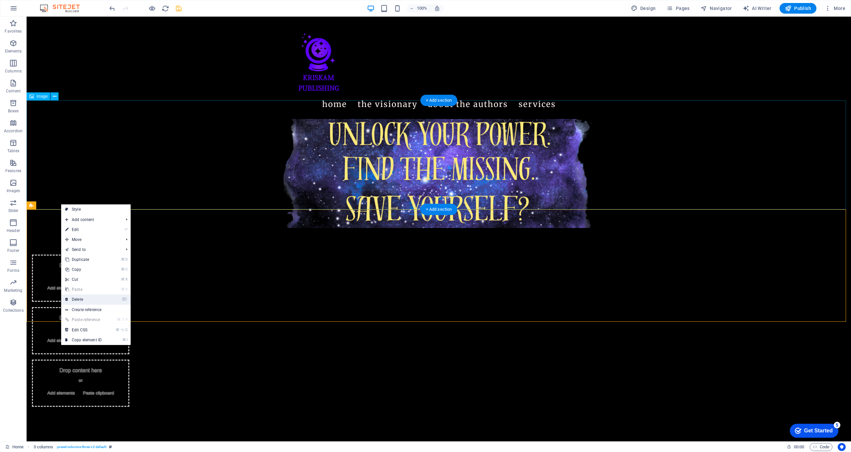
click at [76, 301] on link "⌦ Delete" at bounding box center [83, 300] width 45 height 10
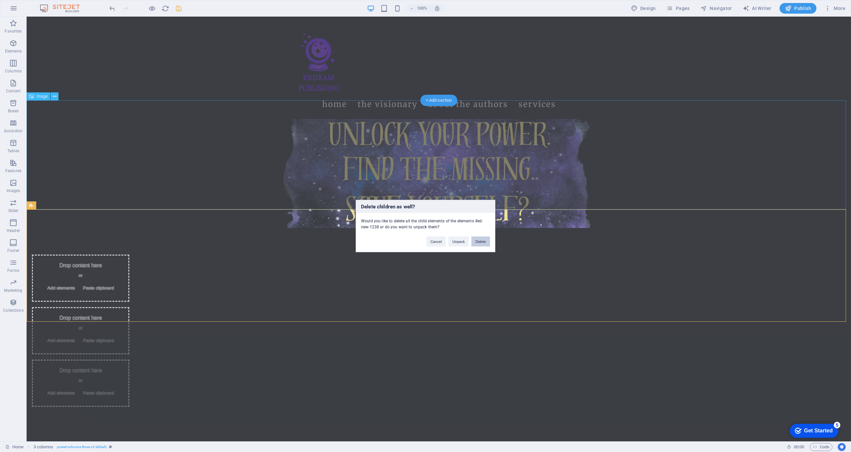
click at [441, 242] on button "Delete" at bounding box center [481, 242] width 19 height 10
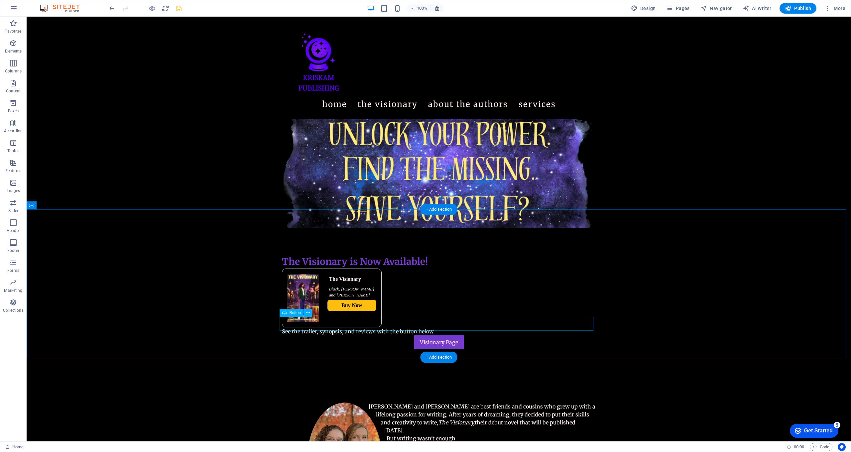
click at [424, 305] on div "Visionary Page" at bounding box center [439, 343] width 314 height 14
click at [422, 305] on div "Visionary Page" at bounding box center [439, 343] width 314 height 14
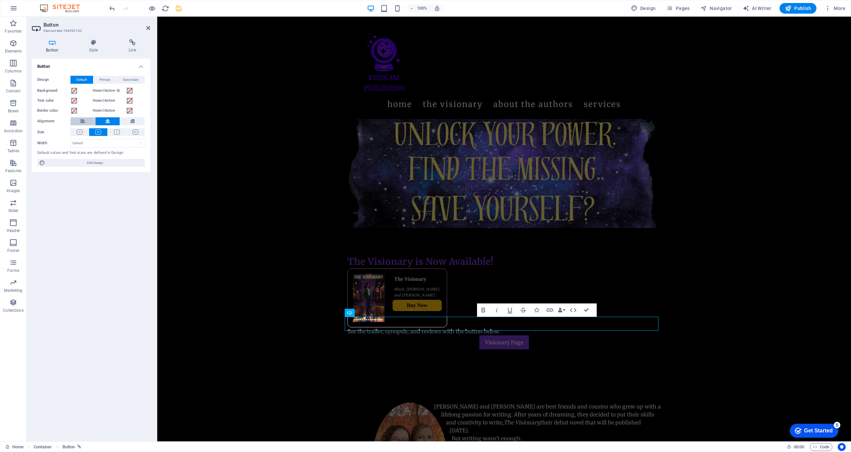
click at [88, 122] on button at bounding box center [83, 121] width 25 height 8
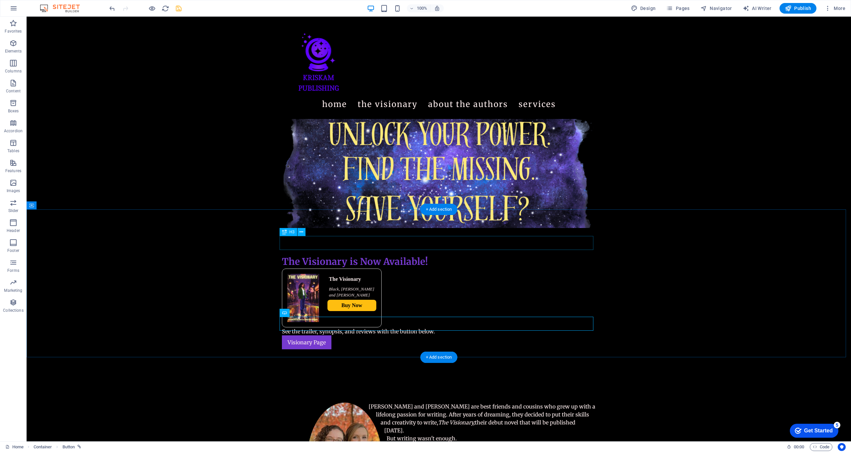
click at [420, 255] on div "The Visionary is Now Available!" at bounding box center [439, 262] width 314 height 14
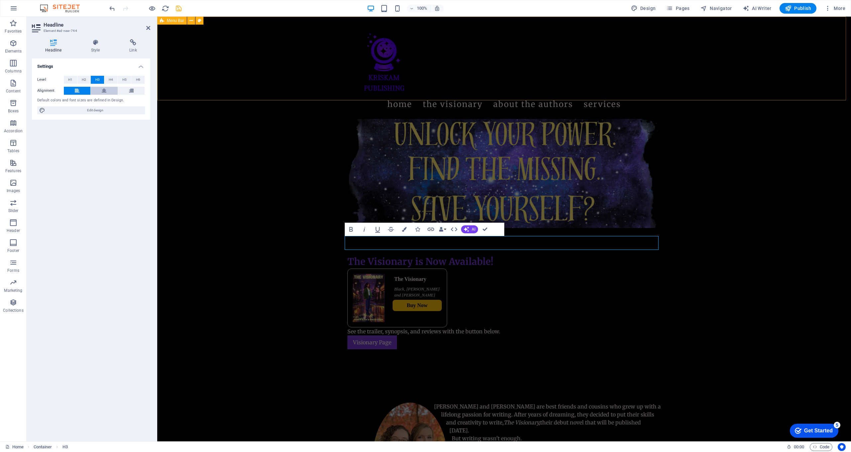
click at [100, 90] on button at bounding box center [104, 91] width 27 height 8
click at [71, 78] on span "H1" at bounding box center [70, 80] width 4 height 8
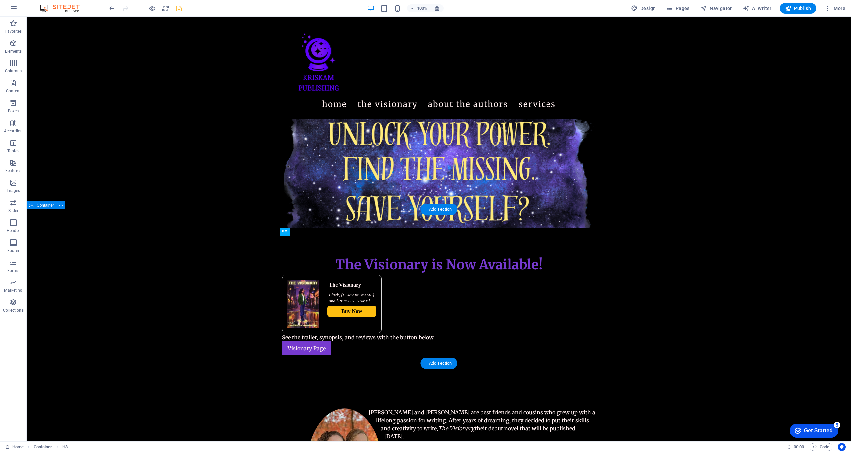
click at [441, 305] on div "The Visionary is Now Available! The Visionary [PERSON_NAME], [PERSON_NAME] and …" at bounding box center [439, 305] width 825 height 154
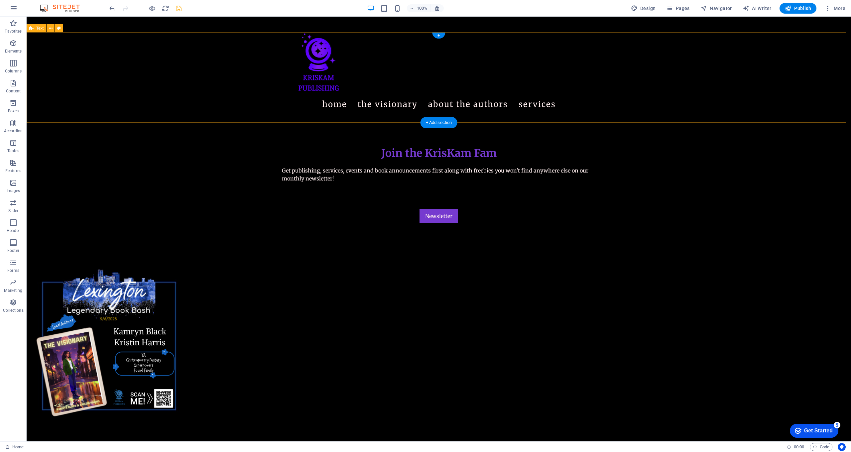
scroll to position [684, 0]
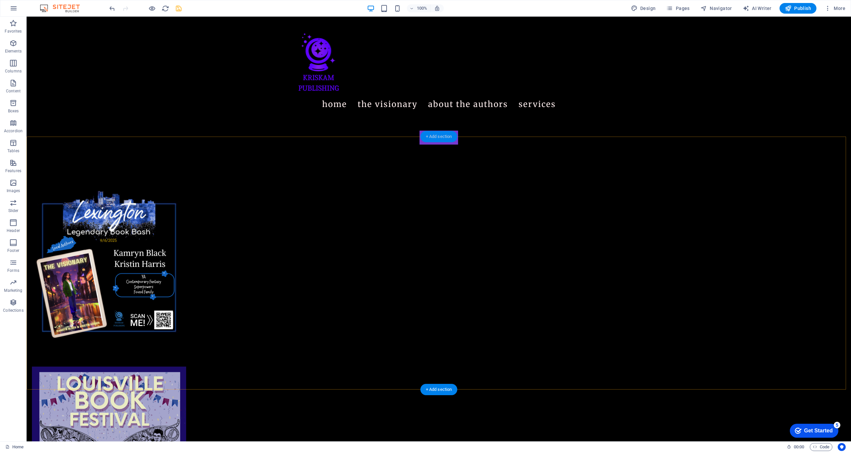
click at [432, 139] on div "+ Add section" at bounding box center [439, 136] width 37 height 11
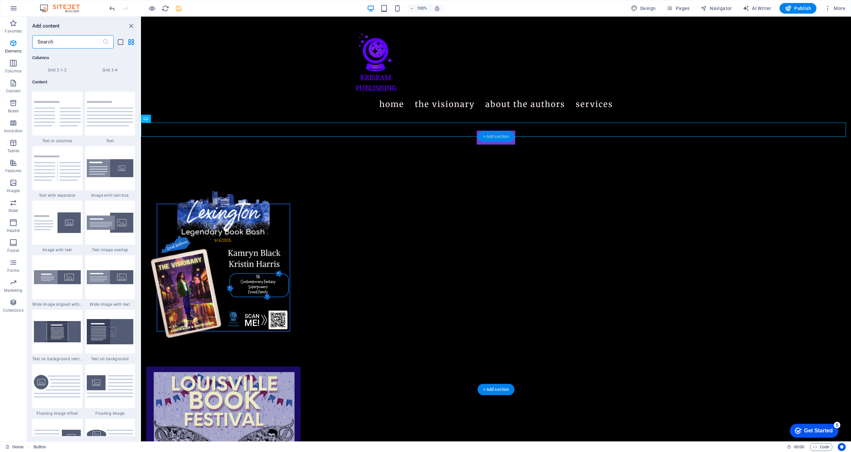
scroll to position [1164, 0]
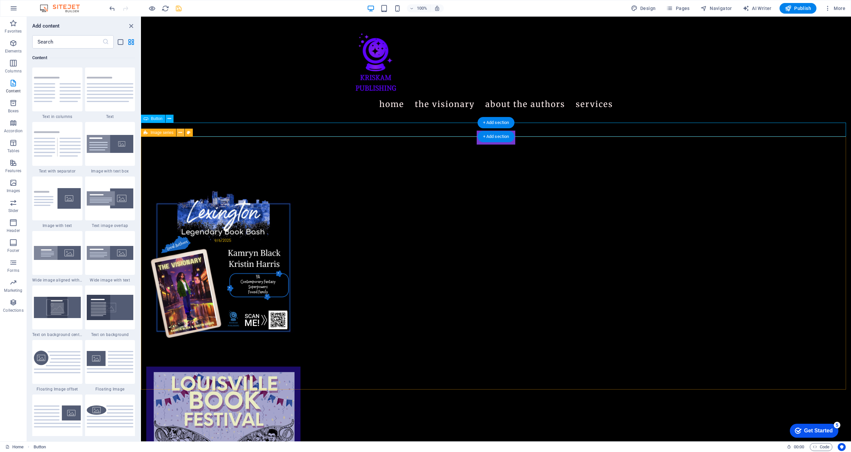
click at [183, 132] on button at bounding box center [181, 133] width 8 height 8
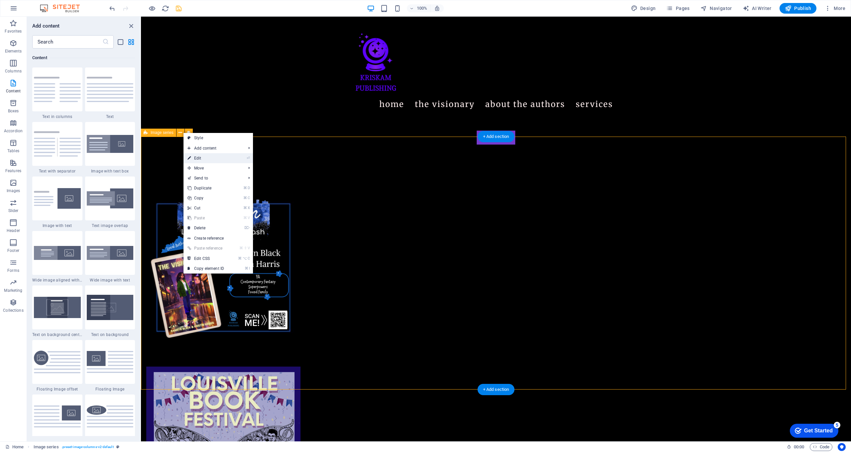
click at [199, 161] on link "⏎ Edit" at bounding box center [206, 158] width 45 height 10
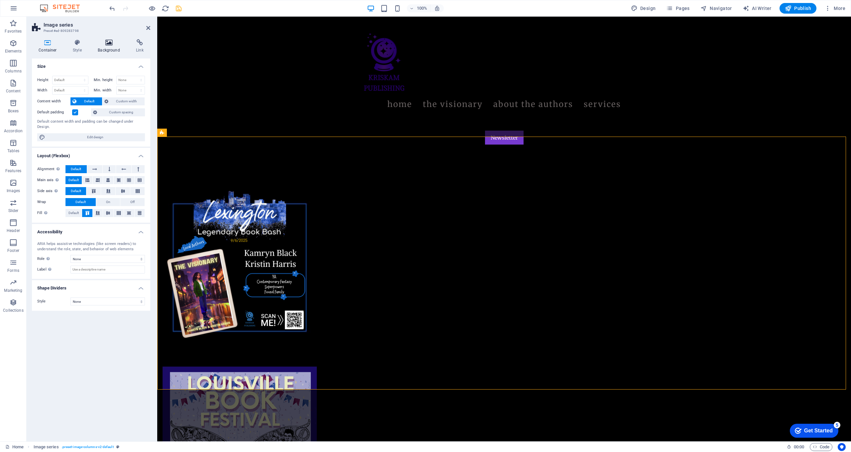
click at [107, 43] on icon at bounding box center [109, 42] width 36 height 7
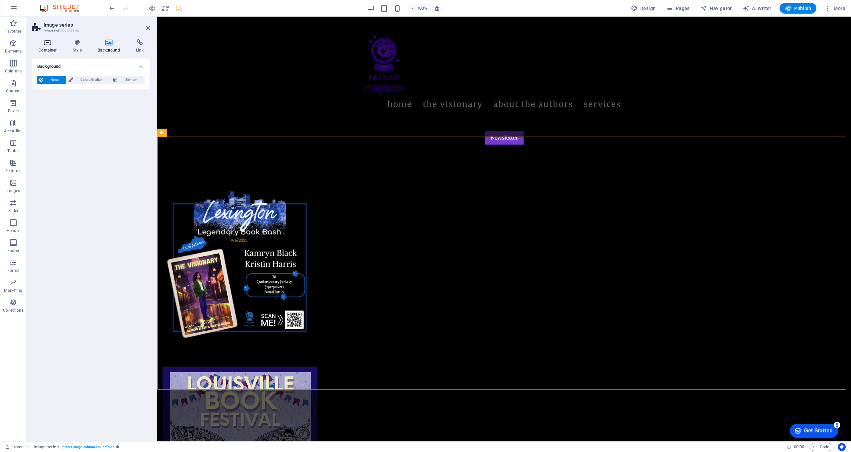
click at [53, 44] on icon at bounding box center [48, 42] width 32 height 7
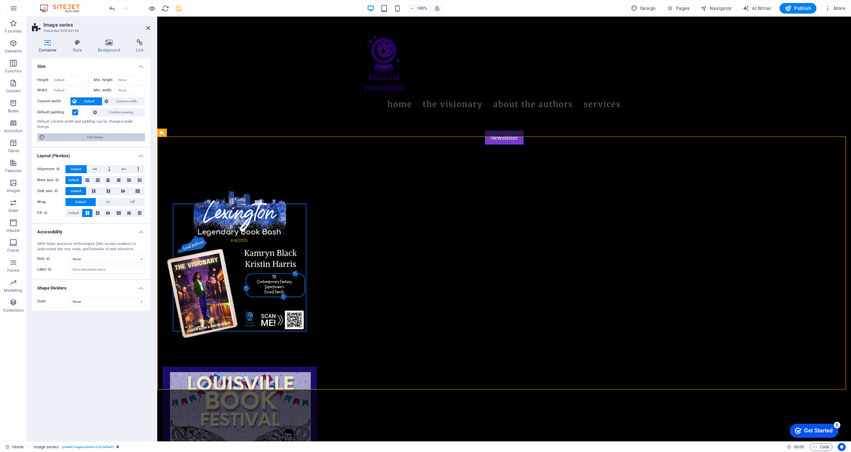
click at [98, 139] on span "Edit design" at bounding box center [95, 137] width 96 height 8
select select "px"
select select "400"
select select "px"
select select "rem"
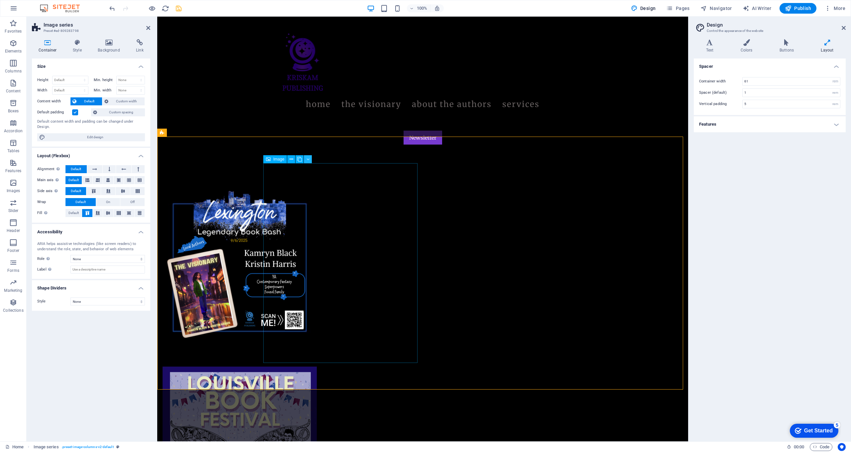
click at [307, 160] on icon at bounding box center [308, 159] width 3 height 7
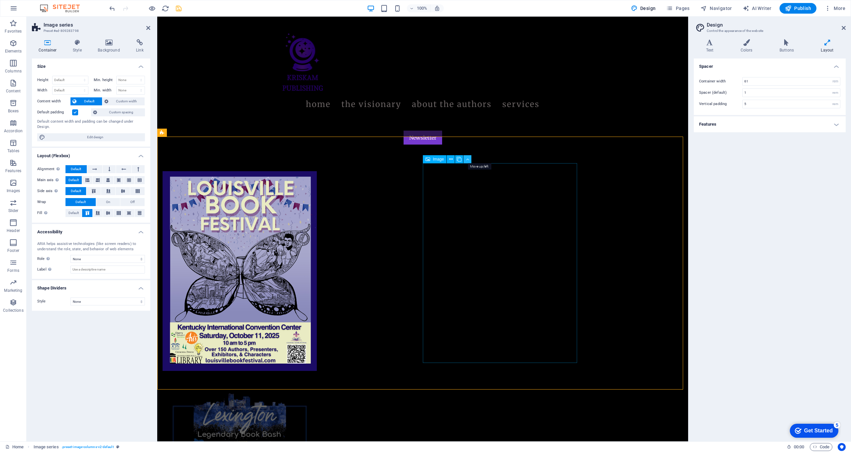
click at [441, 160] on icon at bounding box center [467, 159] width 3 height 7
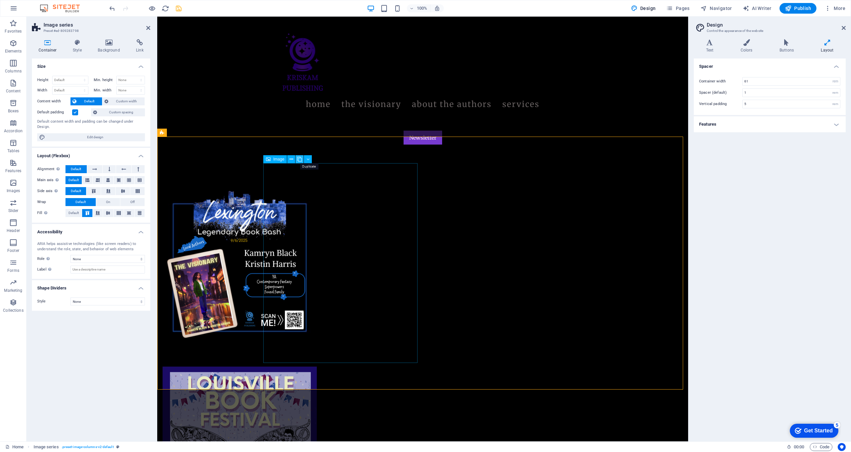
click at [299, 158] on icon at bounding box center [299, 159] width 5 height 7
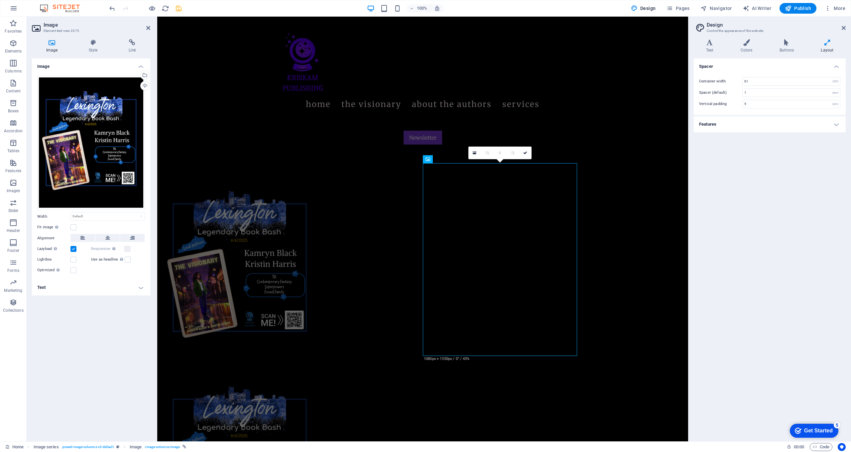
drag, startPoint x: 151, startPoint y: 138, endPoint x: 146, endPoint y: 140, distance: 4.6
click at [151, 138] on div "Image Style Link Image Drag files here, click to choose files or select files f…" at bounding box center [91, 238] width 129 height 408
click at [125, 143] on div "Drag files here, click to choose files or select files from Files or our free s…" at bounding box center [91, 143] width 108 height 134
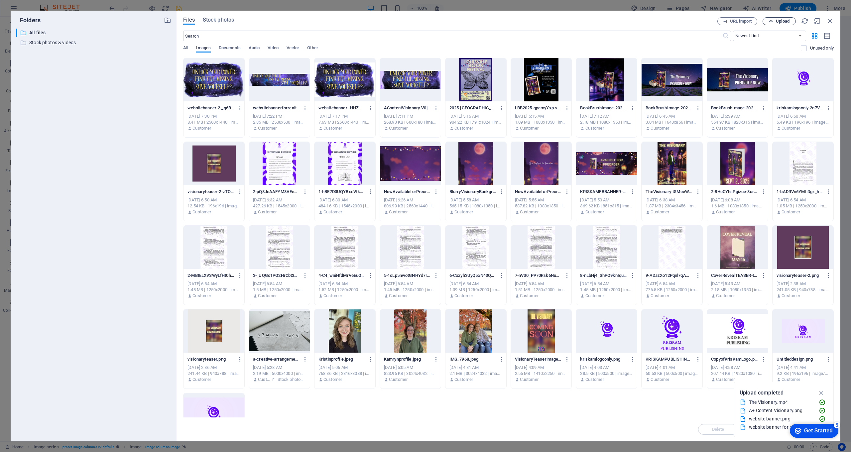
click at [441, 22] on span "Upload" at bounding box center [783, 21] width 14 height 4
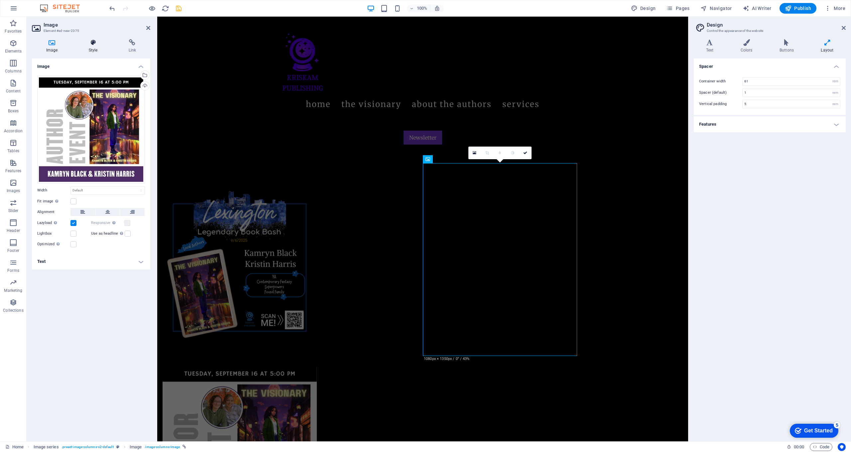
click at [92, 47] on h4 "Style" at bounding box center [94, 46] width 40 height 14
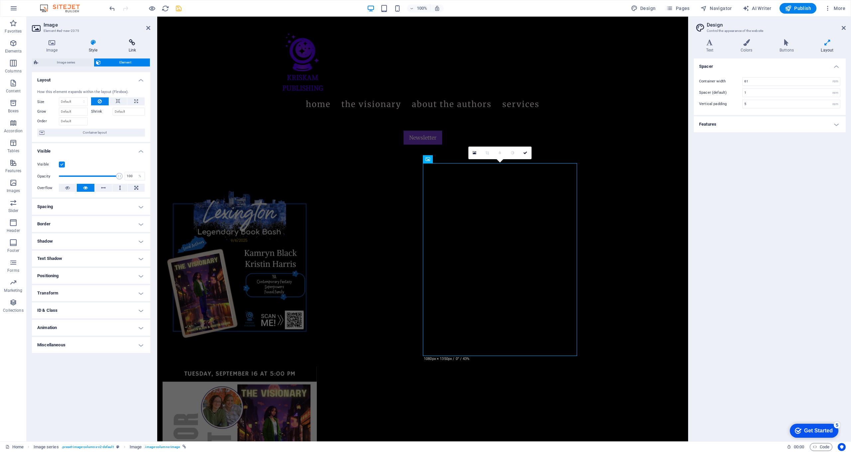
click at [133, 47] on h4 "Link" at bounding box center [132, 46] width 36 height 14
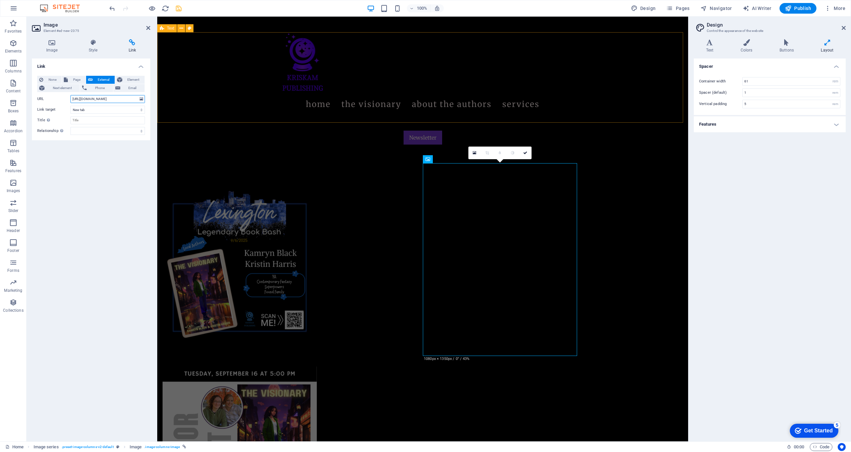
drag, startPoint x: 230, startPoint y: 116, endPoint x: 183, endPoint y: 102, distance: 48.5
drag, startPoint x: 137, startPoint y: 99, endPoint x: 55, endPoint y: 98, distance: 82.1
click at [55, 98] on div "URL [URL][DOMAIN_NAME]" at bounding box center [91, 99] width 108 height 8
type input "endary-book-bash-2025-tickets-1005817496207"
drag, startPoint x: 72, startPoint y: 97, endPoint x: 138, endPoint y: 101, distance: 65.6
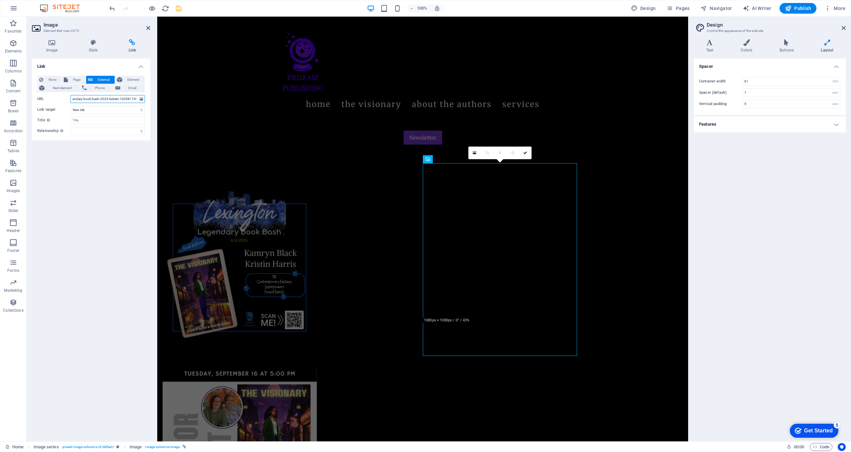
click at [138, 101] on input "endary-book-bash-2025-tickets-1005817496207" at bounding box center [108, 99] width 74 height 8
paste input "[URL][DOMAIN_NAME]"
type input "[URL][DOMAIN_NAME]"
click at [121, 123] on input "Title Additional link description, should not be the same as the link text. The…" at bounding box center [108, 120] width 74 height 8
type input "Coffee Tree Book Signing"
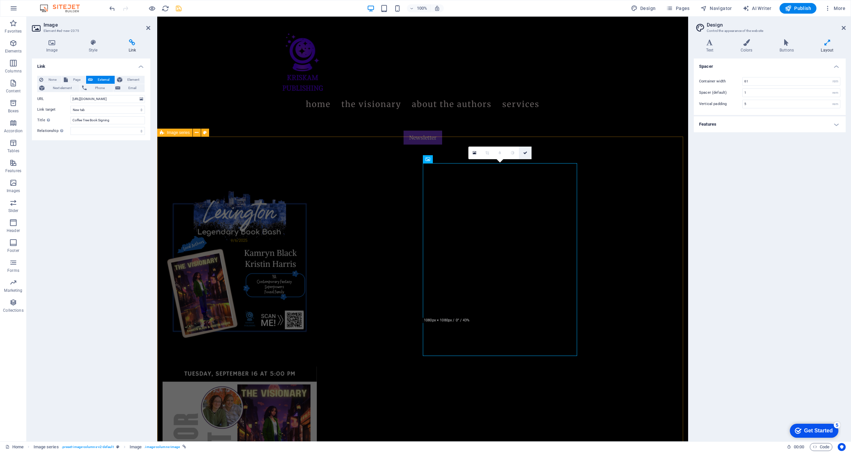
click at [441, 152] on icon at bounding box center [525, 153] width 4 height 4
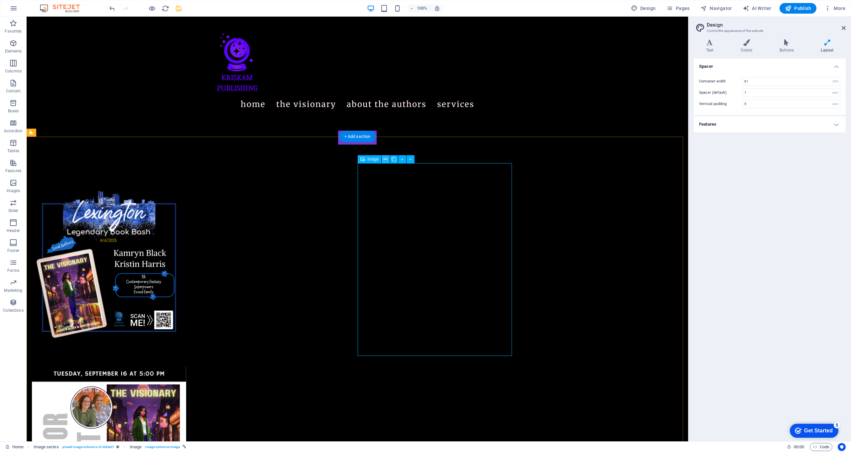
click at [386, 162] on icon at bounding box center [386, 159] width 4 height 7
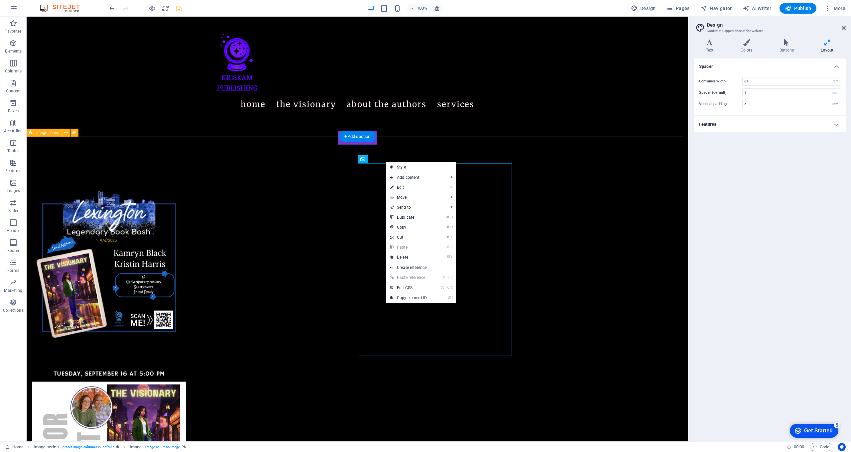
click at [441, 197] on div at bounding box center [358, 448] width 662 height 606
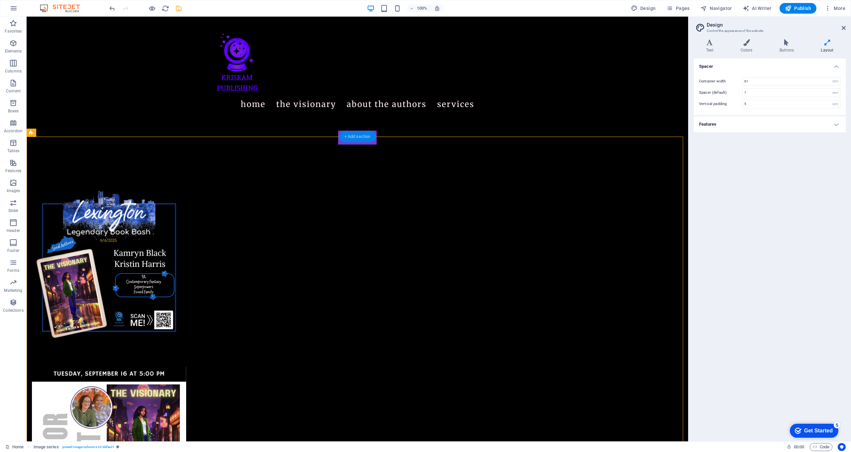
click at [351, 139] on div "+ Add section" at bounding box center [357, 136] width 37 height 11
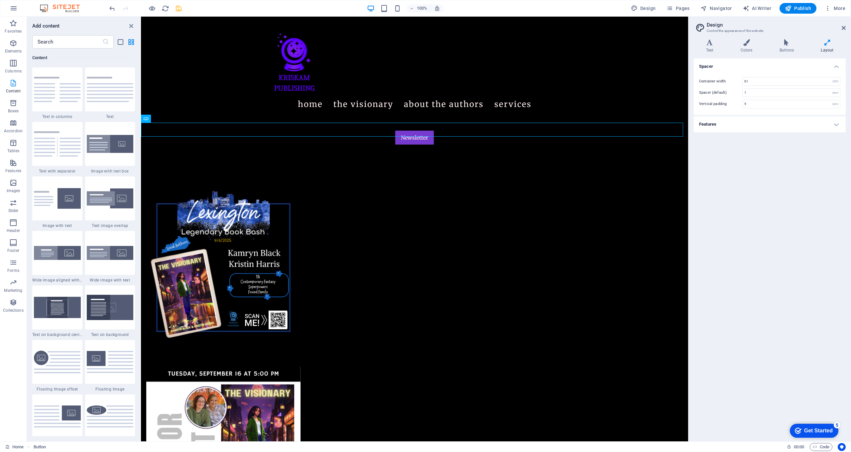
click at [12, 87] on span "Content" at bounding box center [13, 87] width 27 height 16
click at [16, 44] on icon "button" at bounding box center [13, 43] width 8 height 8
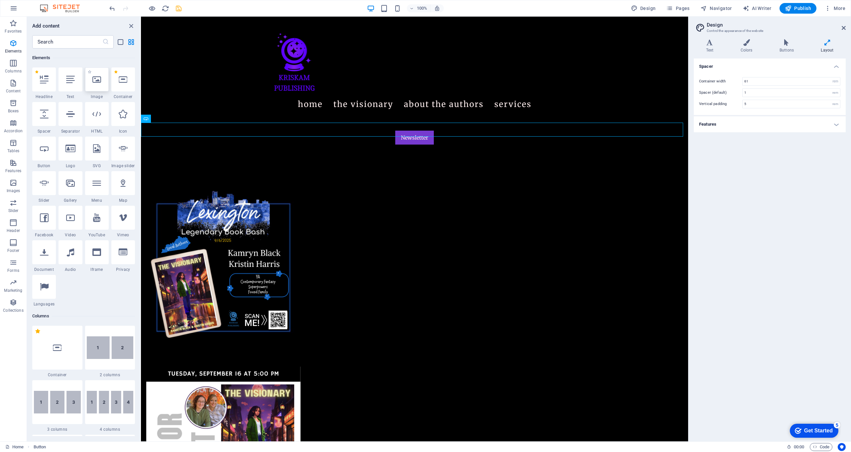
scroll to position [71, 0]
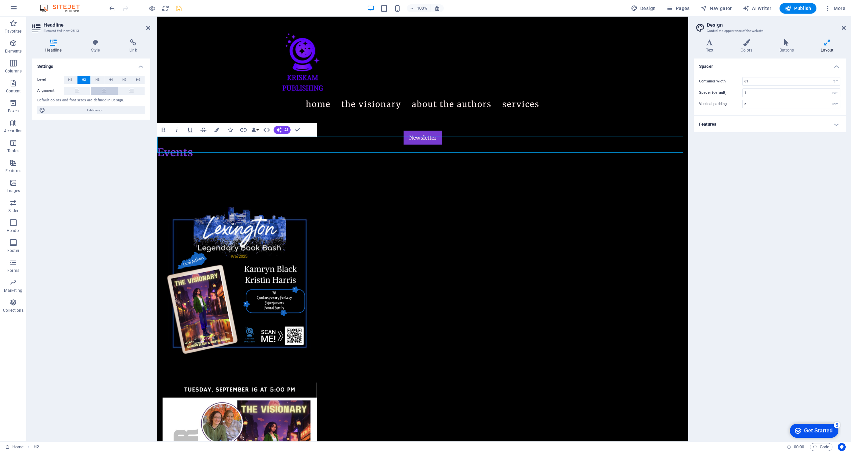
click at [101, 89] on button at bounding box center [104, 91] width 27 height 8
click at [441, 147] on h2 "Events" at bounding box center [422, 153] width 531 height 16
click at [317, 305] on figure at bounding box center [240, 460] width 154 height 154
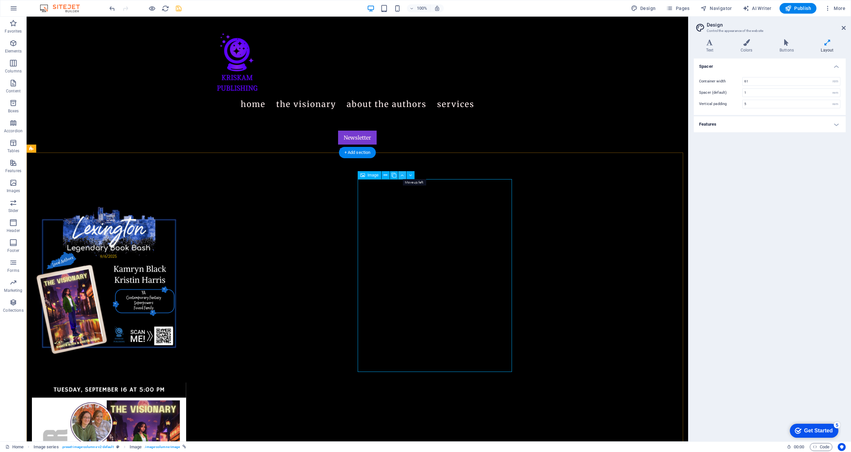
click at [401, 176] on icon at bounding box center [402, 175] width 3 height 7
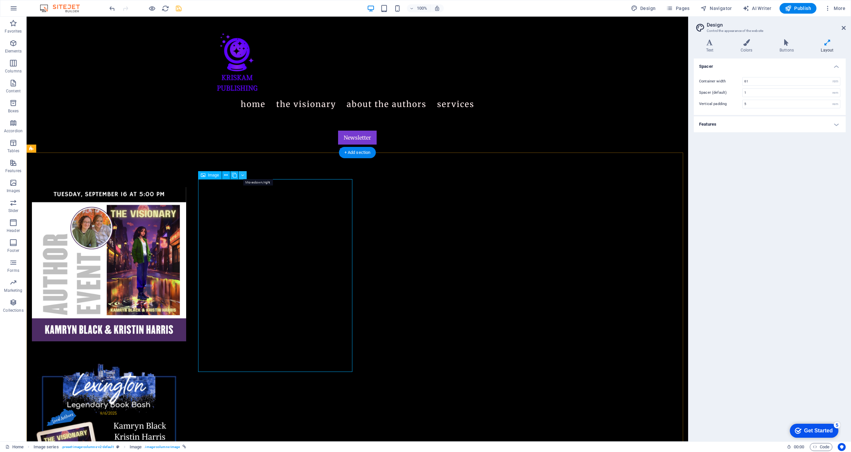
click at [241, 176] on icon at bounding box center [242, 175] width 3 height 7
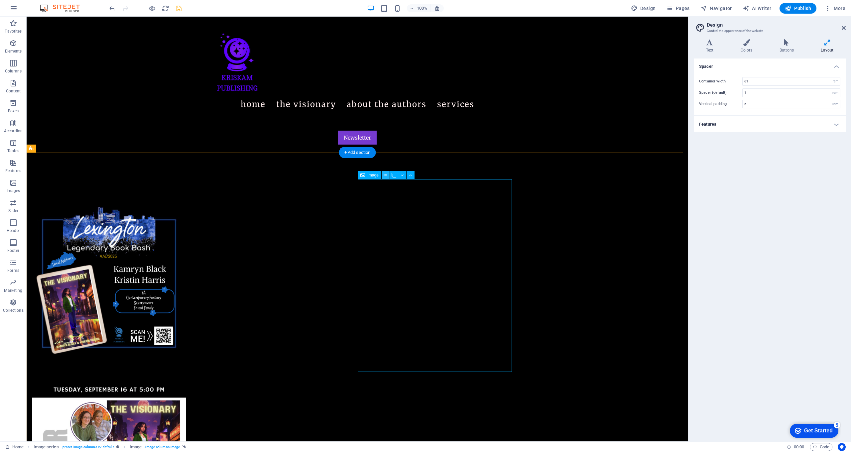
click at [389, 174] on button at bounding box center [386, 175] width 8 height 8
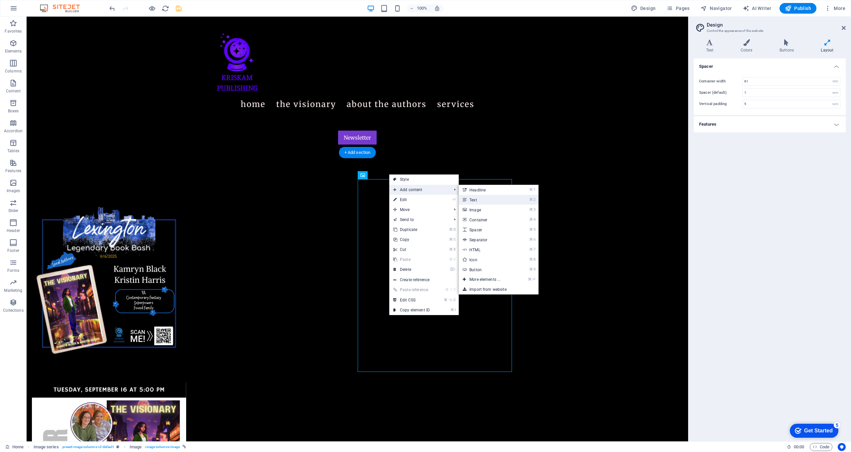
click at [441, 199] on link "⌘ 2 Text" at bounding box center [486, 200] width 55 height 10
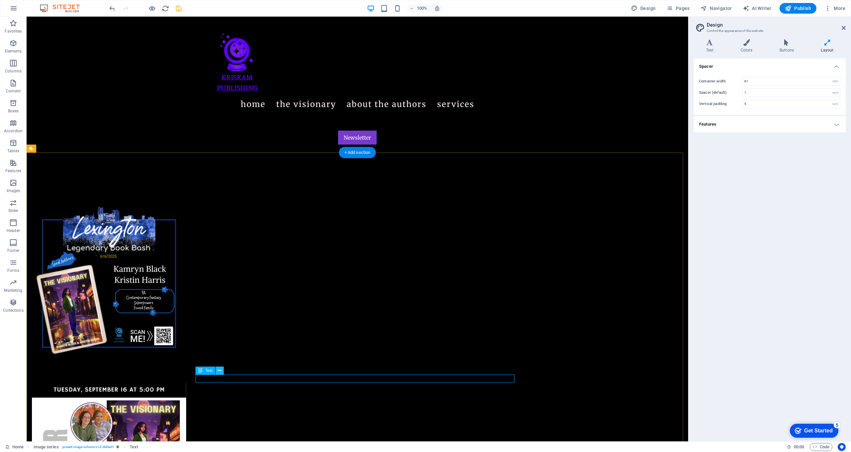
click at [221, 305] on icon at bounding box center [220, 370] width 4 height 7
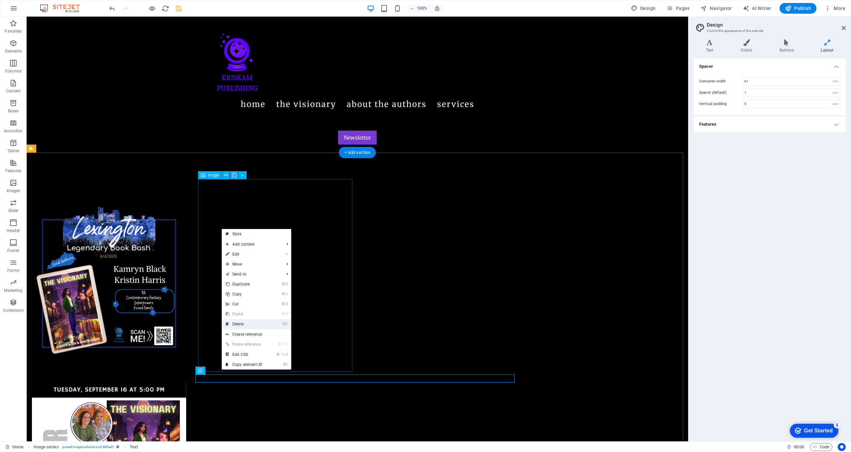
click at [245, 305] on link "⌦ Delete" at bounding box center [244, 324] width 45 height 10
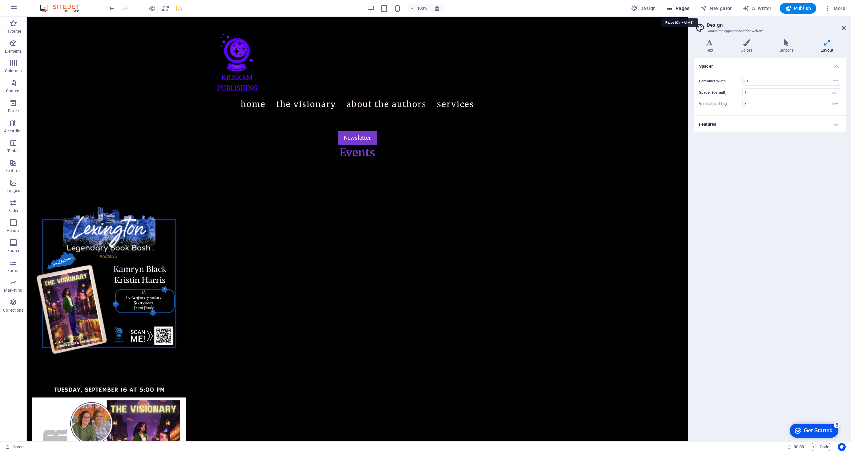
click at [441, 5] on span "Pages" at bounding box center [677, 8] width 23 height 7
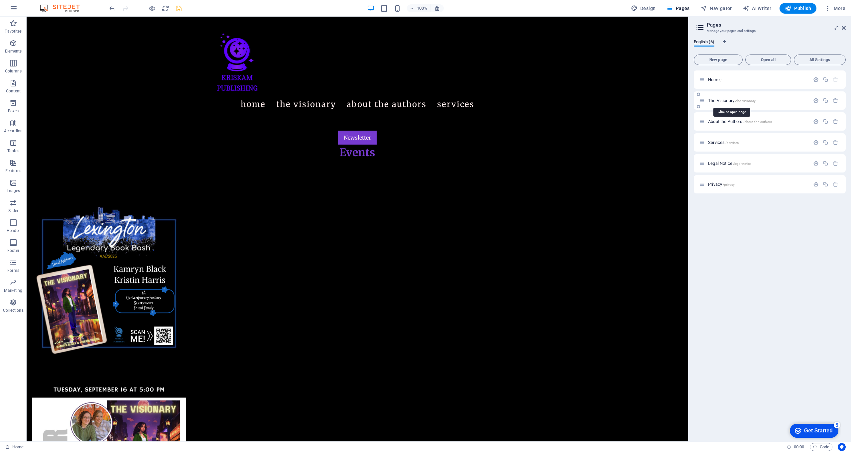
click at [441, 102] on span "The Visionary /the-visionary" at bounding box center [732, 100] width 48 height 5
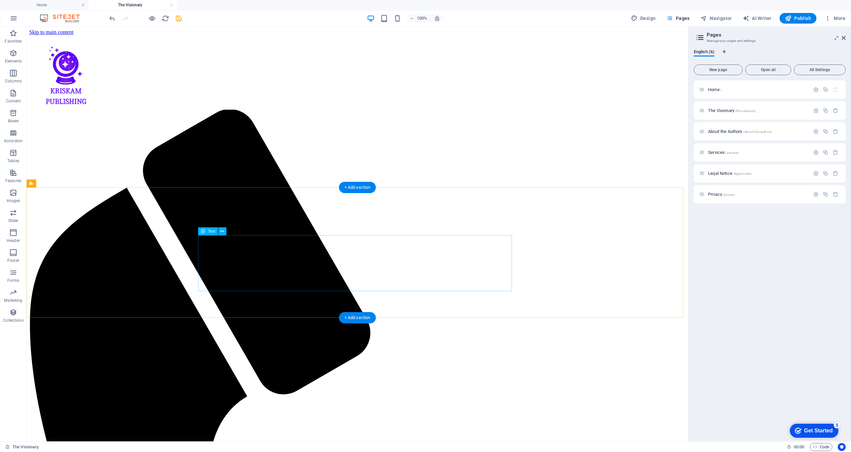
scroll to position [208, 0]
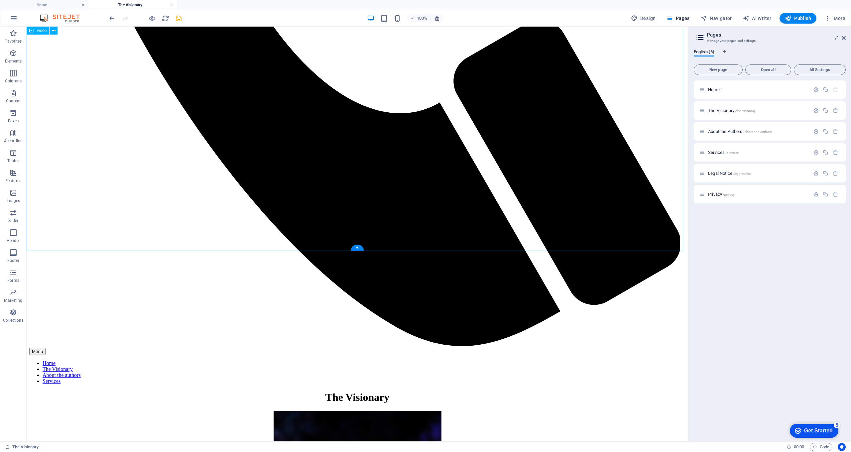
scroll to position [667, 0]
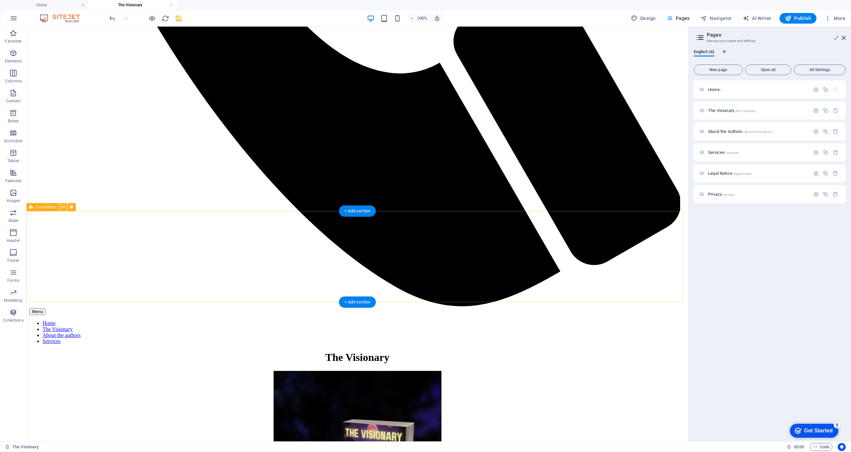
click at [66, 210] on button at bounding box center [64, 207] width 8 height 8
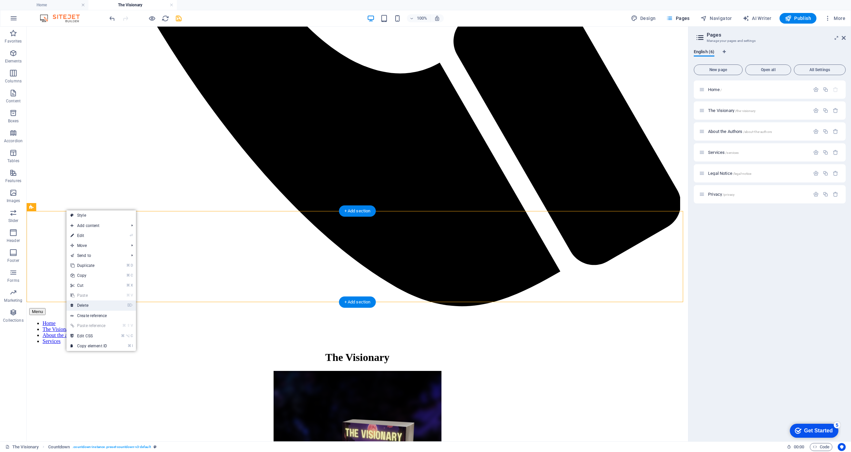
click at [88, 305] on link "⌦ Delete" at bounding box center [89, 306] width 45 height 10
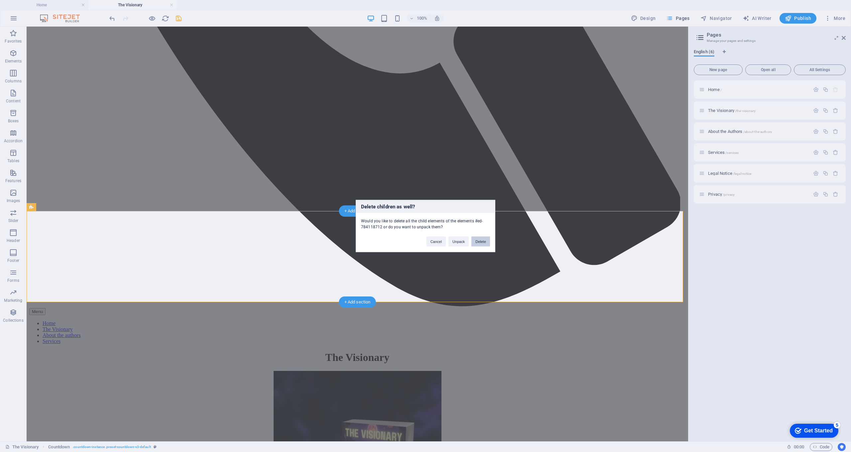
click at [441, 241] on button "Delete" at bounding box center [481, 242] width 19 height 10
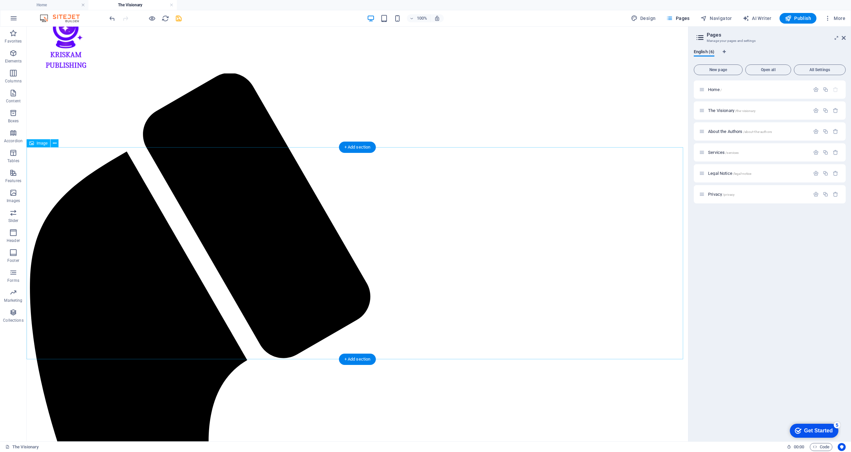
scroll to position [0, 0]
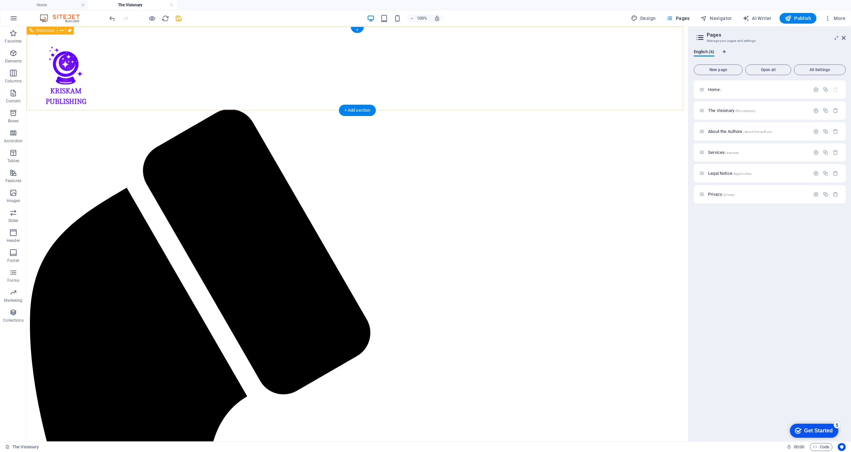
click at [441, 152] on span "Services /services" at bounding box center [723, 152] width 31 height 5
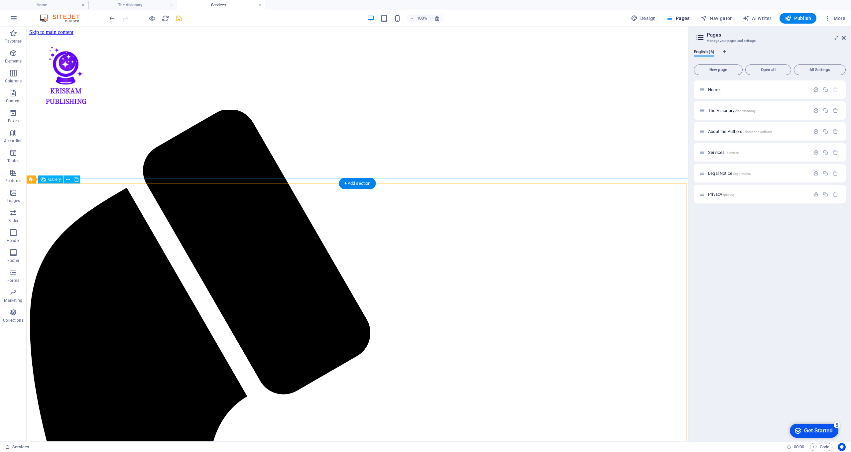
scroll to position [192, 0]
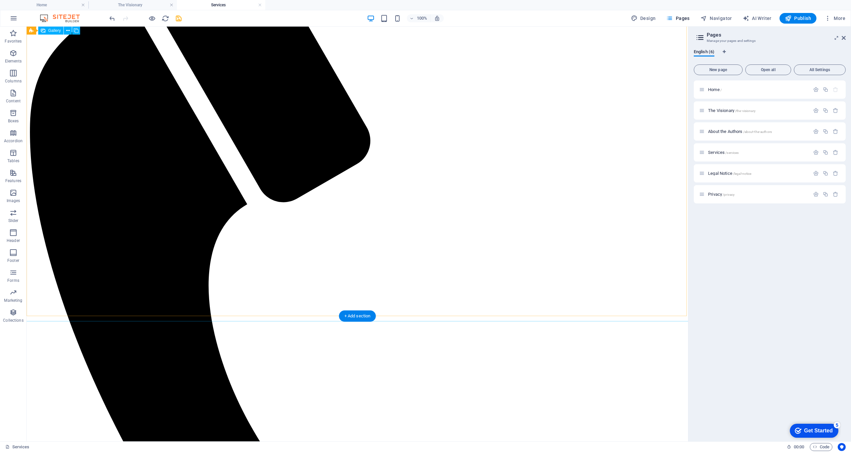
select select "4"
select select "px"
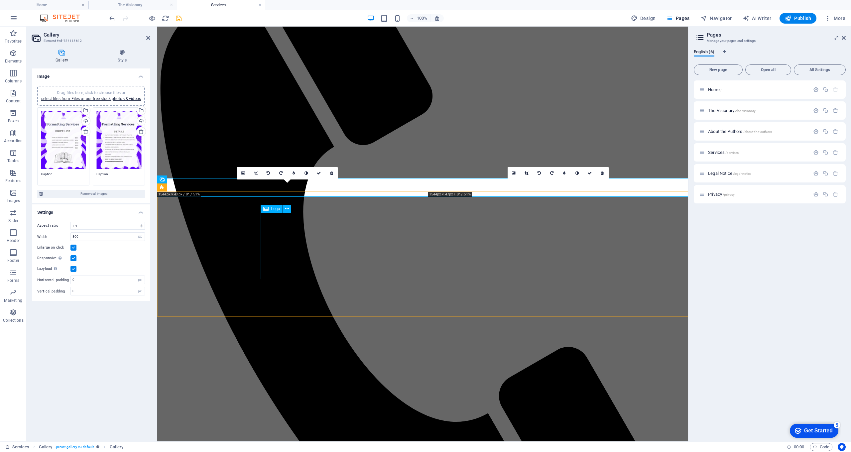
scroll to position [0, 0]
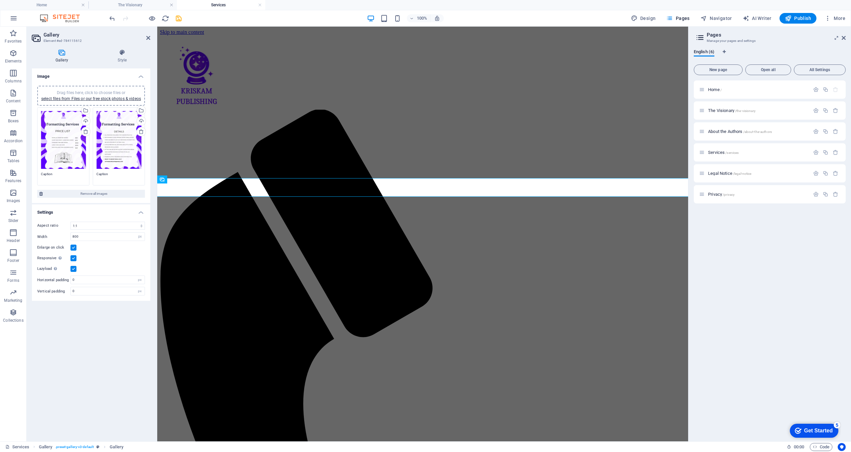
click at [146, 36] on h2 "Gallery" at bounding box center [97, 35] width 107 height 6
click at [148, 38] on icon at bounding box center [148, 37] width 4 height 5
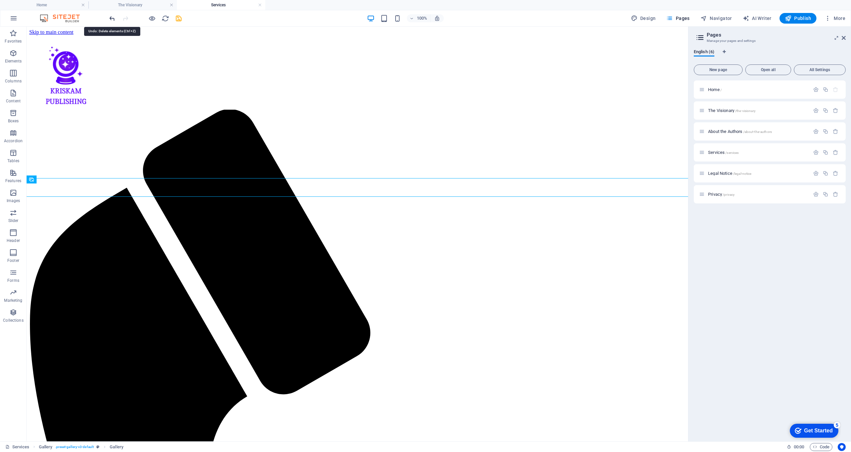
click at [110, 19] on icon "undo" at bounding box center [112, 19] width 8 height 8
click at [124, 20] on icon "redo" at bounding box center [126, 19] width 8 height 8
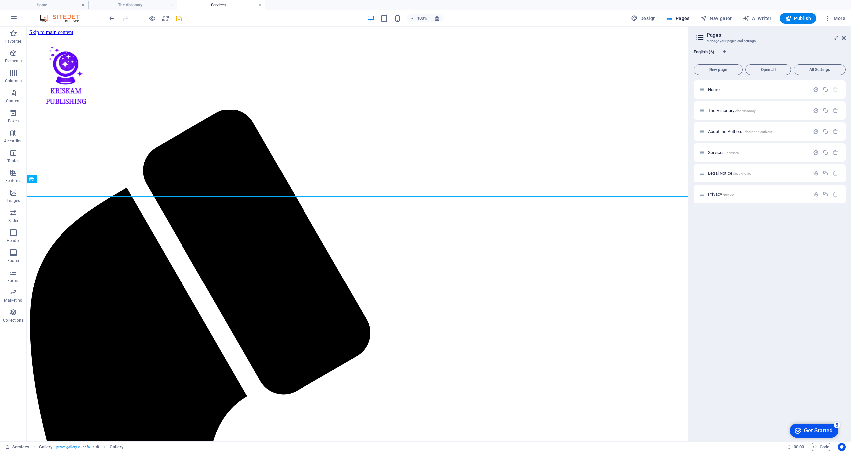
select select "4"
select select "px"
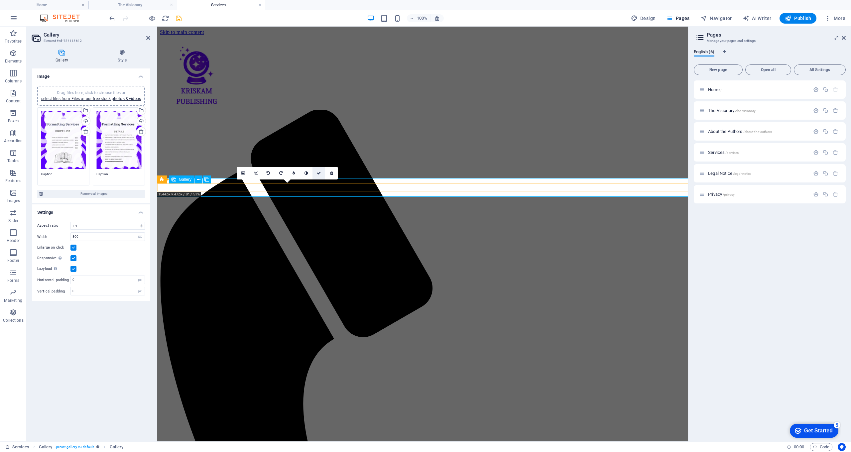
click at [320, 172] on icon at bounding box center [319, 173] width 4 height 4
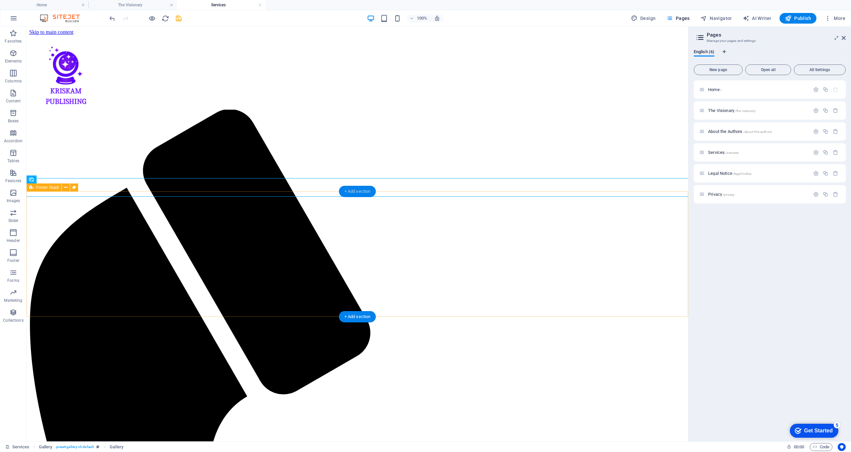
click at [361, 195] on div "+ Add section" at bounding box center [357, 191] width 37 height 11
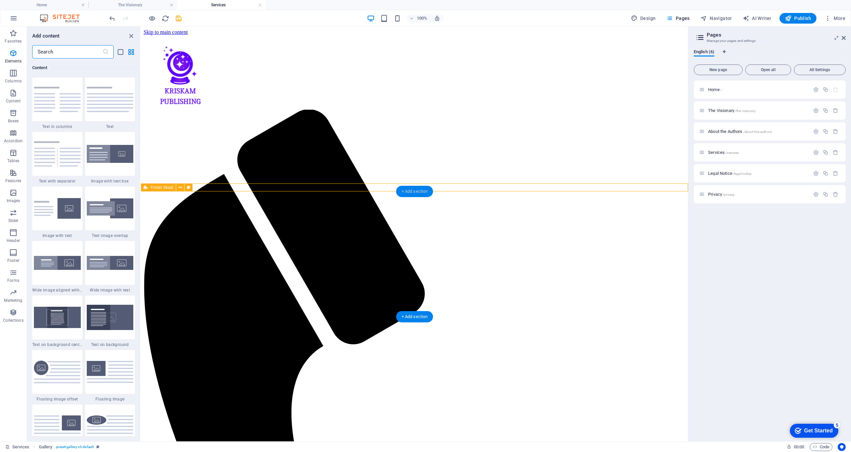
scroll to position [1164, 0]
click at [45, 166] on img at bounding box center [57, 153] width 47 height 25
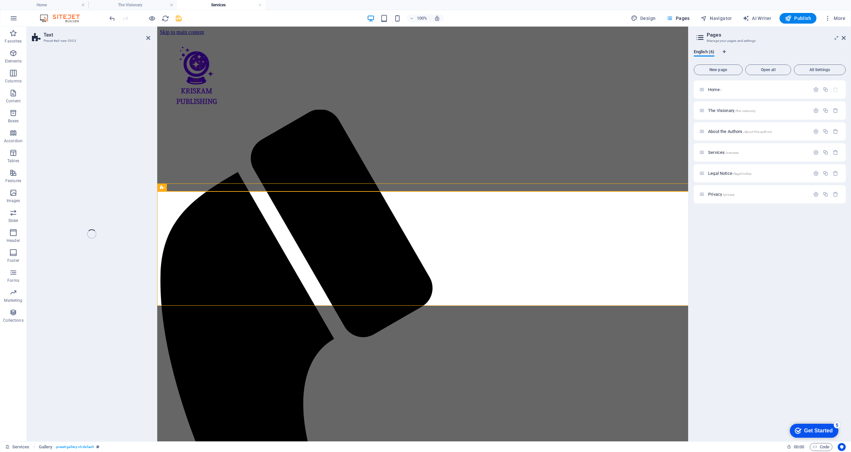
select select "rem"
select select "px"
select select "preset-text-v2-separator"
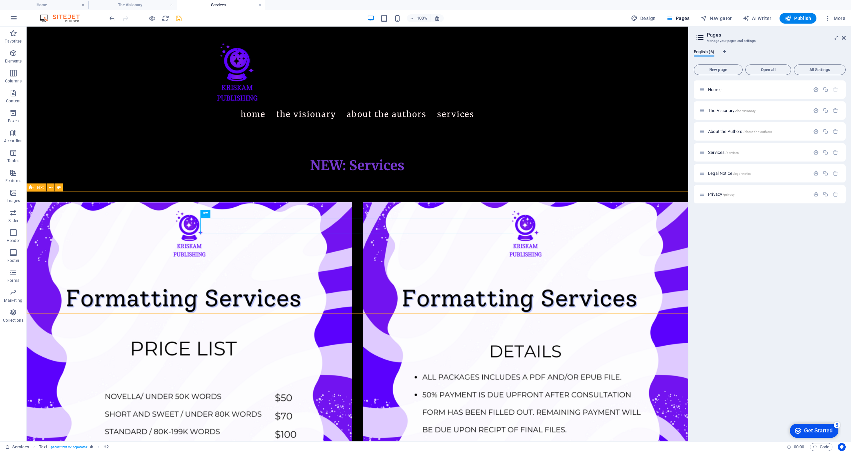
click at [111, 19] on icon "undo" at bounding box center [112, 19] width 8 height 8
click at [441, 109] on span "The Visionary /the-visionary" at bounding box center [732, 110] width 48 height 5
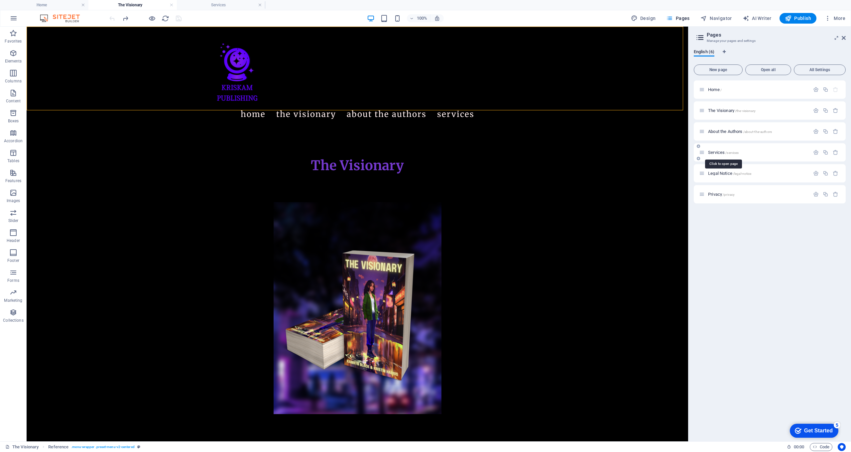
click at [441, 150] on div "Services /services" at bounding box center [754, 153] width 111 height 8
click at [441, 153] on span "Services /services" at bounding box center [723, 152] width 31 height 5
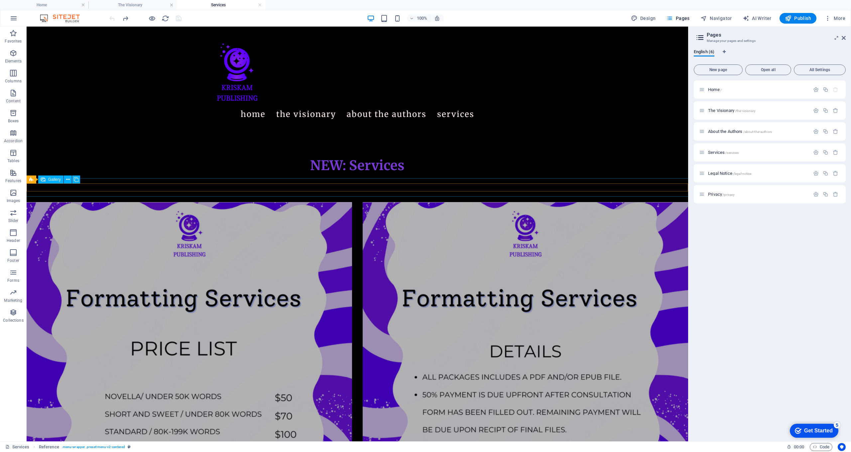
click at [387, 202] on li at bounding box center [526, 365] width 326 height 326
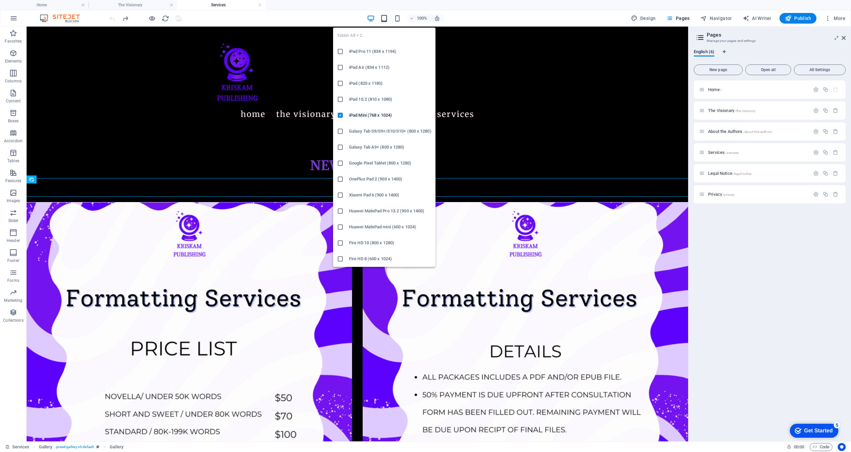
click at [383, 19] on icon "button" at bounding box center [384, 19] width 8 height 8
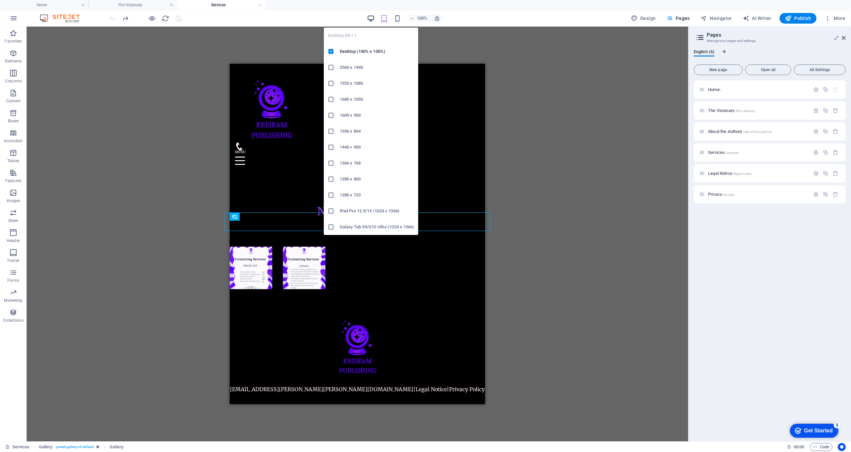
click at [374, 19] on icon "button" at bounding box center [371, 19] width 8 height 8
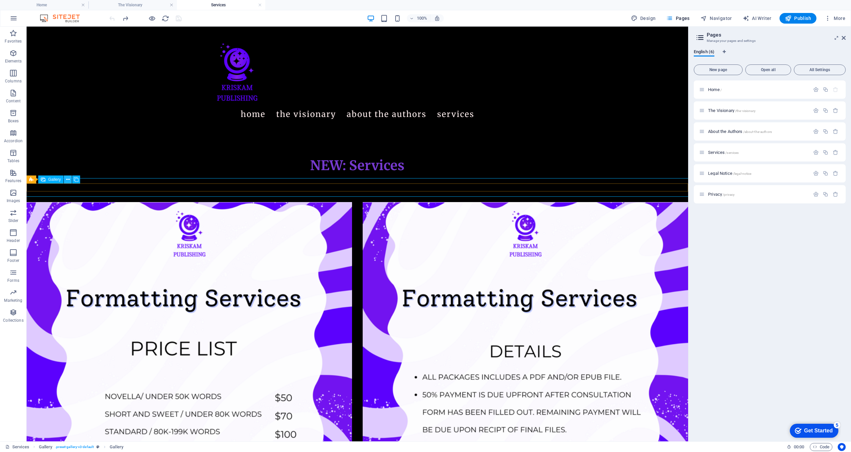
click at [68, 181] on icon at bounding box center [68, 179] width 4 height 7
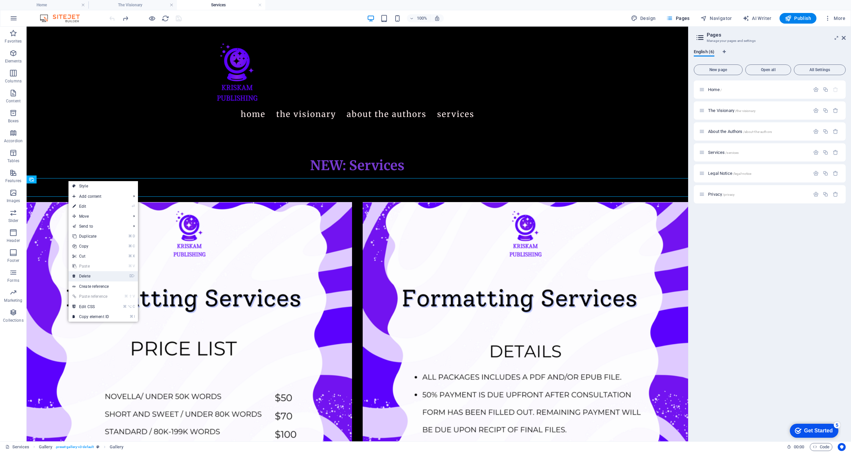
click at [91, 277] on link "⌦ Delete" at bounding box center [91, 276] width 45 height 10
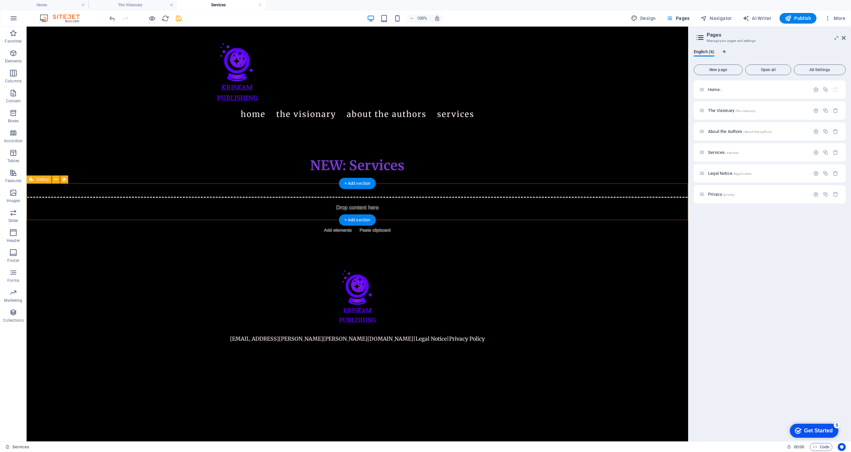
click at [351, 198] on div "Drop content here or Add elements Paste clipboard" at bounding box center [357, 220] width 672 height 47
click at [353, 181] on div "+ Add section" at bounding box center [357, 183] width 37 height 11
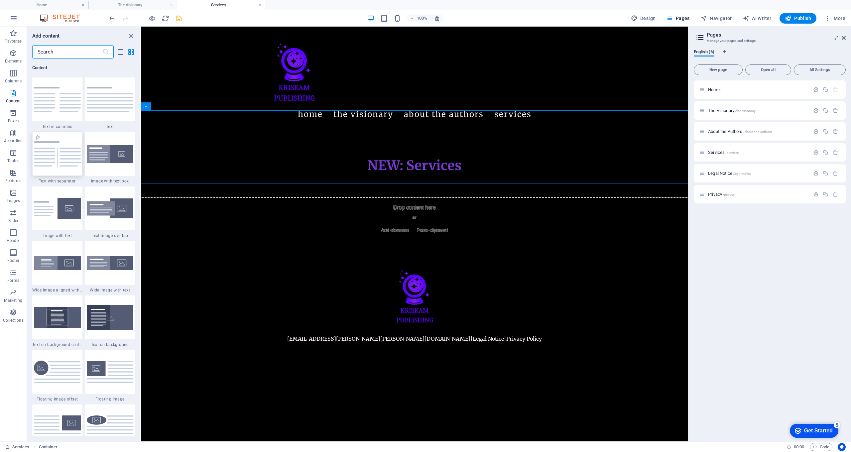
click at [63, 152] on img at bounding box center [57, 153] width 47 height 25
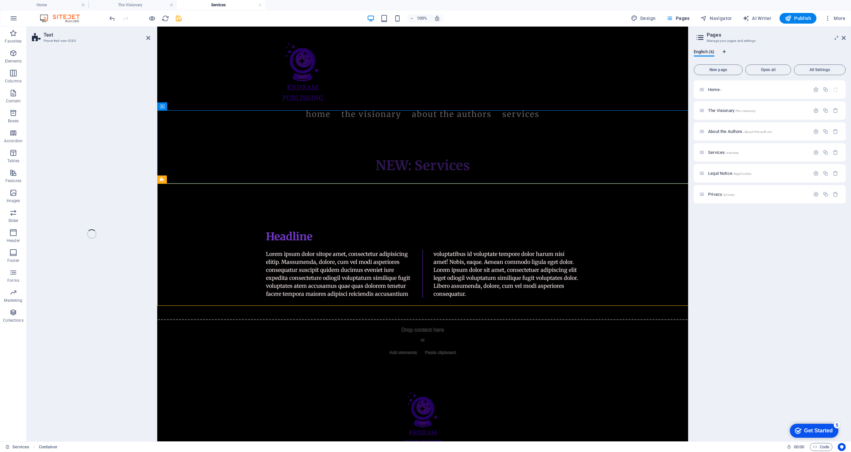
select select "rem"
select select "px"
select select "preset-text-v2-separator"
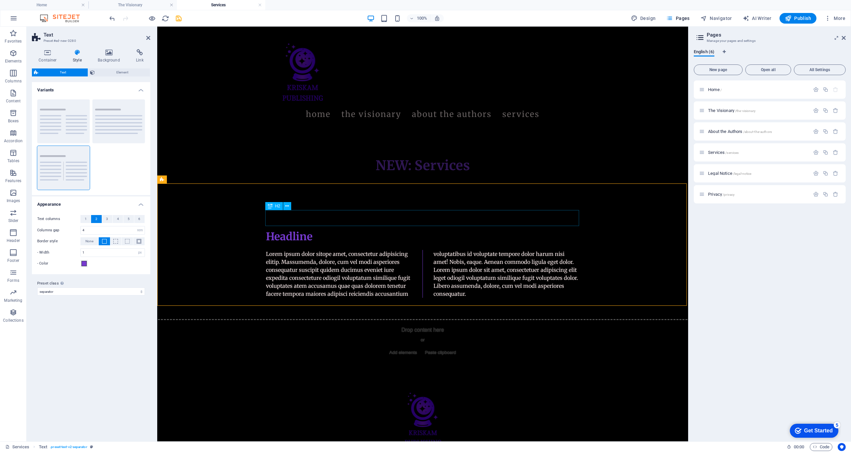
click at [296, 229] on div "Headline" at bounding box center [423, 237] width 314 height 16
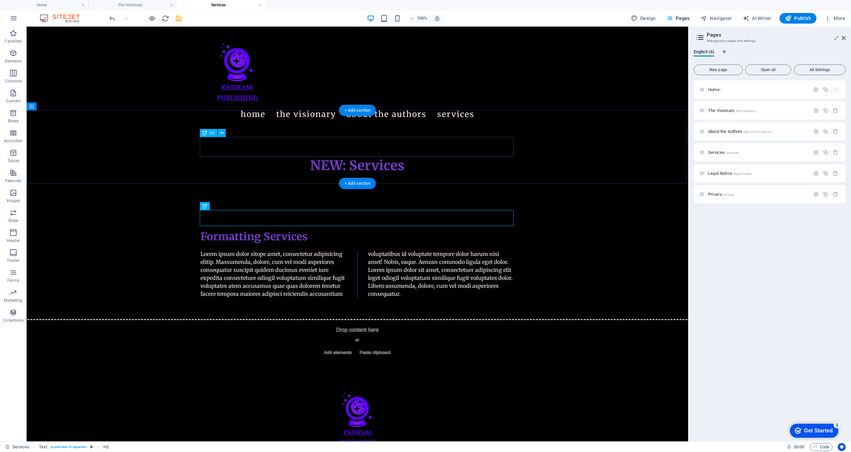
click at [352, 156] on div "NEW: Services" at bounding box center [358, 166] width 314 height 20
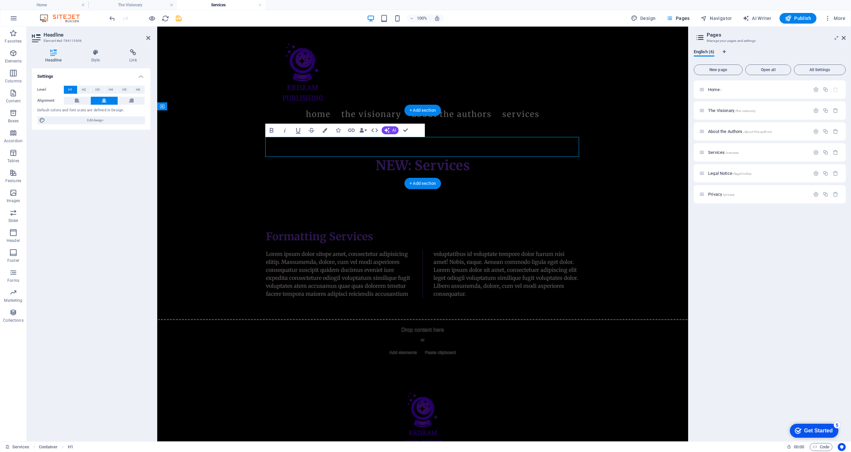
click at [419, 156] on h1 "NEW: Services" at bounding box center [423, 166] width 314 height 20
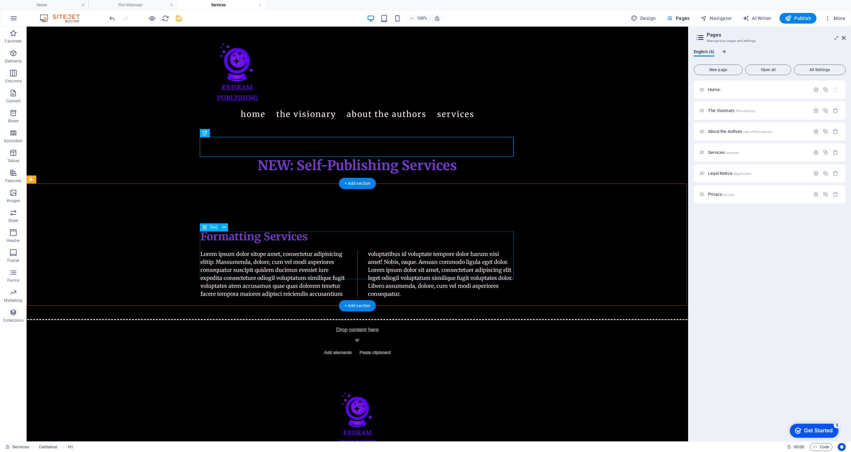
click at [312, 256] on div "Lorem ipsum dolor sitope amet, consectetur adipisicing elitip. Massumenda, dolo…" at bounding box center [358, 274] width 314 height 48
click at [346, 255] on div "Lorem ipsum dolor sitope amet, consectetur adipisicing elitip. Massumenda, dolo…" at bounding box center [358, 274] width 314 height 48
click at [347, 274] on div "Lorem ipsum dolor sitope amet, consectetur adipisicing elitip. Massumenda, dolo…" at bounding box center [358, 274] width 314 height 48
click at [345, 277] on div "Lorem ipsum dolor sitope amet, consectetur adipisicing elitip. Massumenda, dolo…" at bounding box center [358, 274] width 314 height 48
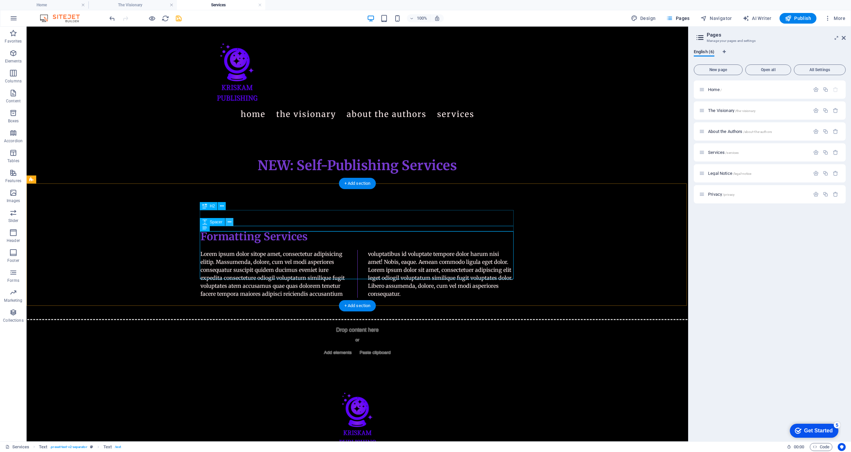
click at [230, 223] on icon at bounding box center [230, 222] width 4 height 7
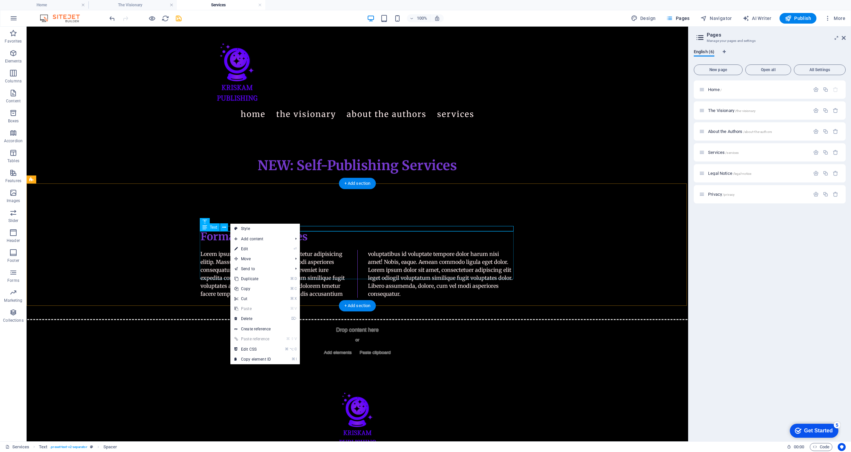
click at [340, 256] on div "Lorem ipsum dolor sitope amet, consectetur adipisicing elitip. Massumenda, dolo…" at bounding box center [358, 274] width 314 height 48
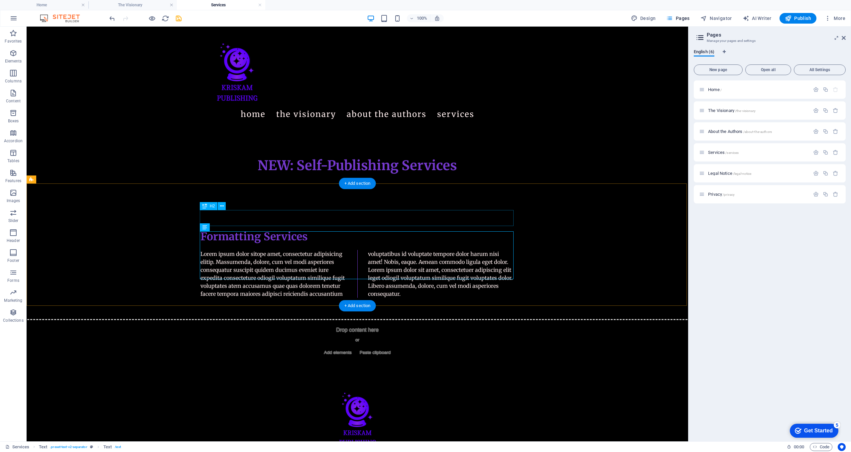
click at [318, 229] on div "Formatting Services" at bounding box center [358, 237] width 314 height 16
click at [345, 277] on div "Lorem ipsum dolor sitope amet, consectetur adipisicing elitip. Massumenda, dolo…" at bounding box center [358, 274] width 314 height 48
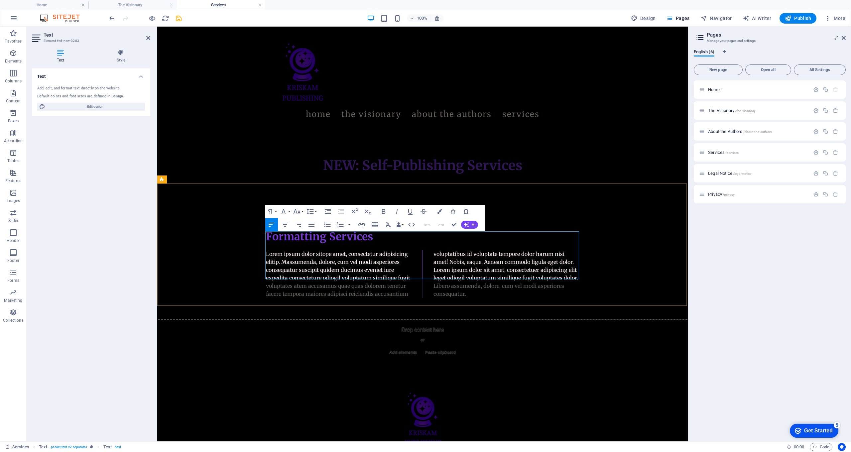
click at [411, 277] on p "Lorem ipsum dolor sitope amet, consectetur adipisicing elitip. Massumenda, dolo…" at bounding box center [423, 274] width 314 height 48
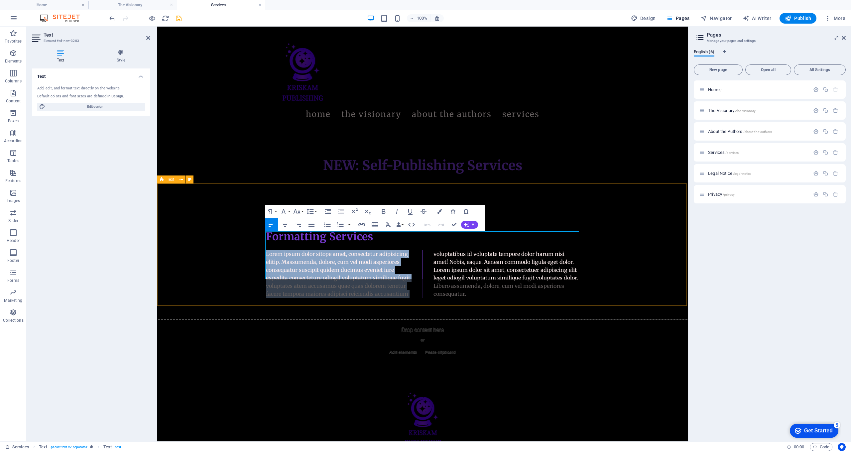
drag, startPoint x: 411, startPoint y: 277, endPoint x: 261, endPoint y: 235, distance: 155.3
click at [261, 235] on div "Formatting Services Lorem ipsum dolor sitope amet, consectetur adipisicing elit…" at bounding box center [422, 263] width 531 height 122
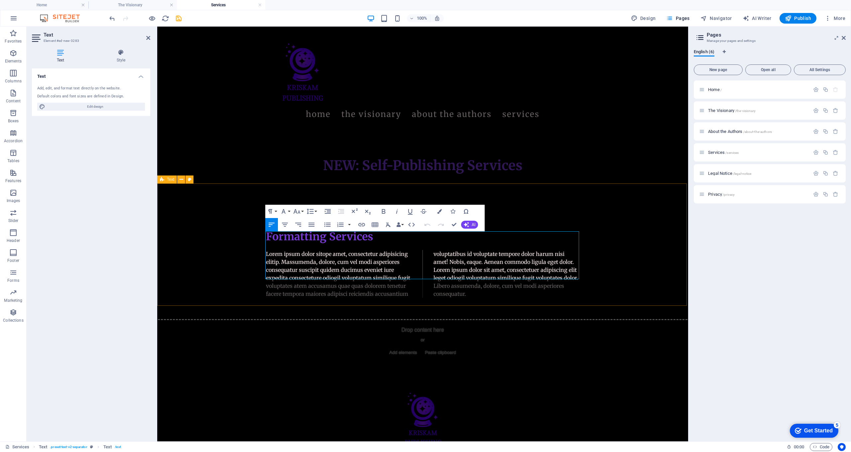
select select "rem"
select select "px"
select select "preset-text-v2-separator"
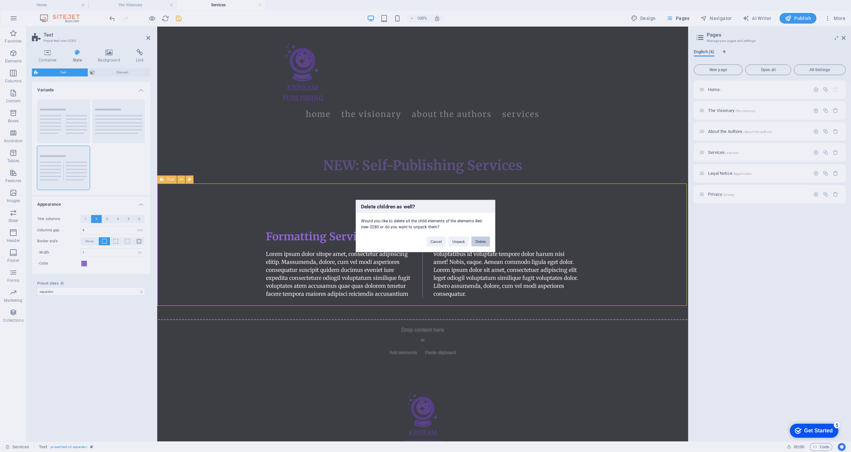
click at [441, 244] on button "Delete" at bounding box center [481, 242] width 19 height 10
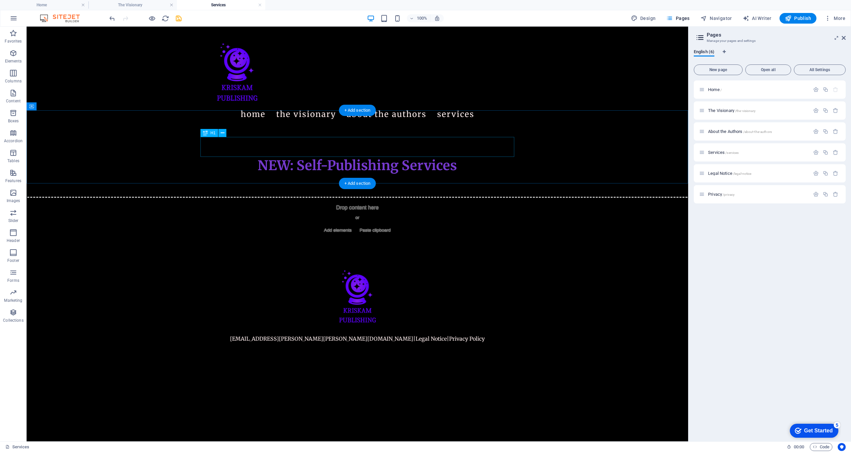
click at [441, 156] on div "NEW: Self-Publishing Services" at bounding box center [358, 166] width 314 height 20
click at [274, 156] on div "NEW: Self-Publishing Services" at bounding box center [358, 166] width 314 height 20
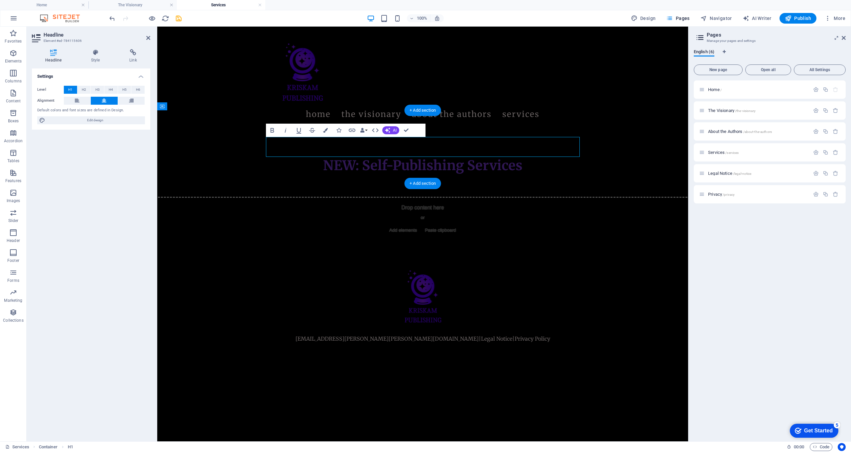
click at [346, 156] on h1 "NEW: Self-Publishing Services" at bounding box center [423, 166] width 314 height 20
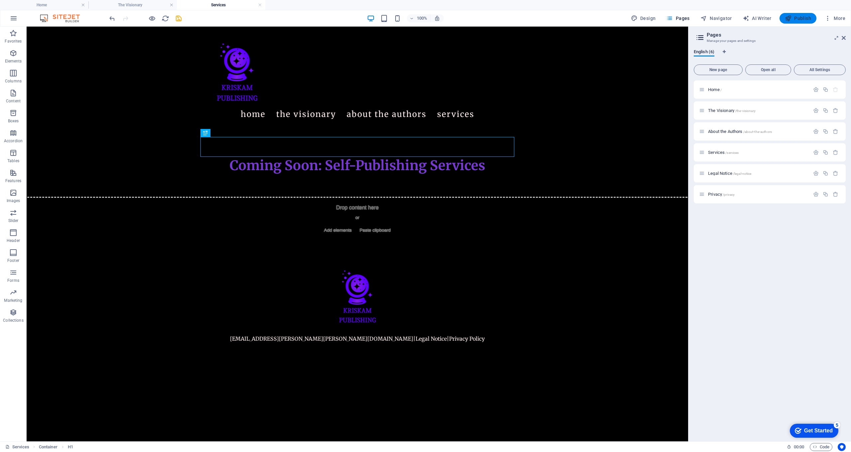
click at [441, 18] on span "Publish" at bounding box center [798, 18] width 26 height 7
